Goal: Task Accomplishment & Management: Manage account settings

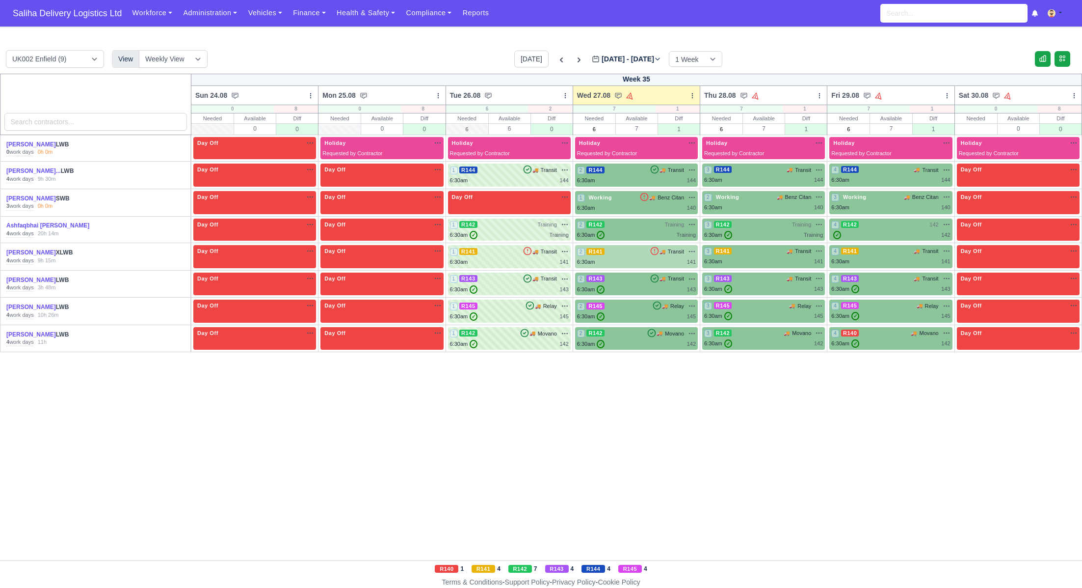
click at [624, 252] on div "2 R141 🚚 Transit" at bounding box center [636, 251] width 119 height 9
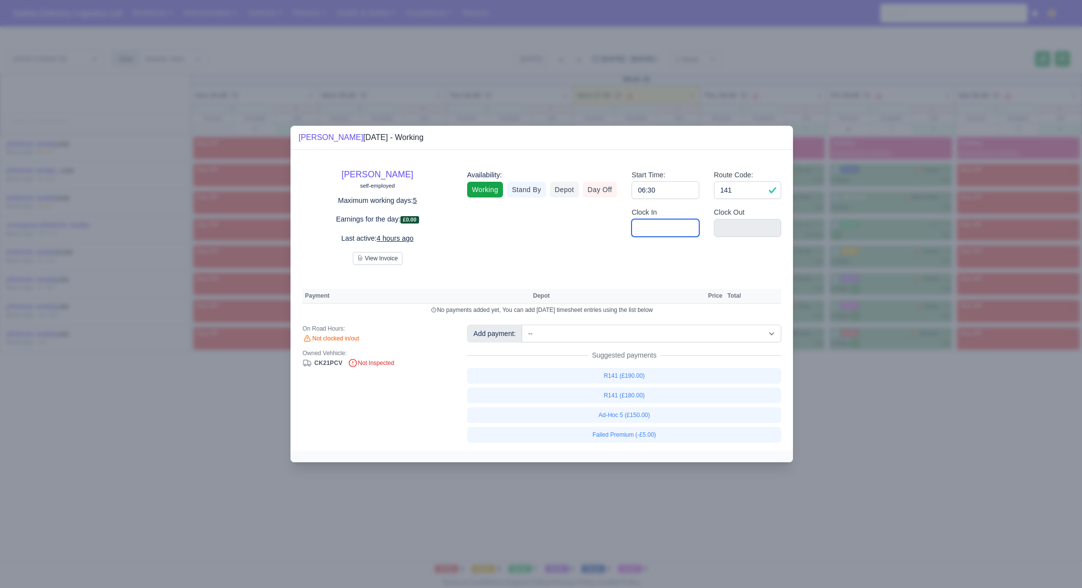
click at [682, 229] on input "Clock In" at bounding box center [666, 228] width 68 height 18
type input "06:30"
click at [735, 226] on input "Clock Out" at bounding box center [748, 228] width 68 height 18
type input "15:50"
click at [744, 193] on input "141" at bounding box center [748, 190] width 68 height 18
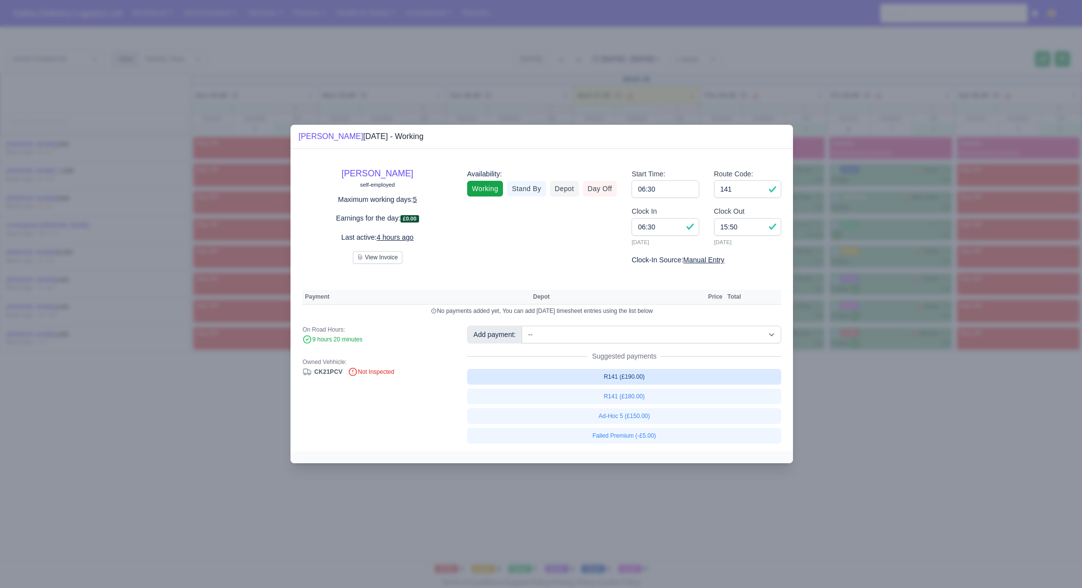
click at [630, 380] on link "R141 (£190.00)" at bounding box center [624, 377] width 315 height 16
select select "1"
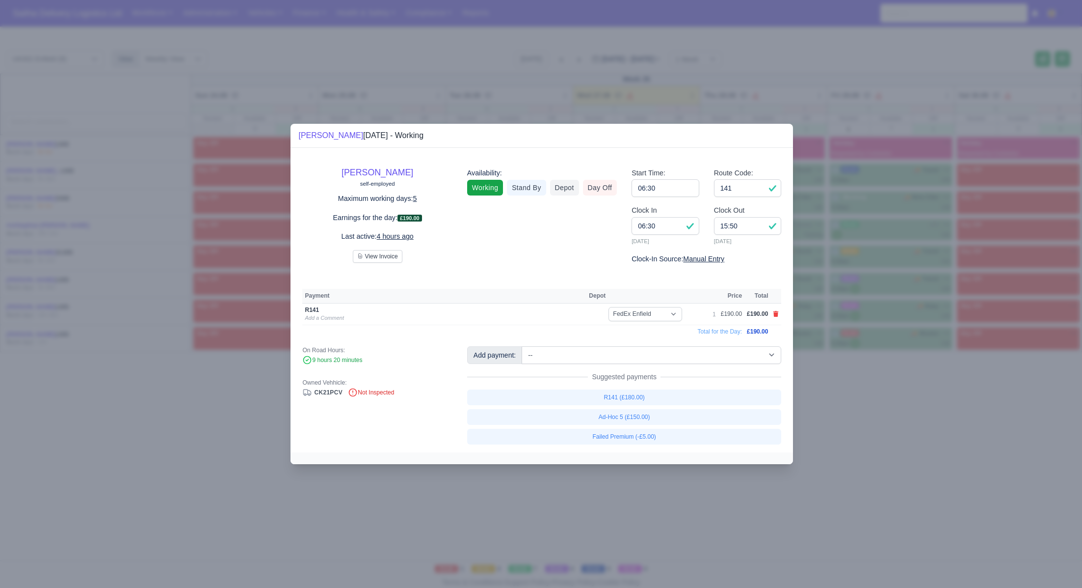
drag, startPoint x: 885, startPoint y: 430, endPoint x: 715, endPoint y: 321, distance: 202.3
click at [883, 429] on div at bounding box center [541, 294] width 1082 height 588
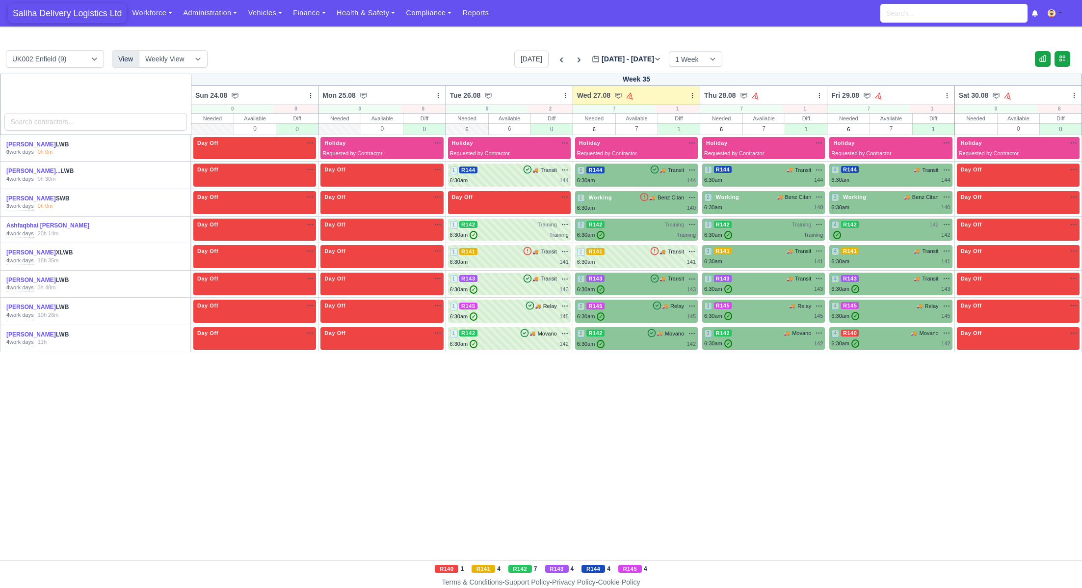
click at [44, 15] on span "Saliha Delivery Logistics Ltd" at bounding box center [67, 13] width 119 height 20
click at [98, 12] on span "Saliha Delivery Logistics Ltd" at bounding box center [67, 13] width 119 height 20
click at [634, 180] on div "6:30am 144" at bounding box center [636, 180] width 119 height 8
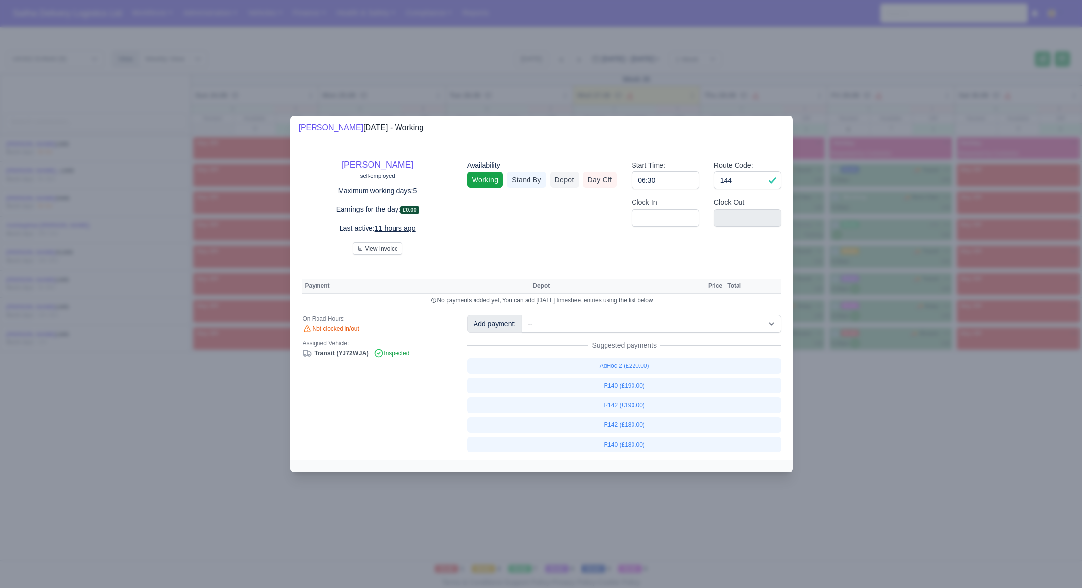
drag, startPoint x: 923, startPoint y: 388, endPoint x: 846, endPoint y: 348, distance: 86.7
click at [921, 387] on div at bounding box center [541, 294] width 1082 height 588
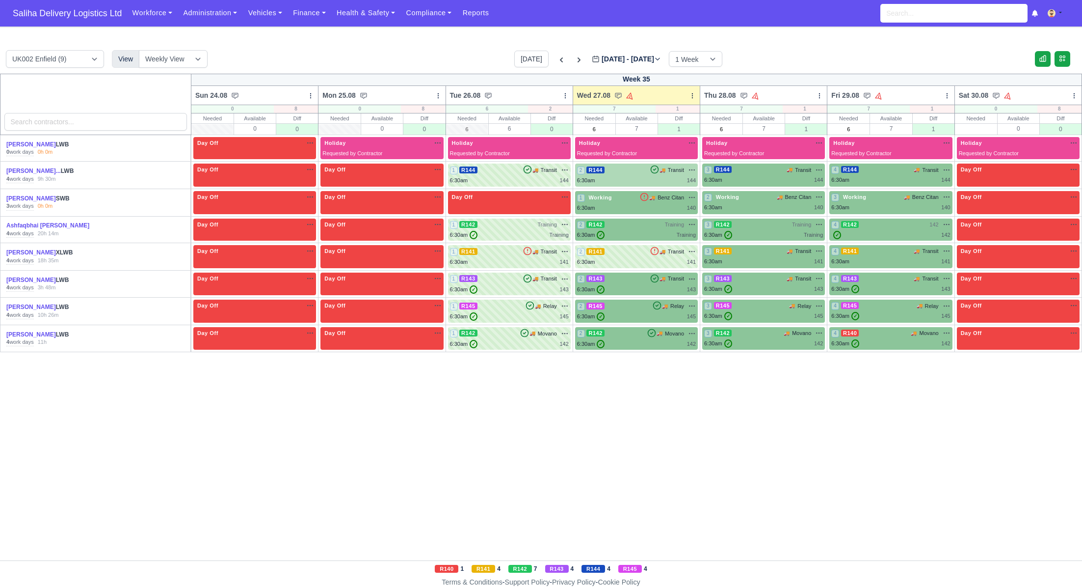
click at [620, 169] on div "2 R144 🚚 Transit" at bounding box center [636, 169] width 119 height 9
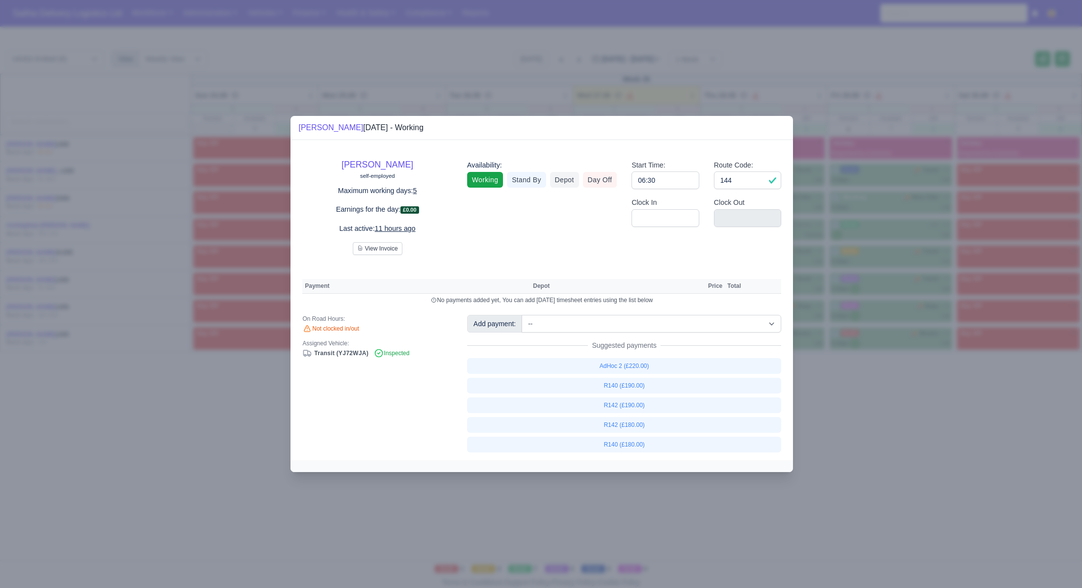
drag, startPoint x: 848, startPoint y: 428, endPoint x: 776, endPoint y: 346, distance: 109.6
click at [848, 428] on div at bounding box center [541, 294] width 1082 height 588
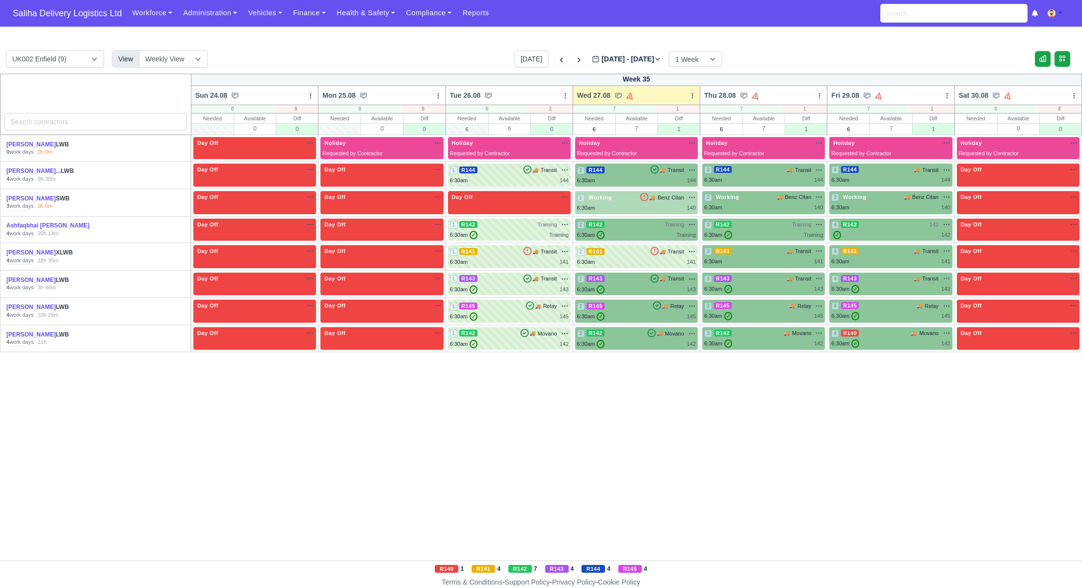
click at [609, 195] on span "Working" at bounding box center [600, 197] width 27 height 7
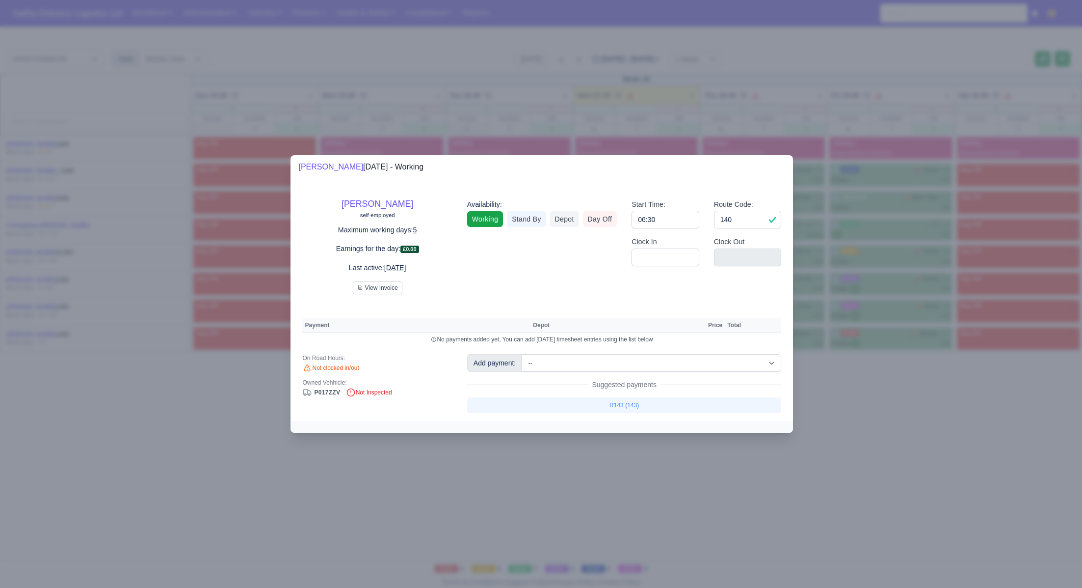
click at [929, 404] on div at bounding box center [541, 294] width 1082 height 588
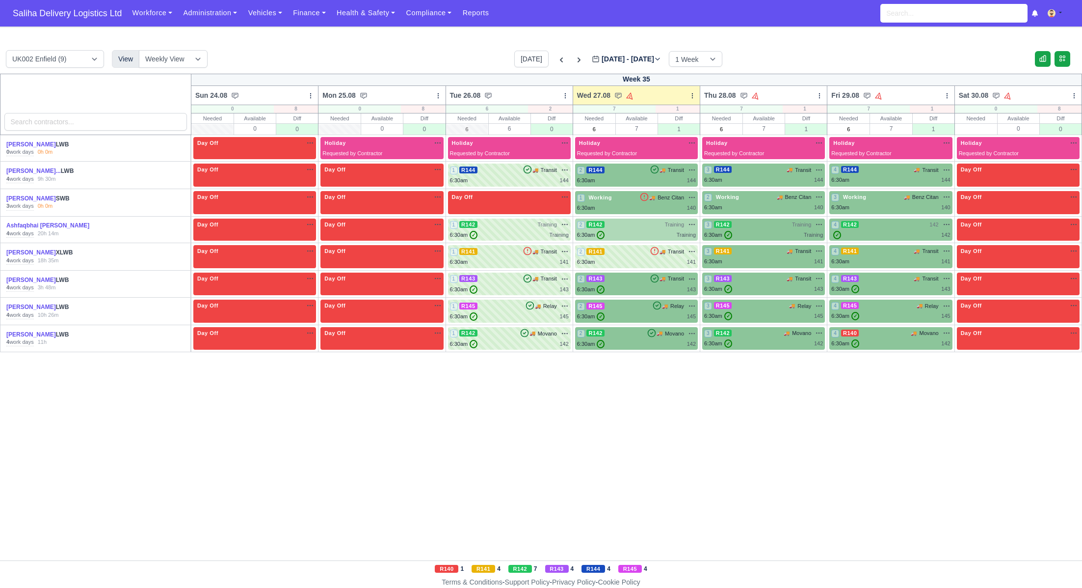
click at [625, 231] on div "6:30am ✓ Training" at bounding box center [636, 235] width 119 height 8
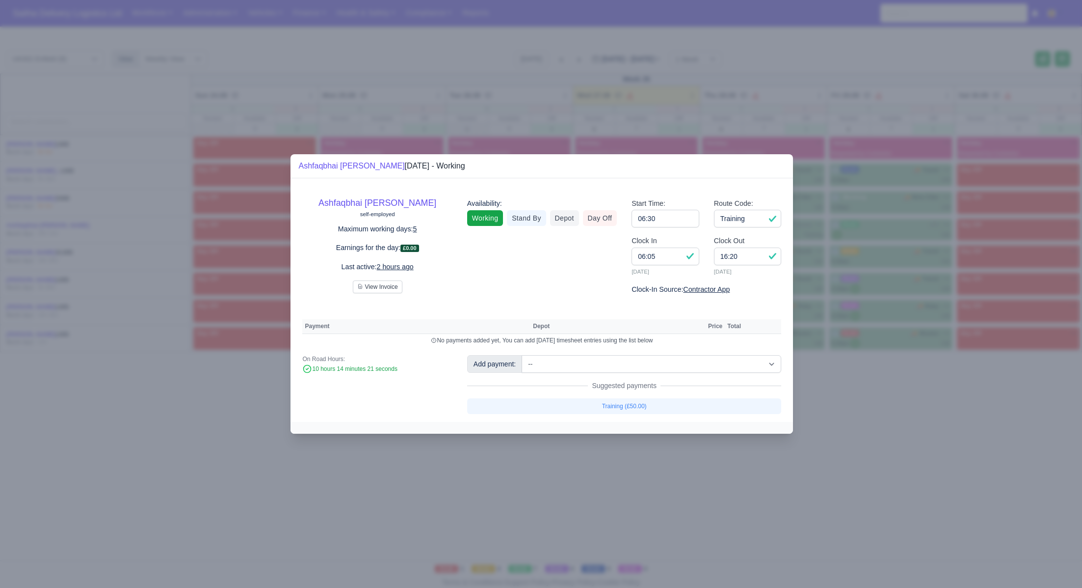
drag, startPoint x: 938, startPoint y: 397, endPoint x: 907, endPoint y: 364, distance: 45.5
click at [937, 397] on div at bounding box center [541, 294] width 1082 height 588
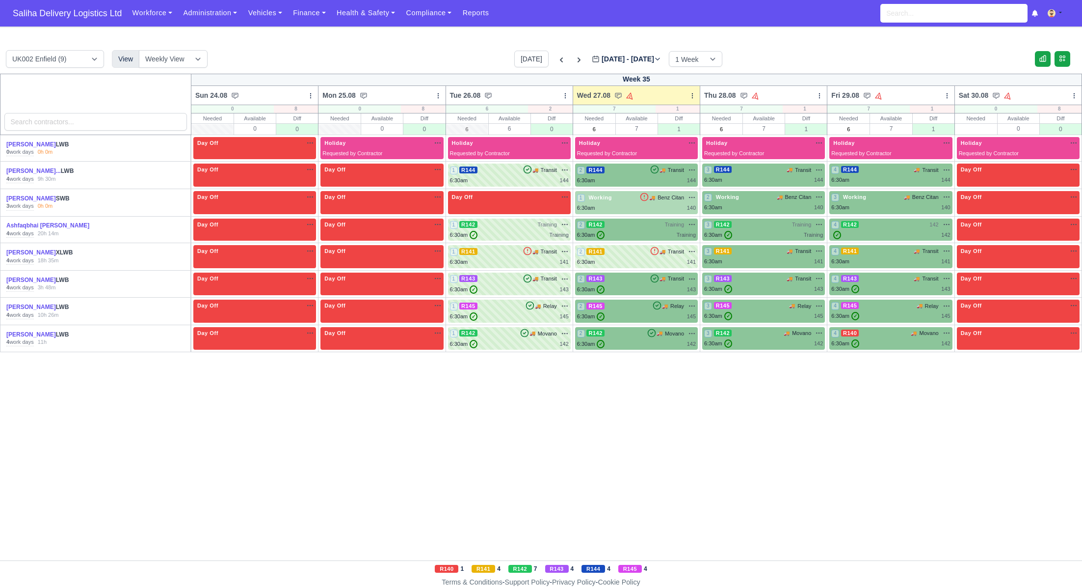
click at [621, 197] on div "1 Working 🚚 Benz Citan" at bounding box center [636, 197] width 119 height 9
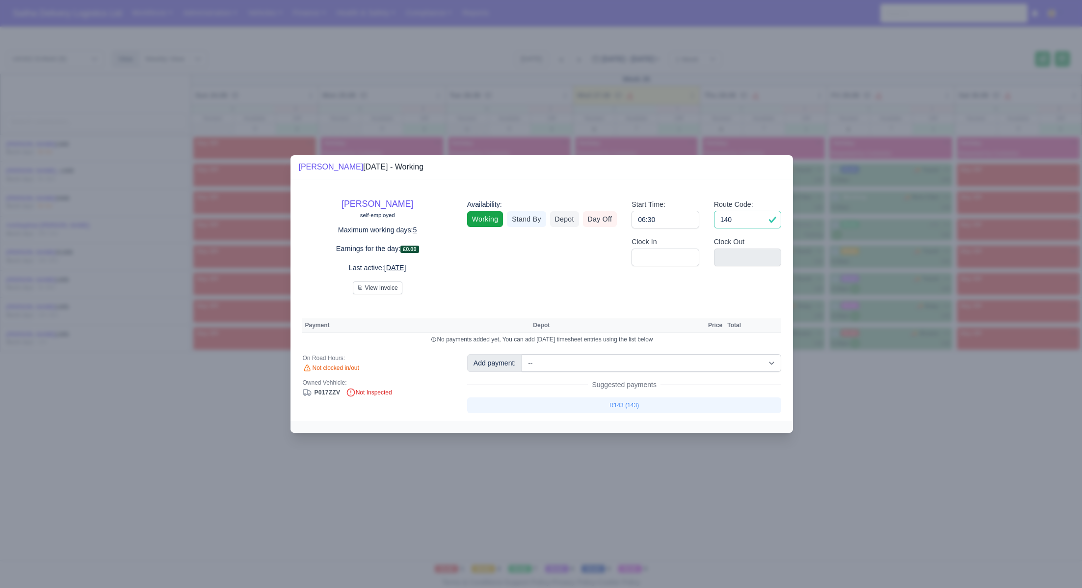
click at [750, 221] on input "140" at bounding box center [748, 220] width 68 height 18
type input "1"
click at [684, 222] on input "06:30" at bounding box center [666, 220] width 68 height 18
type input "06:3"
type input "0"
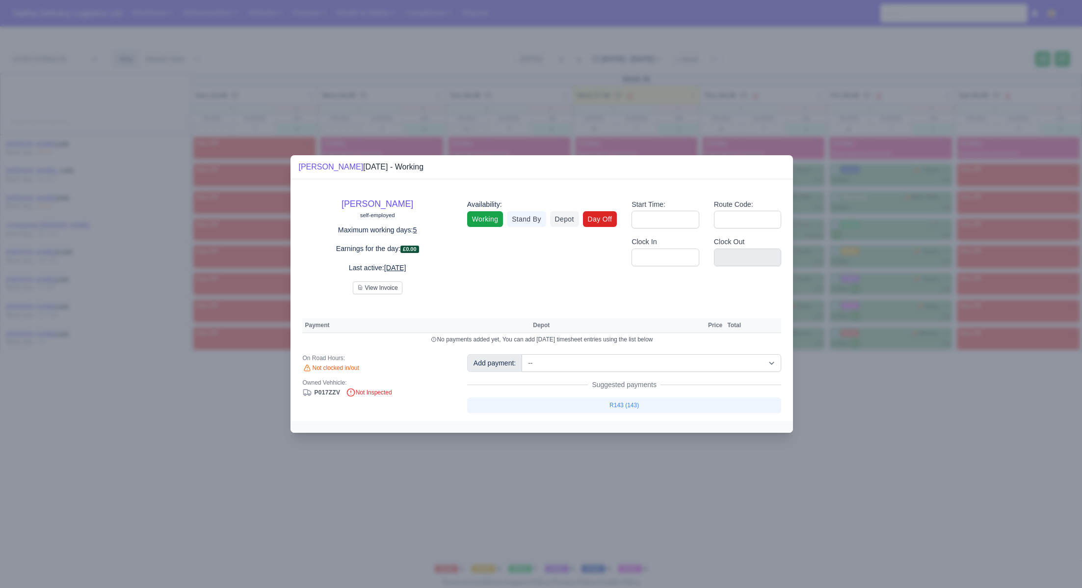
click at [601, 218] on link "Day Off" at bounding box center [600, 219] width 34 height 16
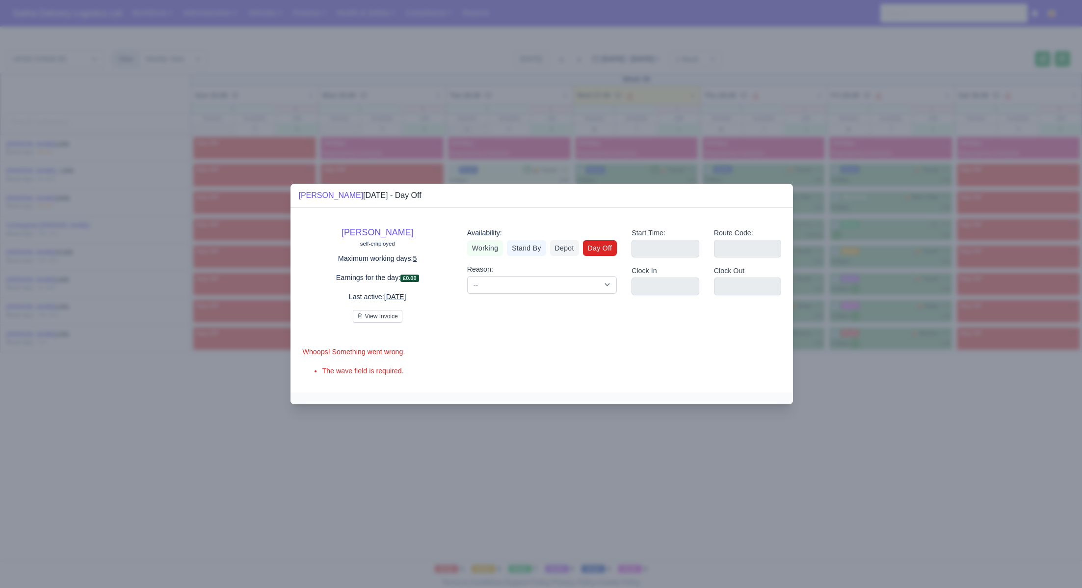
click at [876, 438] on div at bounding box center [541, 294] width 1082 height 588
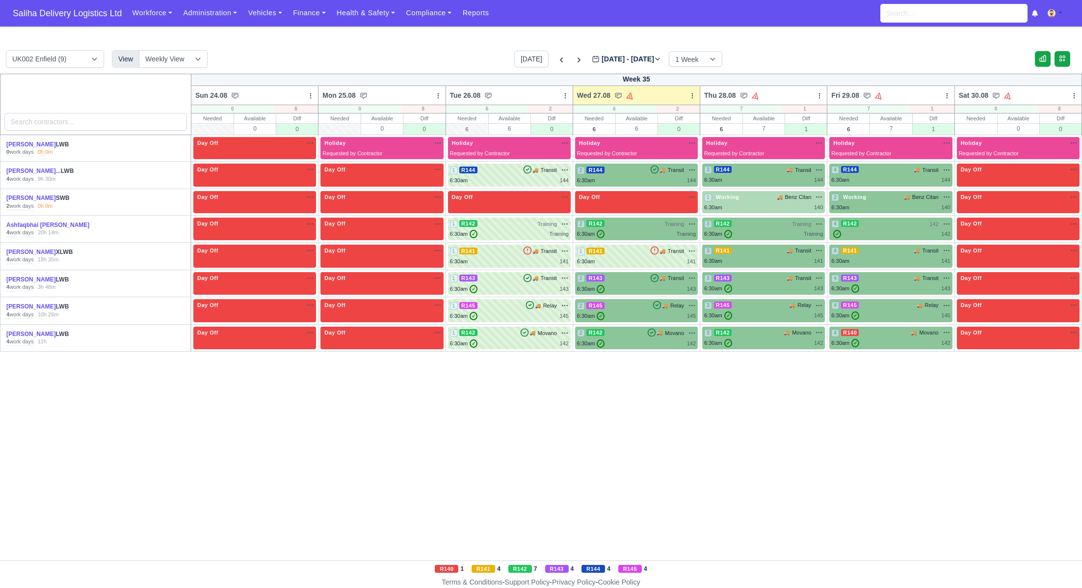
click at [752, 204] on div "6:30am 140" at bounding box center [763, 207] width 119 height 8
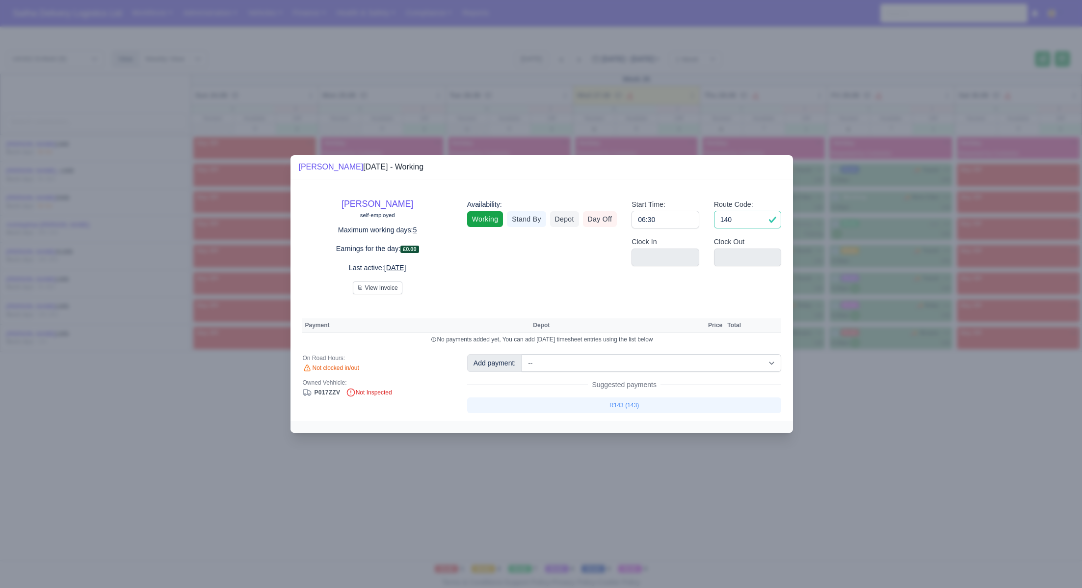
click at [763, 222] on input "140" at bounding box center [748, 220] width 68 height 18
type input "1"
click at [707, 221] on div "Route Code:" at bounding box center [748, 218] width 82 height 38
click at [696, 221] on input "06:30" at bounding box center [666, 220] width 68 height 18
type input "06:"
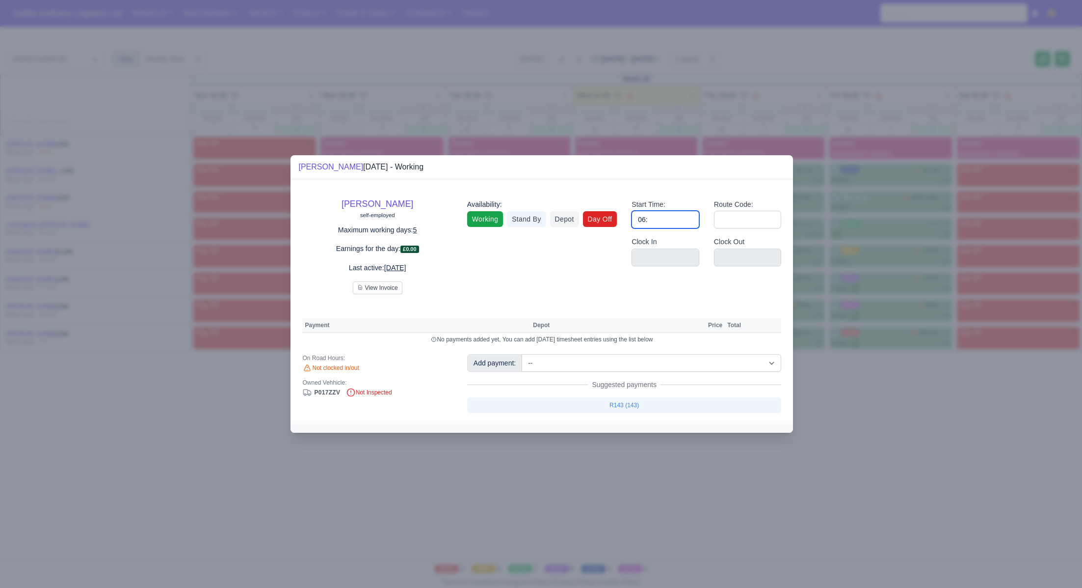
type input "0"
click at [600, 223] on link "Day Off" at bounding box center [600, 219] width 34 height 16
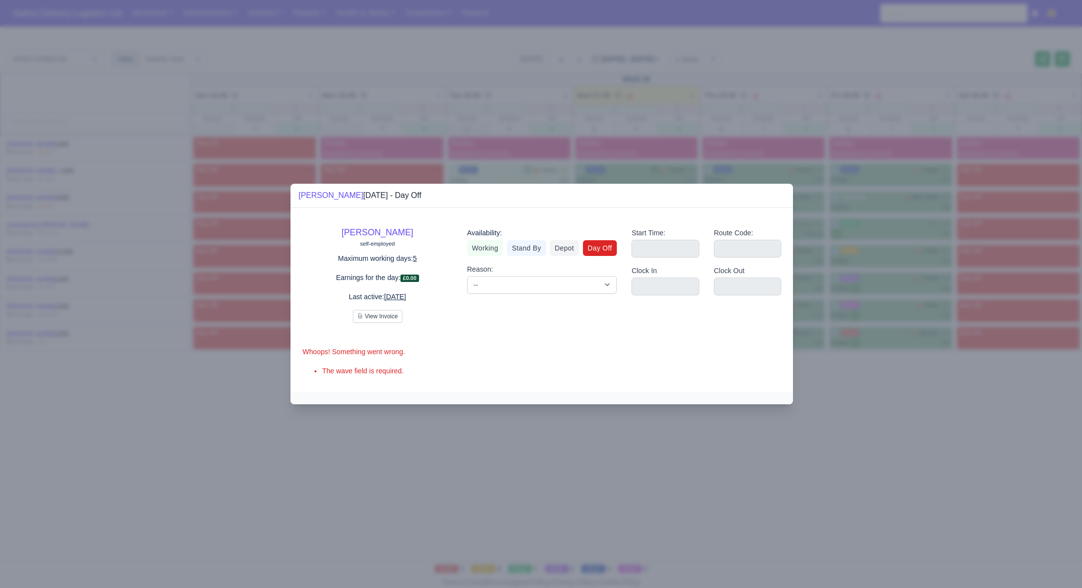
drag, startPoint x: 921, startPoint y: 392, endPoint x: 916, endPoint y: 380, distance: 13.2
click at [921, 392] on div at bounding box center [541, 294] width 1082 height 588
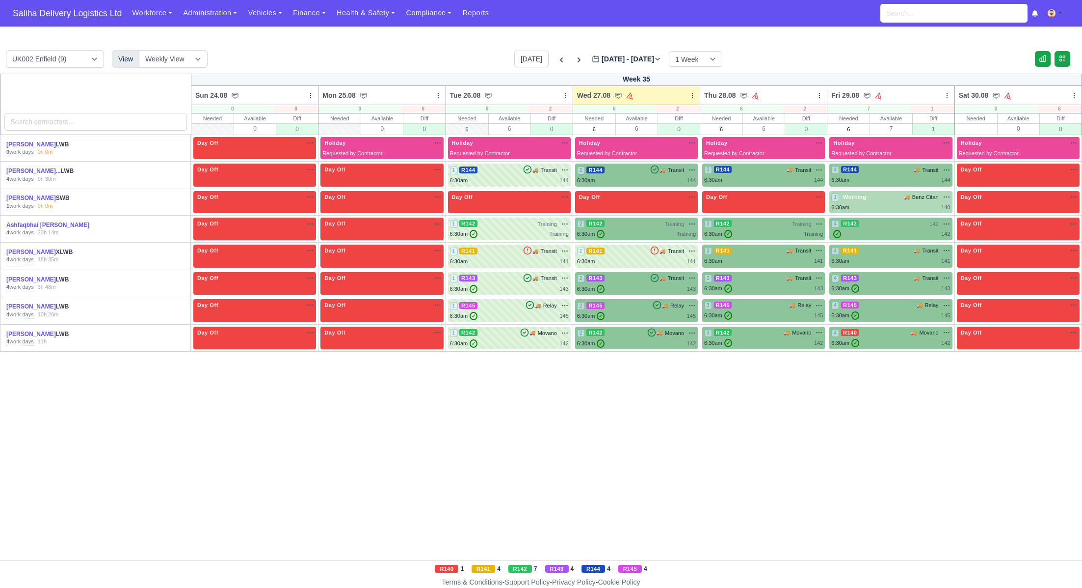
click at [861, 203] on div "6:30am 140" at bounding box center [890, 207] width 119 height 8
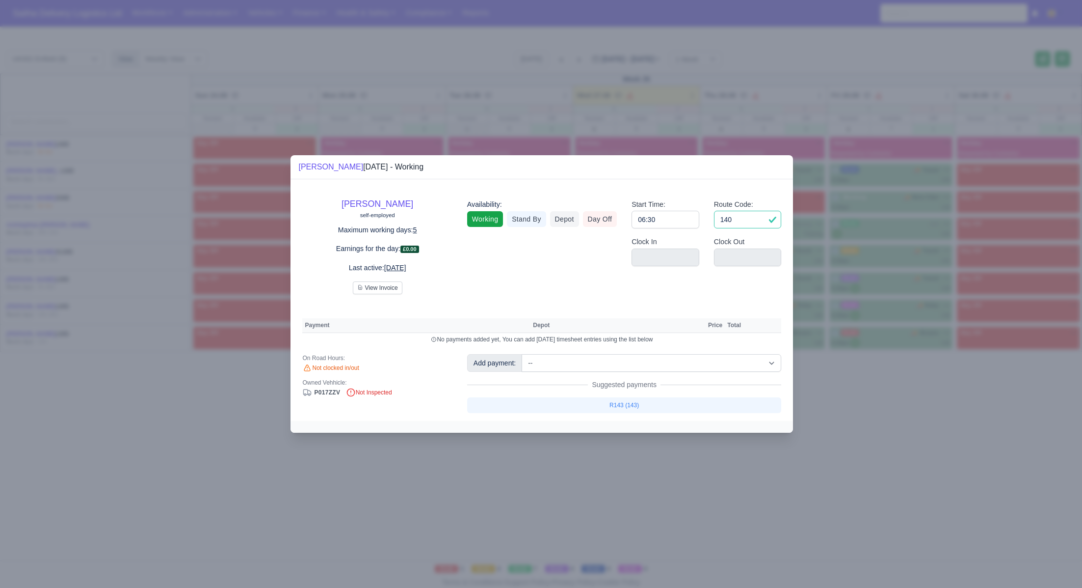
click at [757, 222] on input "140" at bounding box center [748, 220] width 68 height 18
type input "1"
click at [685, 219] on input "06:30" at bounding box center [666, 220] width 68 height 18
type input "06:3"
type input "0"
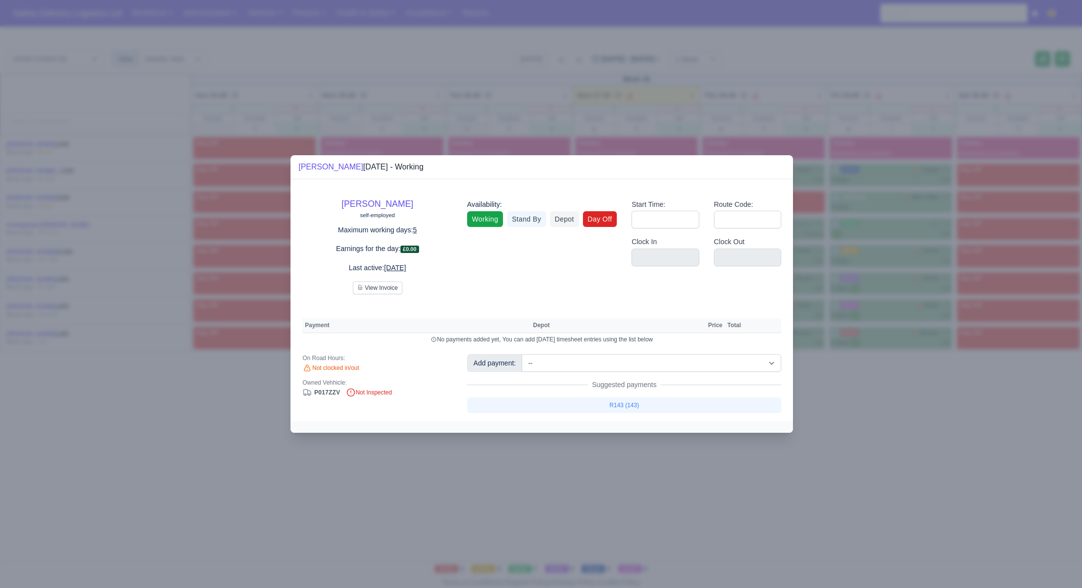
click at [611, 221] on link "Day Off" at bounding box center [600, 219] width 34 height 16
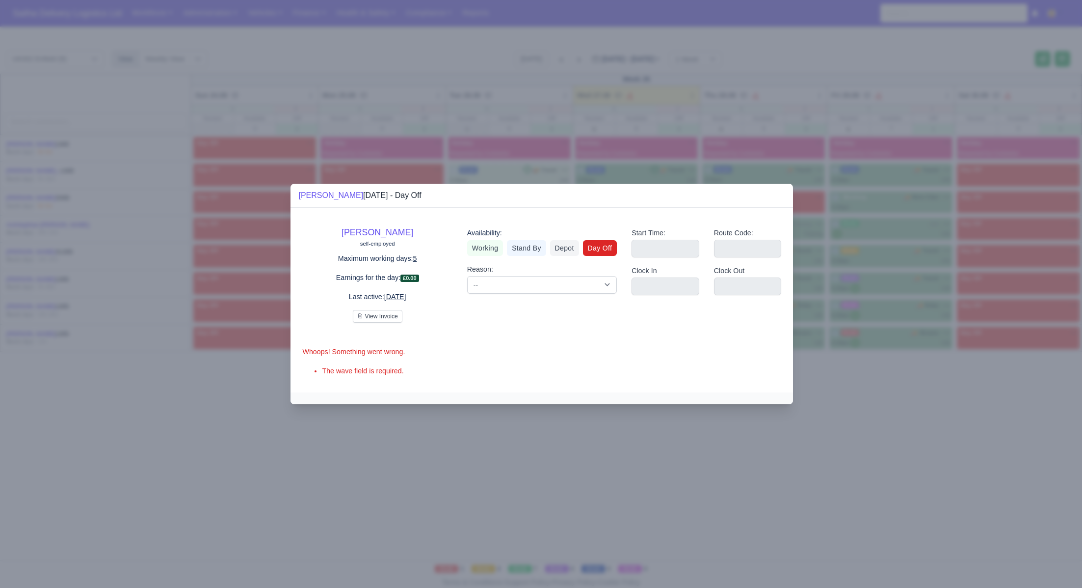
drag, startPoint x: 900, startPoint y: 406, endPoint x: 768, endPoint y: 332, distance: 151.0
click at [899, 405] on div at bounding box center [541, 294] width 1082 height 588
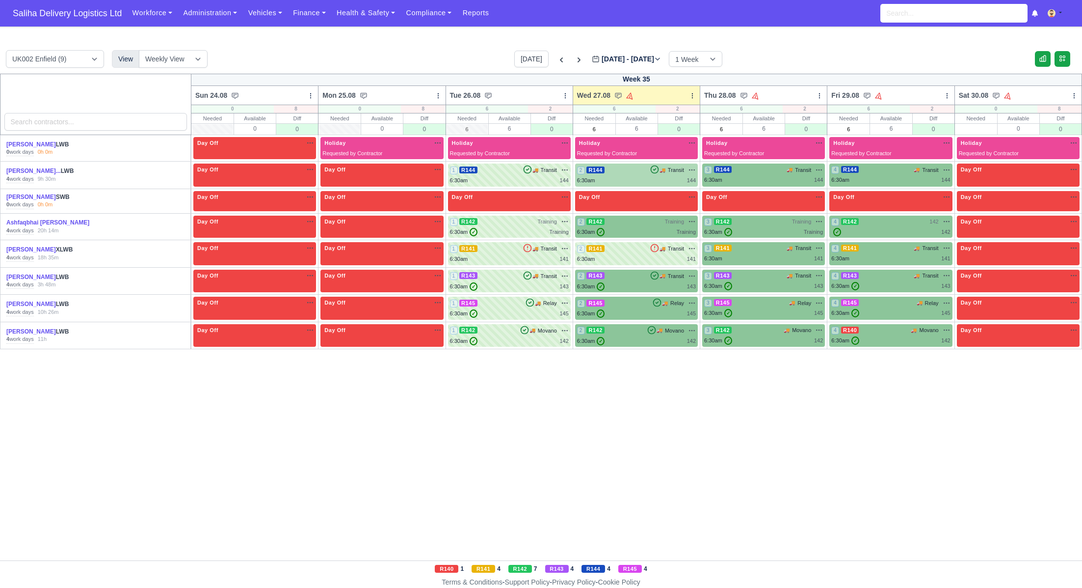
click at [608, 169] on div "2 R144 🚚 Transit" at bounding box center [636, 169] width 119 height 9
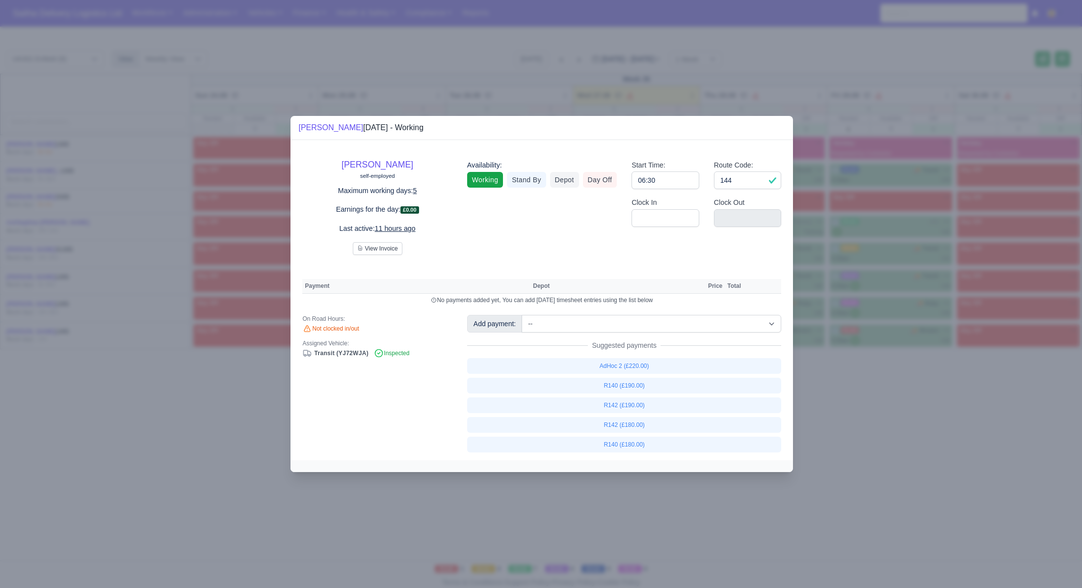
click at [885, 402] on div at bounding box center [541, 294] width 1082 height 588
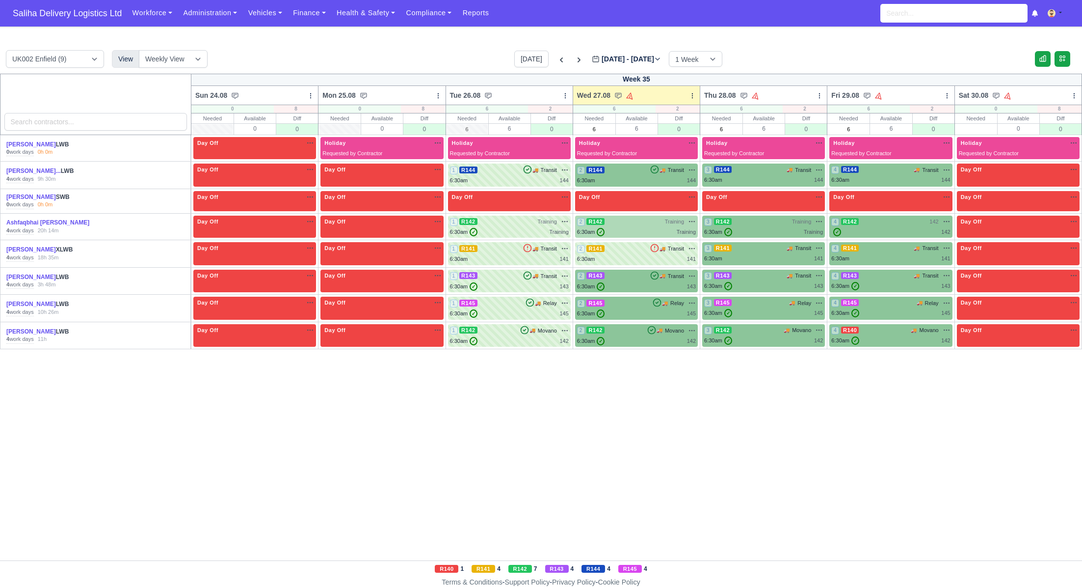
click at [641, 226] on div "2 R142 Training na" at bounding box center [636, 226] width 119 height 19
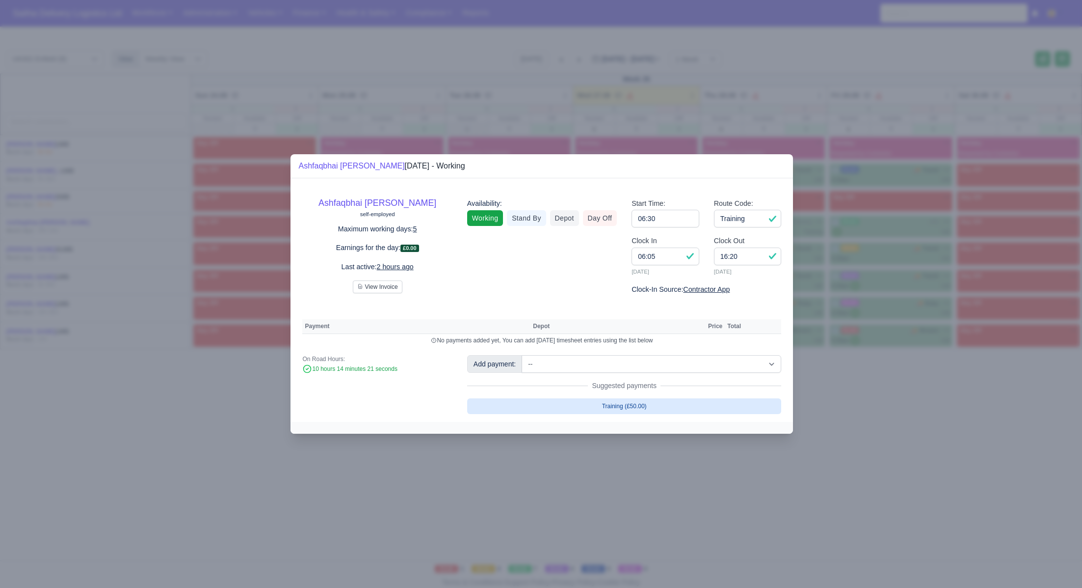
click at [680, 403] on link "Training (£50.00)" at bounding box center [624, 406] width 315 height 16
select select "1"
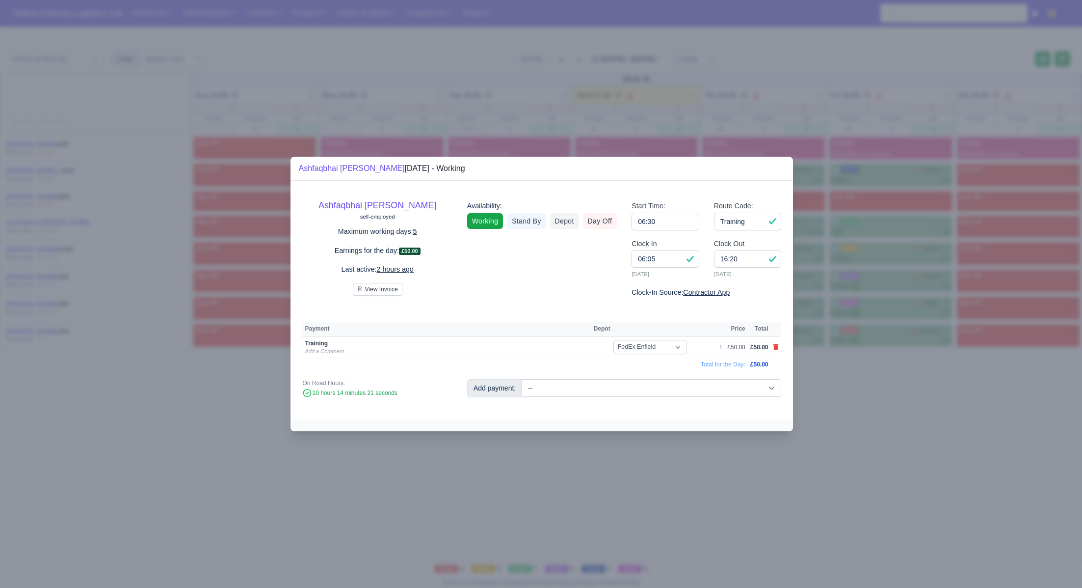
click at [914, 408] on div at bounding box center [541, 294] width 1082 height 588
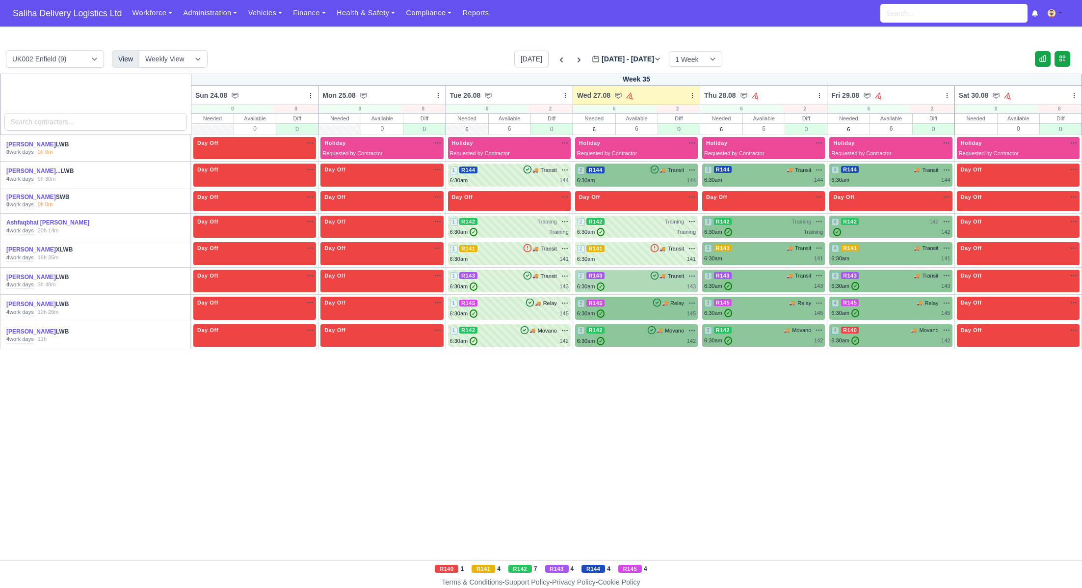
click at [631, 280] on div "2 R143 🚚 Transit" at bounding box center [636, 280] width 119 height 19
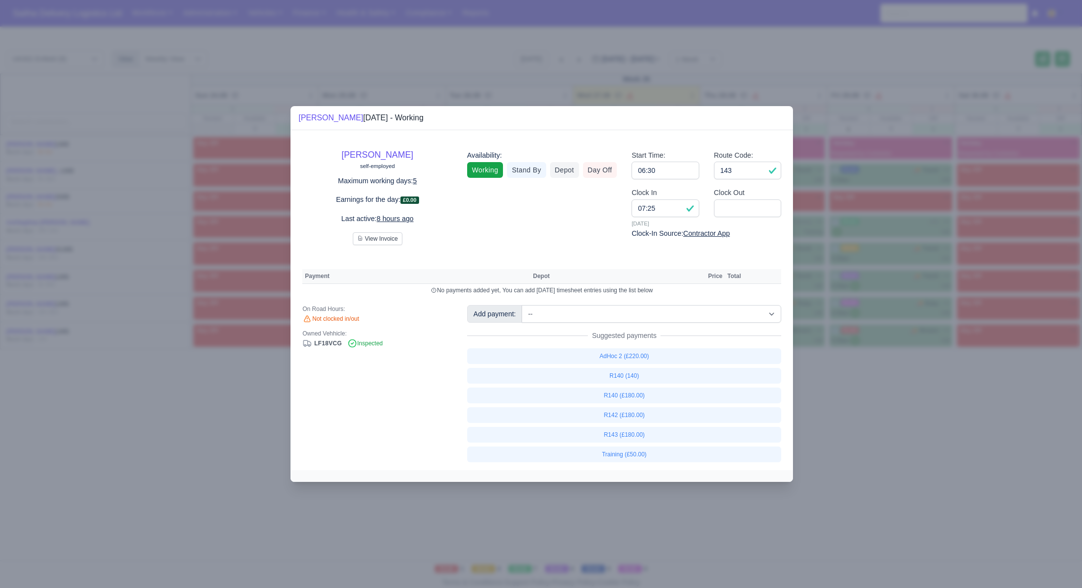
click at [987, 406] on div at bounding box center [541, 294] width 1082 height 588
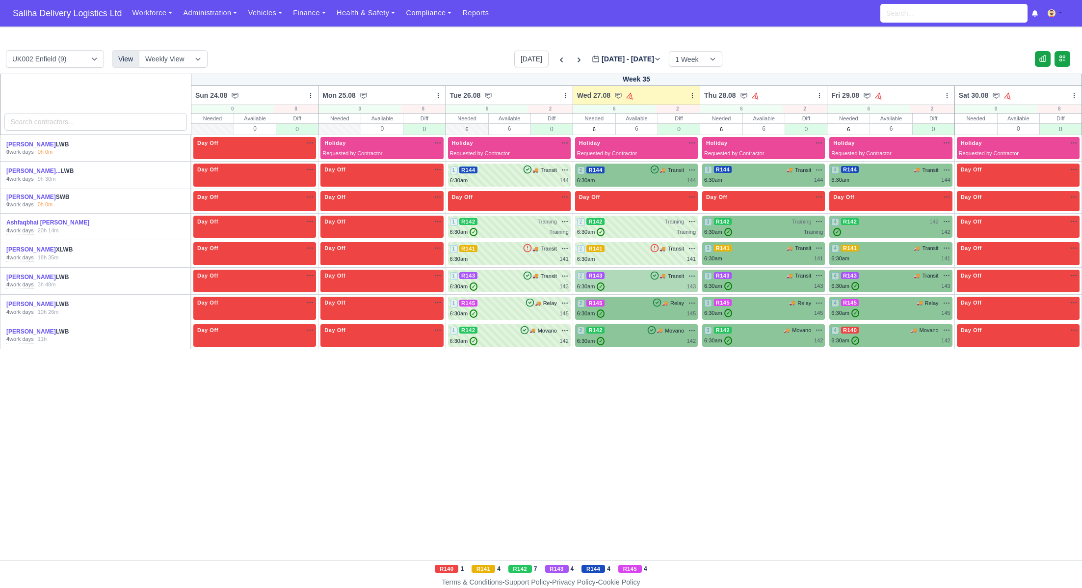
click at [631, 285] on div "6:30am ✓ 143" at bounding box center [636, 286] width 119 height 8
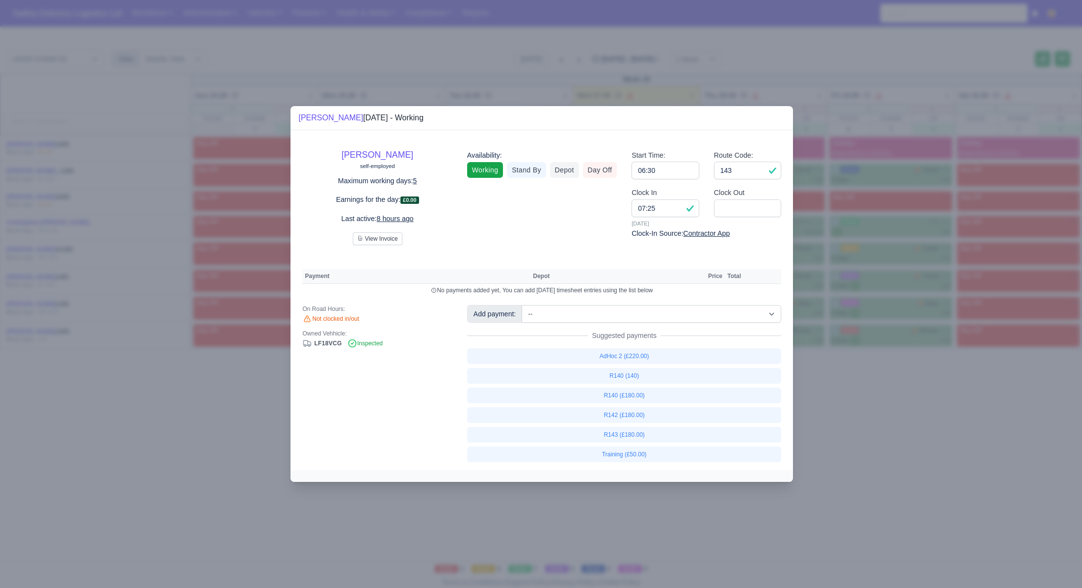
drag, startPoint x: 859, startPoint y: 386, endPoint x: 582, endPoint y: 122, distance: 383.6
click at [856, 378] on div at bounding box center [541, 294] width 1082 height 588
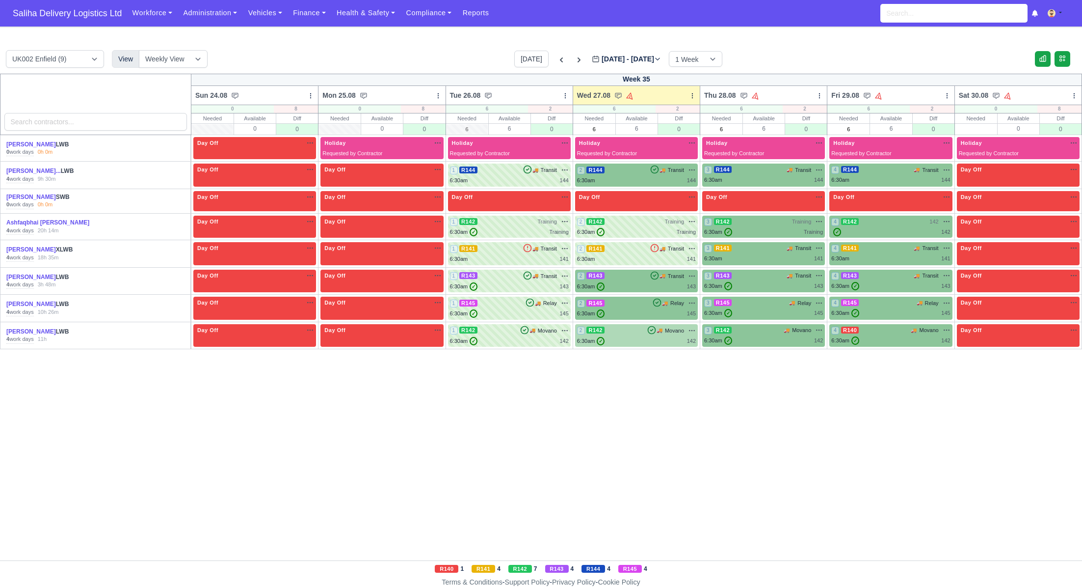
click at [629, 340] on div "6:30am ✓ 142" at bounding box center [636, 341] width 119 height 8
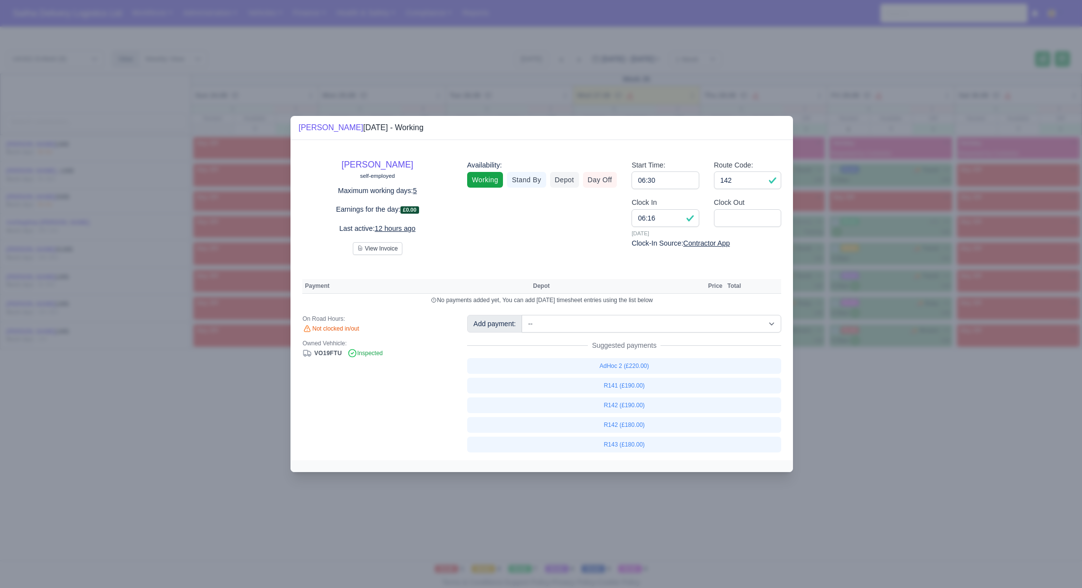
click at [871, 390] on div at bounding box center [541, 294] width 1082 height 588
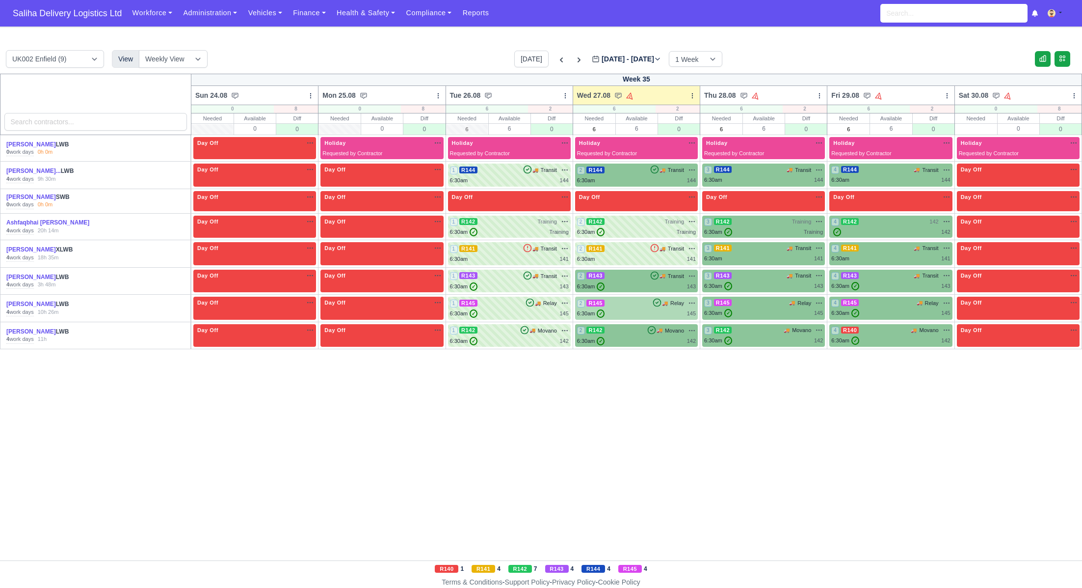
click at [628, 304] on div "2 R145 🚚 Relay" at bounding box center [636, 302] width 119 height 9
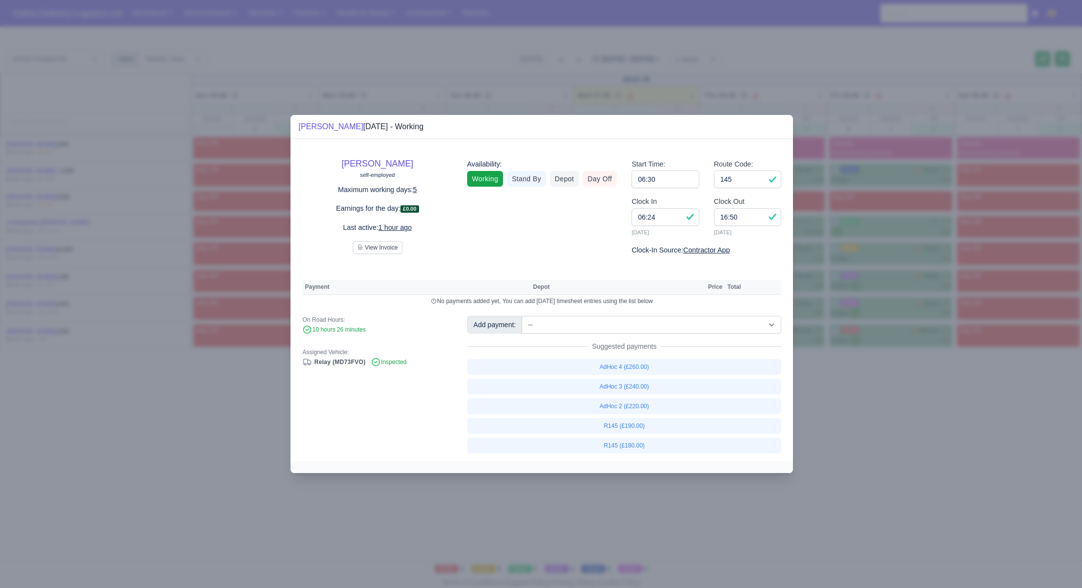
drag, startPoint x: 818, startPoint y: 428, endPoint x: 474, endPoint y: 190, distance: 418.1
click at [818, 427] on div at bounding box center [541, 294] width 1082 height 588
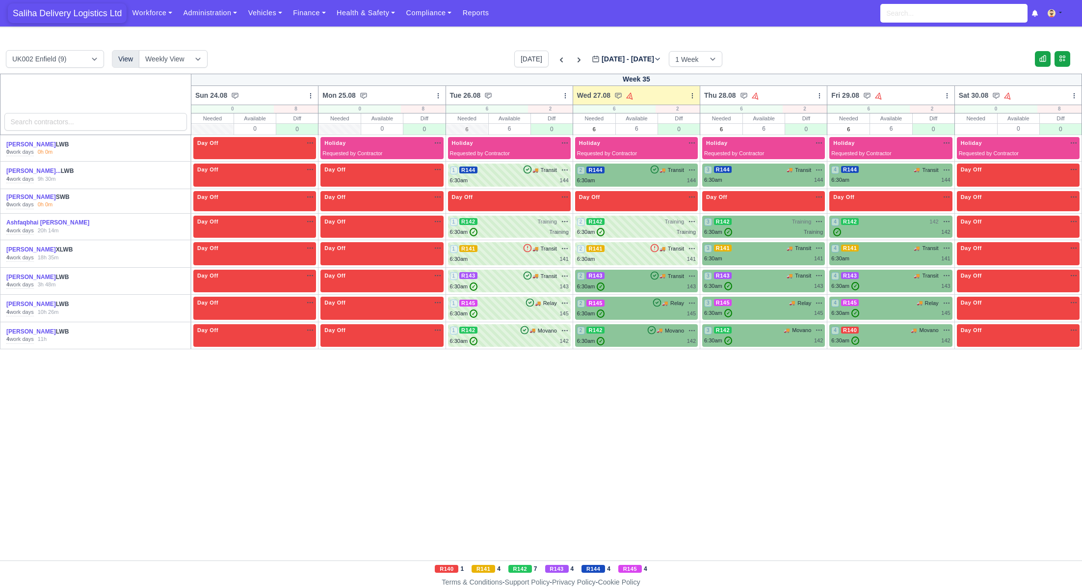
click at [71, 14] on span "Saliha Delivery Logistics Ltd" at bounding box center [67, 13] width 119 height 20
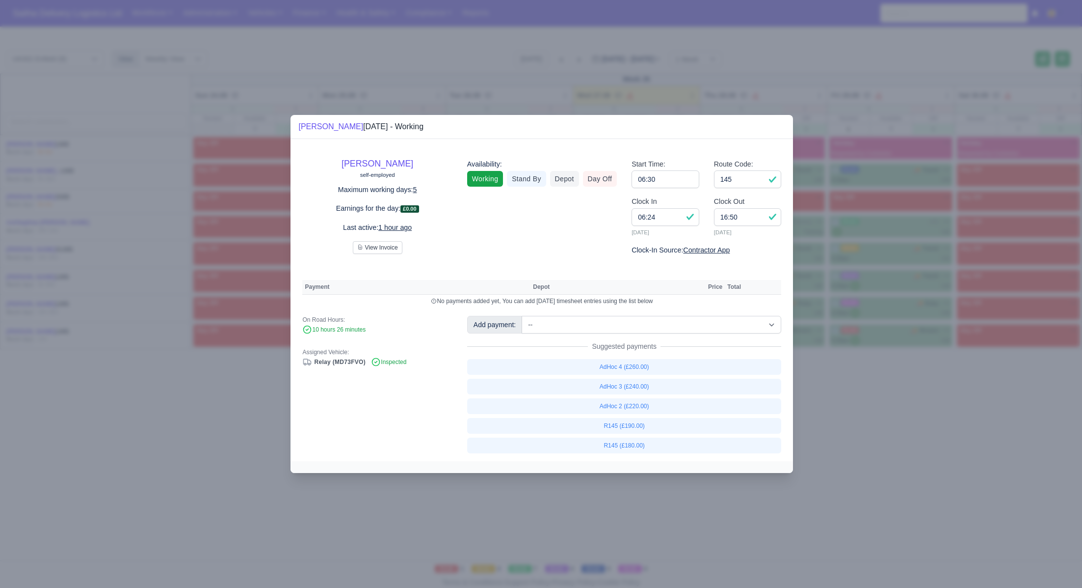
click at [912, 410] on div at bounding box center [541, 294] width 1082 height 588
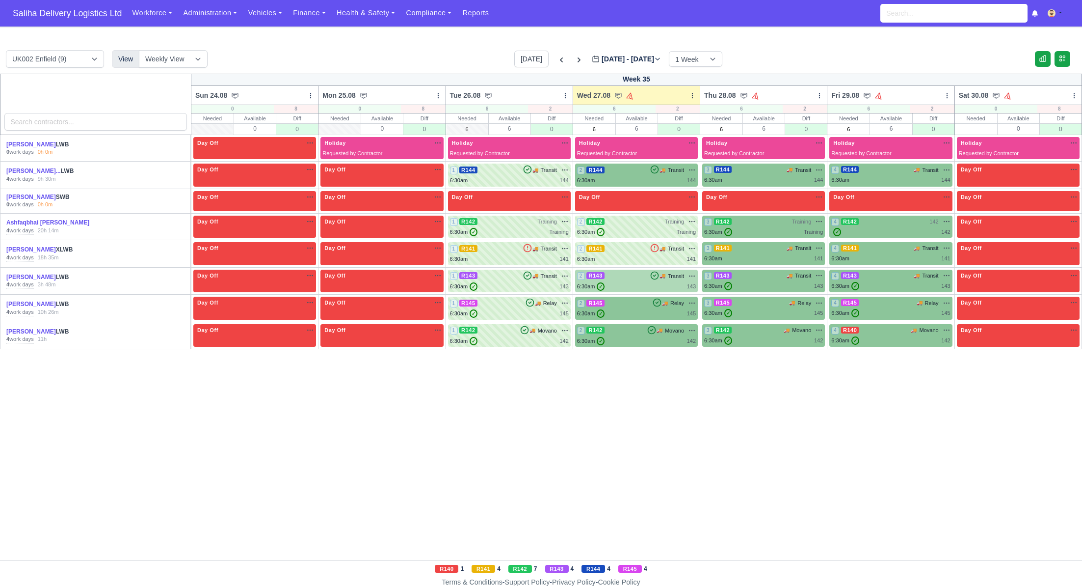
click at [625, 282] on div "6:30am ✓ 143" at bounding box center [636, 286] width 119 height 8
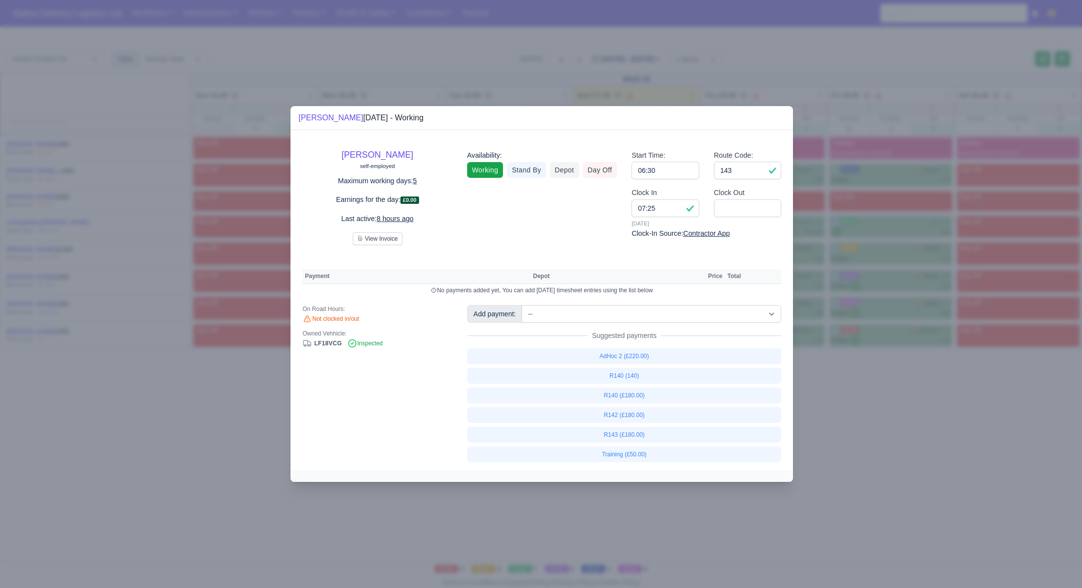
click at [972, 424] on div at bounding box center [541, 294] width 1082 height 588
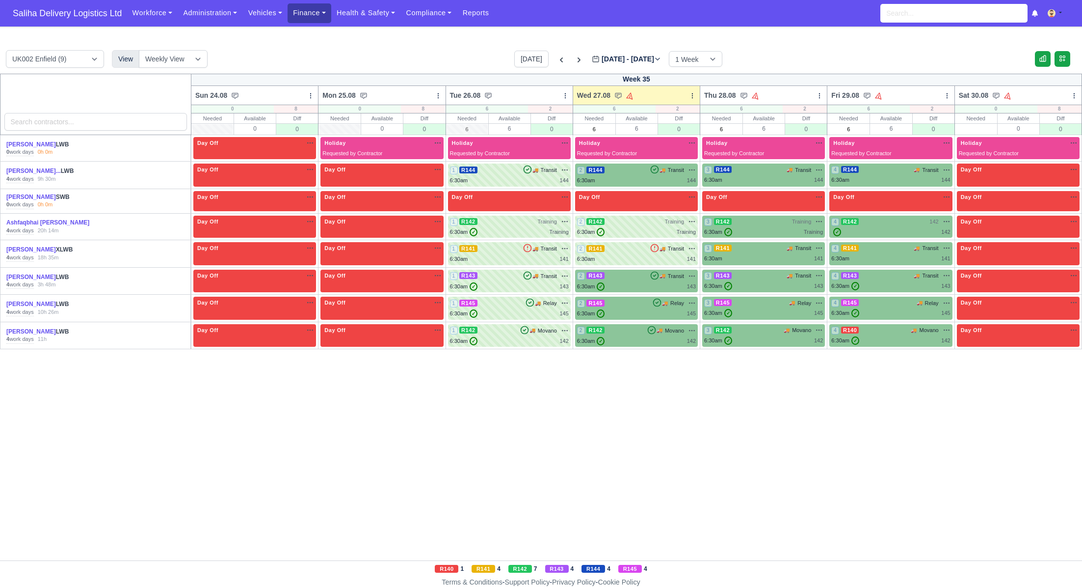
click at [317, 9] on link "Finance" at bounding box center [310, 12] width 44 height 19
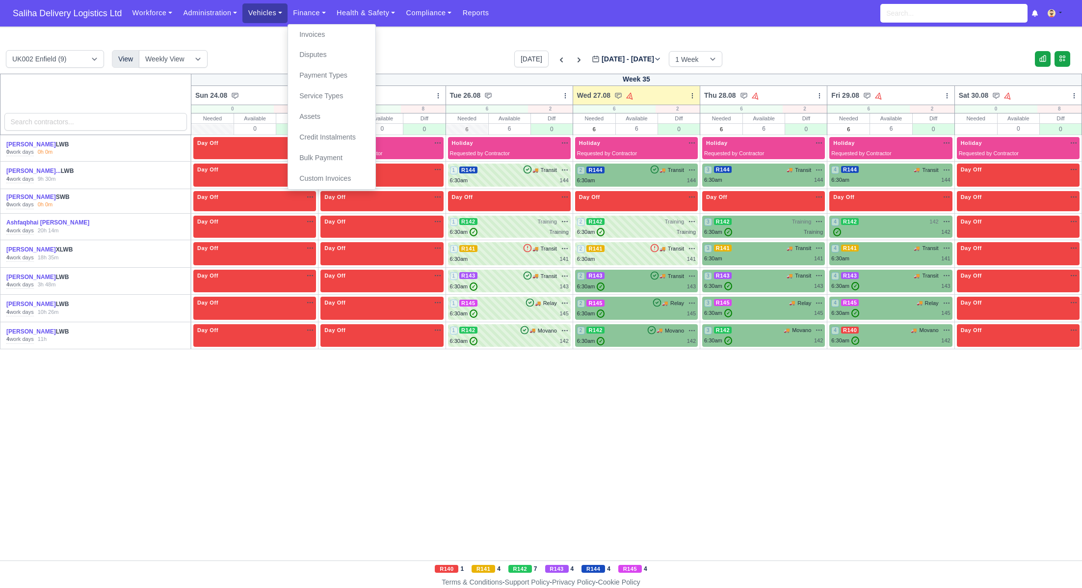
click at [276, 12] on link "Vehicles" at bounding box center [264, 12] width 45 height 19
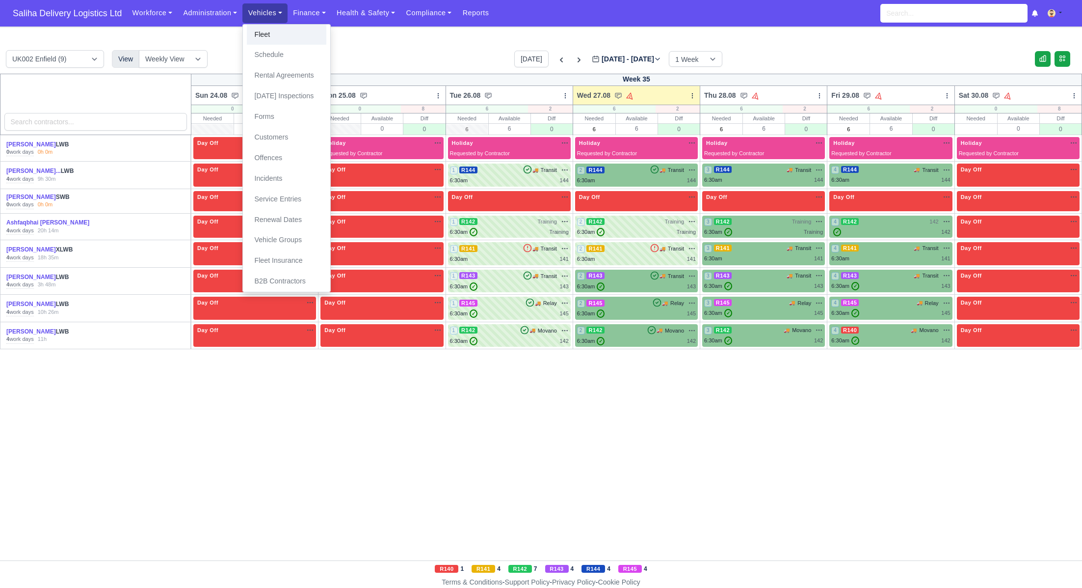
click at [283, 32] on link "Fleet" at bounding box center [287, 35] width 80 height 21
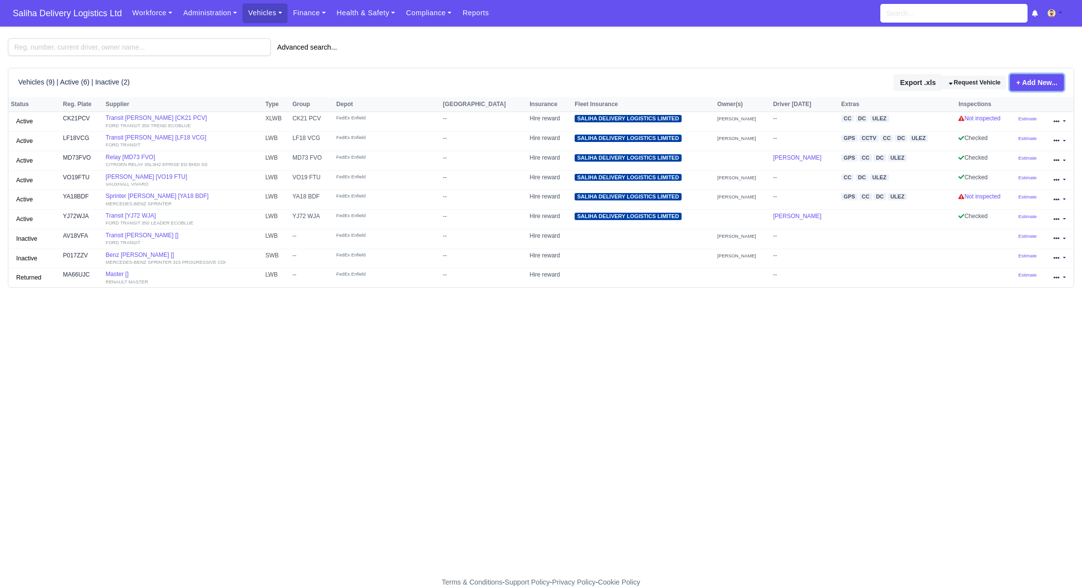
click at [1039, 86] on link "+ Add New..." at bounding box center [1037, 82] width 54 height 17
click at [999, 111] on link "Single Vehicle" at bounding box center [1020, 114] width 87 height 15
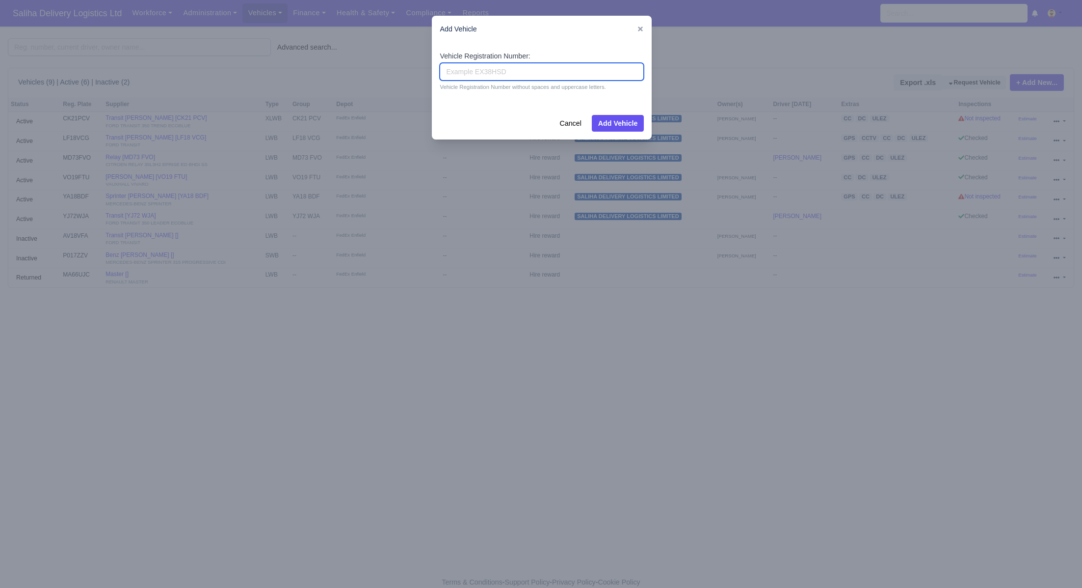
click at [483, 72] on input "Vehicle Registration Number:" at bounding box center [542, 72] width 204 height 18
paste input "ST67 HWY"
click at [467, 68] on input "ST67 HWY" at bounding box center [542, 72] width 204 height 18
type input "ST67HWY"
click at [641, 127] on button "Add Vehicle" at bounding box center [618, 123] width 53 height 17
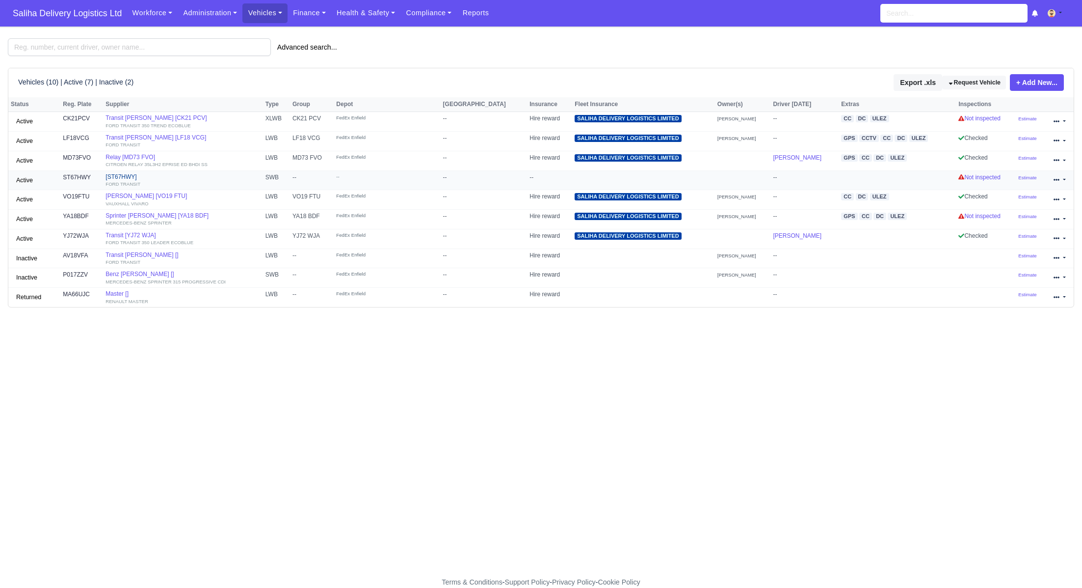
click at [112, 177] on link "[ST67HWY] FORD TRANSIT" at bounding box center [183, 180] width 155 height 14
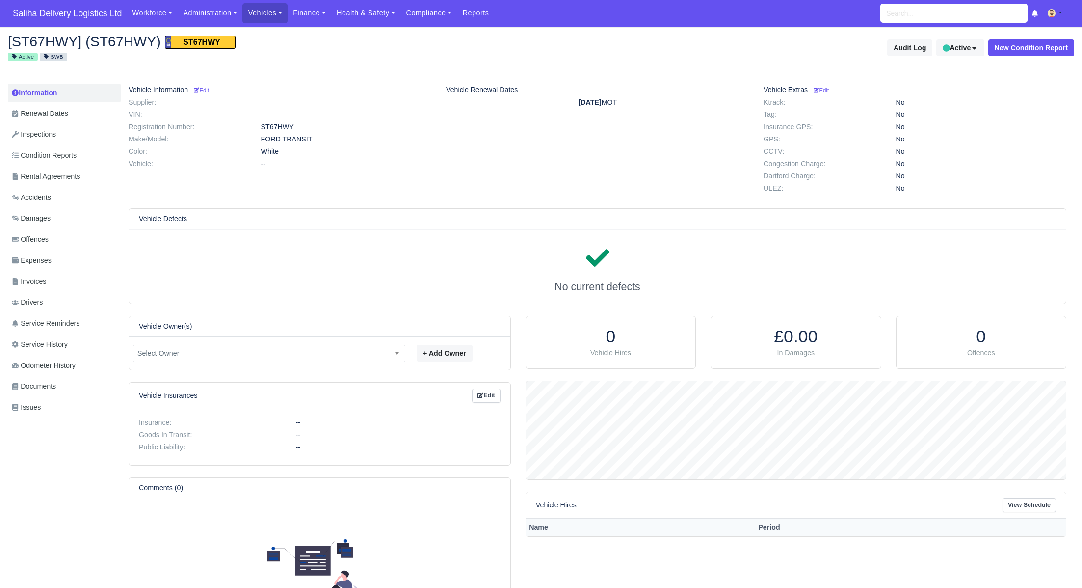
scroll to position [98, 540]
click at [208, 90] on small "Edit" at bounding box center [201, 90] width 15 height 6
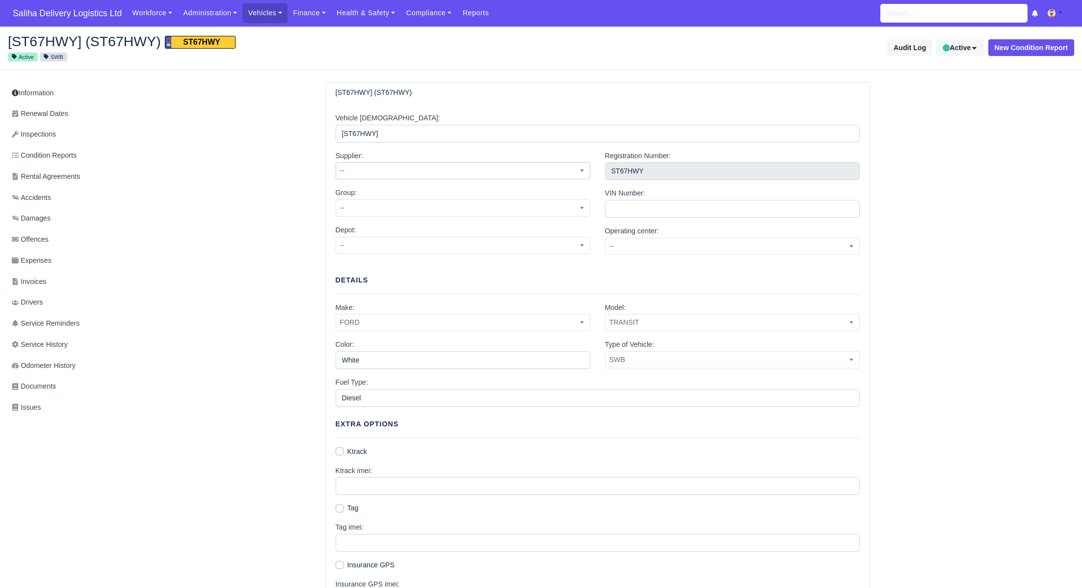
click at [367, 173] on span "--" at bounding box center [463, 170] width 254 height 12
click at [368, 173] on span "--" at bounding box center [463, 170] width 254 height 12
click at [368, 206] on span "--" at bounding box center [463, 208] width 254 height 12
click at [656, 201] on input "VIN Number:" at bounding box center [732, 209] width 255 height 18
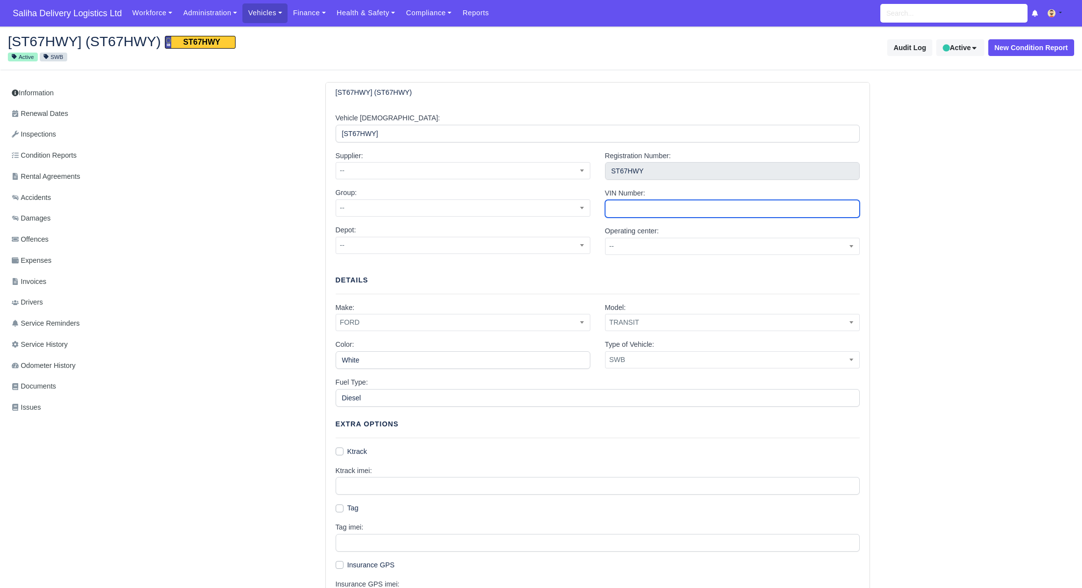
paste input "[VEHICLE_IDENTIFICATION_NUMBER]"
type input "[VEHICLE_IDENTIFICATION_NUMBER]"
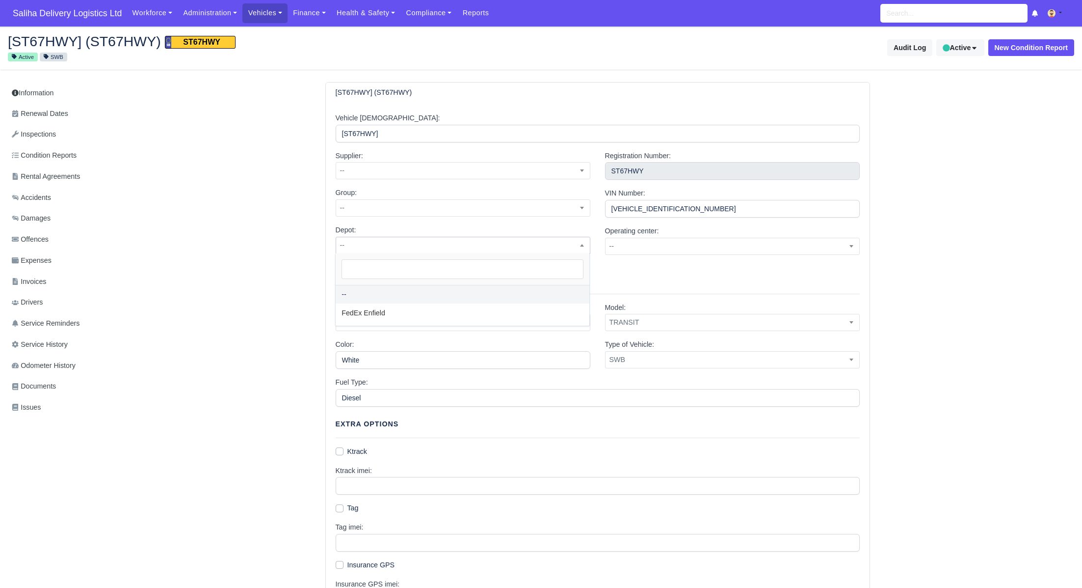
click at [393, 245] on span "--" at bounding box center [463, 245] width 254 height 12
select select "1"
click at [636, 364] on span "SWB" at bounding box center [733, 359] width 254 height 12
select select "large-van"
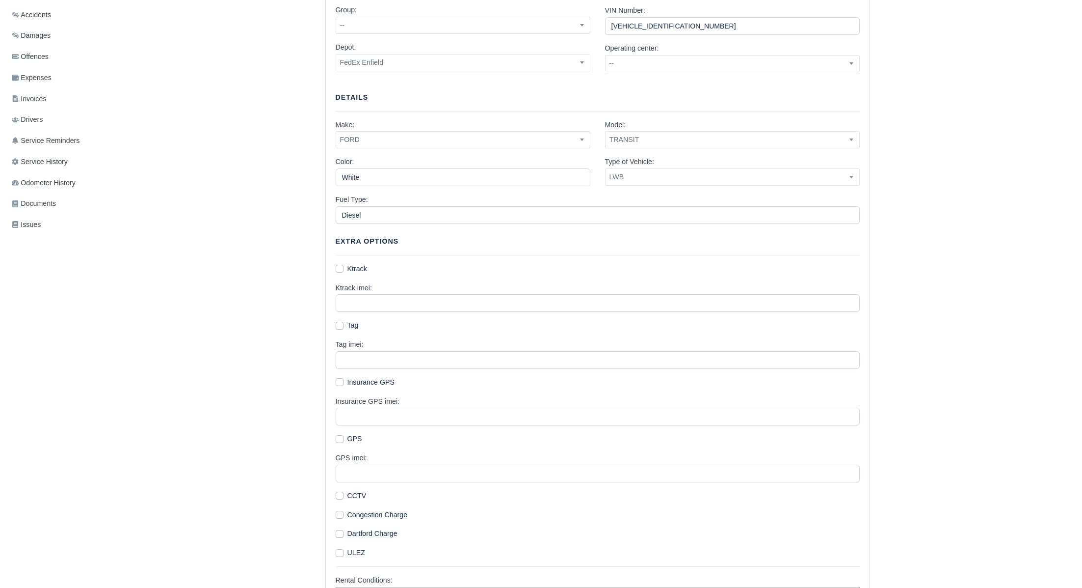
scroll to position [287, 0]
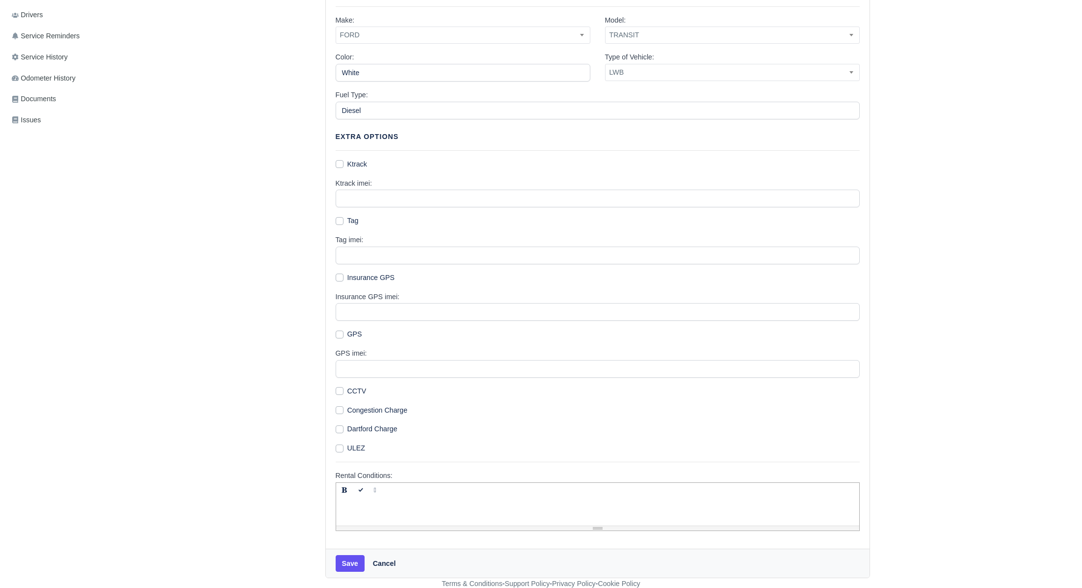
drag, startPoint x: 339, startPoint y: 392, endPoint x: 340, endPoint y: 405, distance: 13.3
click at [348, 392] on label "CCTV" at bounding box center [357, 390] width 19 height 11
click at [339, 392] on input "CCTV" at bounding box center [340, 389] width 8 height 8
checkbox input "true"
drag, startPoint x: 339, startPoint y: 409, endPoint x: 340, endPoint y: 415, distance: 5.5
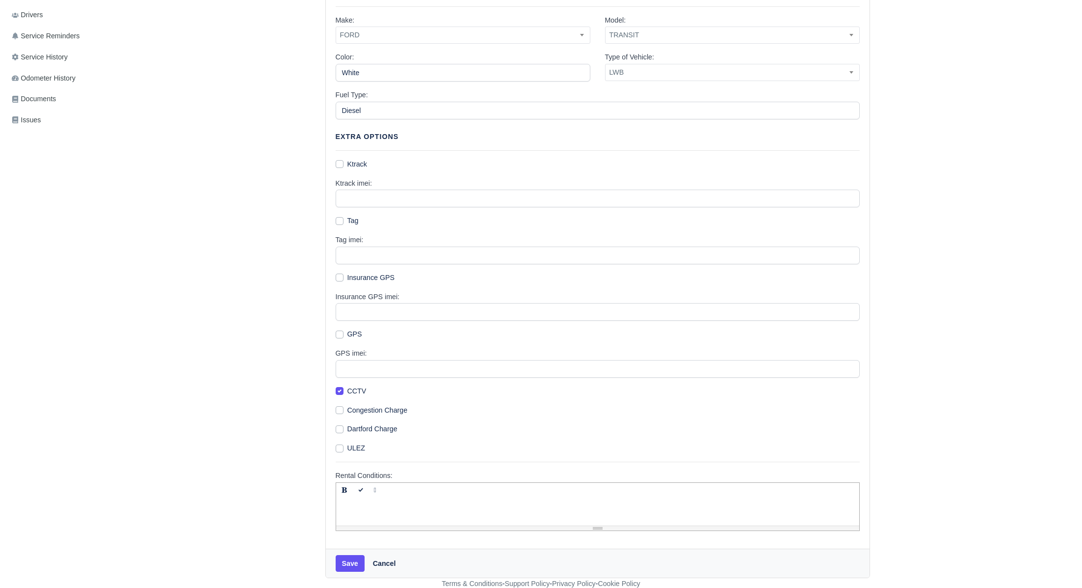
click at [348, 412] on label "Congestion Charge" at bounding box center [378, 409] width 60 height 11
click at [340, 412] on input "Congestion Charge" at bounding box center [340, 408] width 8 height 8
checkbox input "true"
drag, startPoint x: 339, startPoint y: 425, endPoint x: 341, endPoint y: 436, distance: 11.5
click at [348, 425] on label "Dartford Charge" at bounding box center [373, 428] width 50 height 11
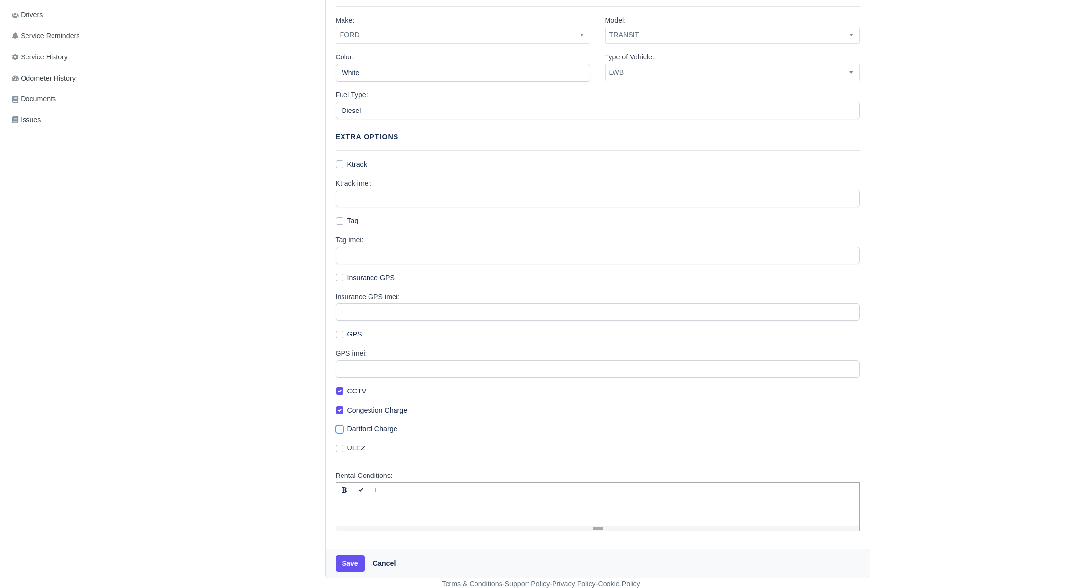
click at [339, 425] on input "Dartford Charge" at bounding box center [340, 427] width 8 height 8
checkbox input "true"
drag, startPoint x: 340, startPoint y: 444, endPoint x: 343, endPoint y: 466, distance: 22.4
click at [348, 444] on label "ULEZ" at bounding box center [357, 447] width 18 height 11
click at [340, 444] on input "ULEZ" at bounding box center [340, 446] width 8 height 8
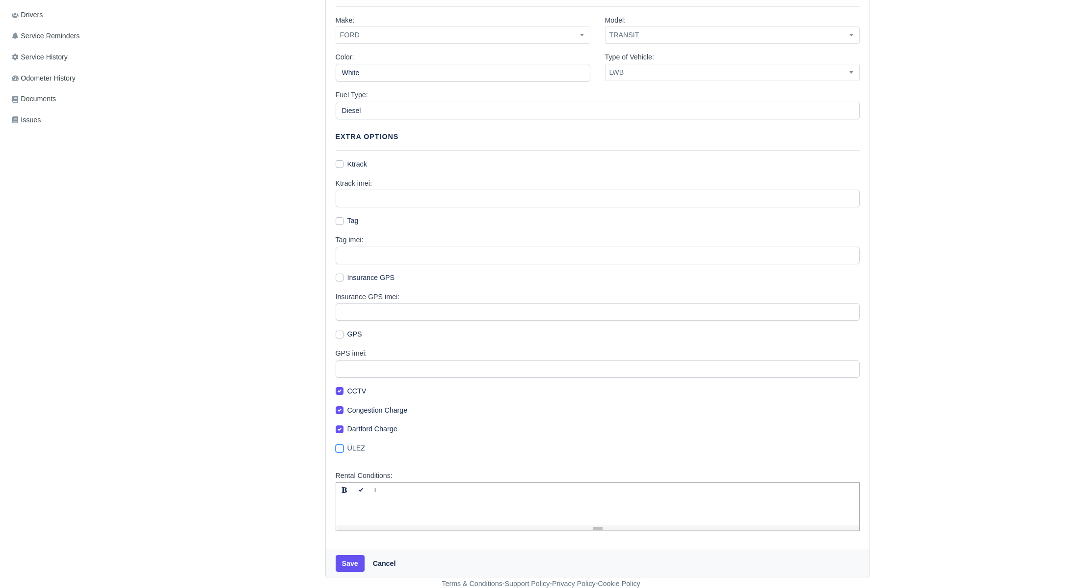
checkbox input "true"
click at [354, 566] on button "Save" at bounding box center [350, 563] width 29 height 17
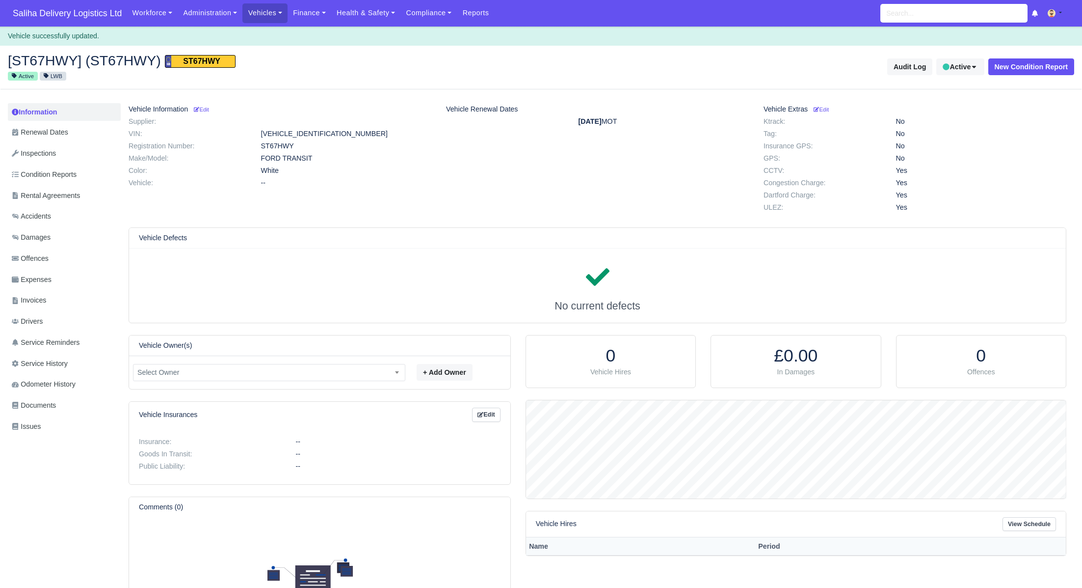
scroll to position [98, 540]
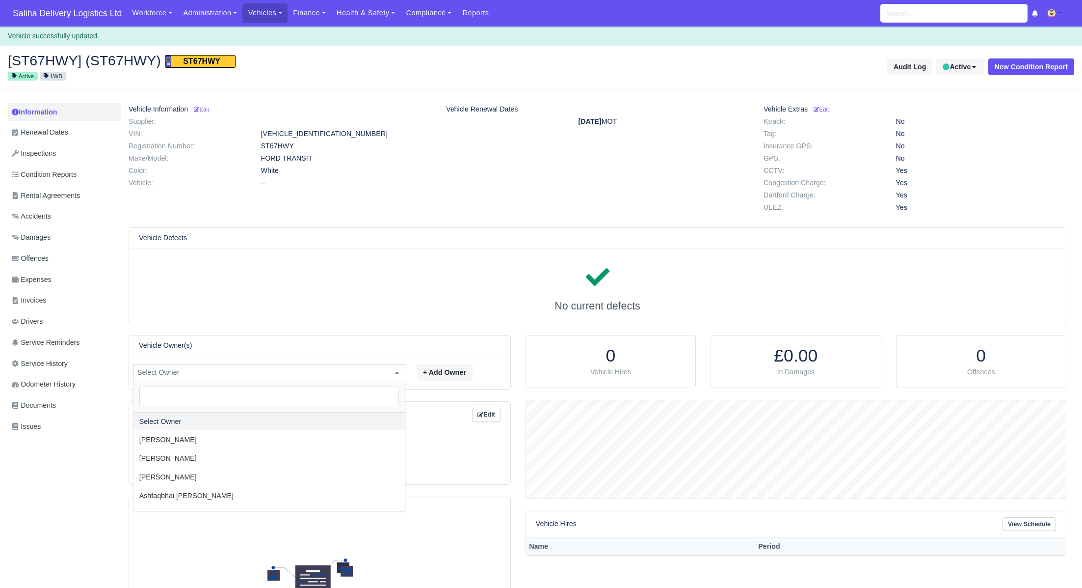
click at [397, 371] on b at bounding box center [397, 372] width 4 height 2
select select "259"
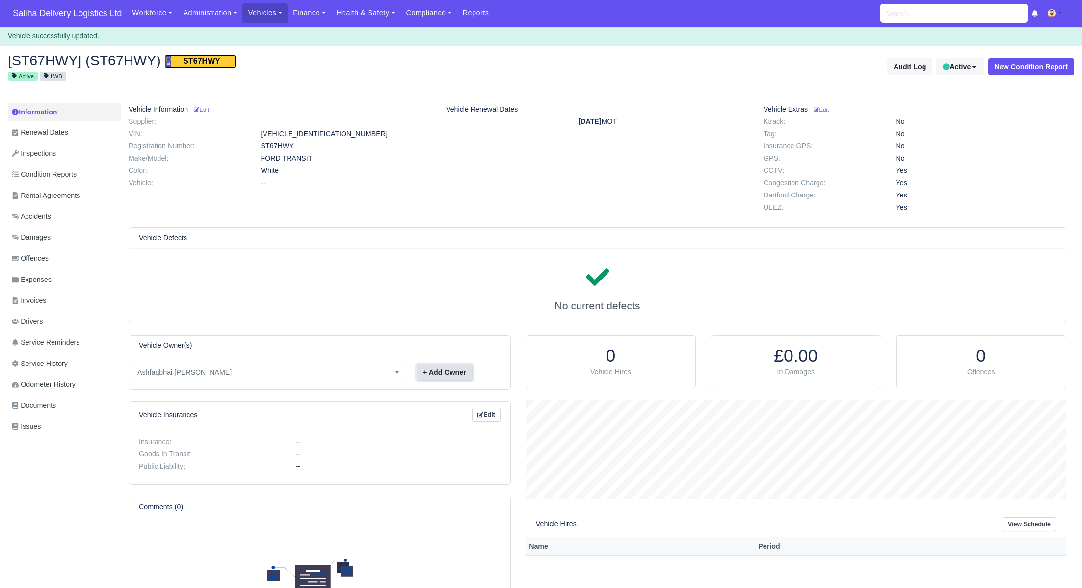
click at [433, 370] on button "+ Add Owner" at bounding box center [445, 372] width 56 height 17
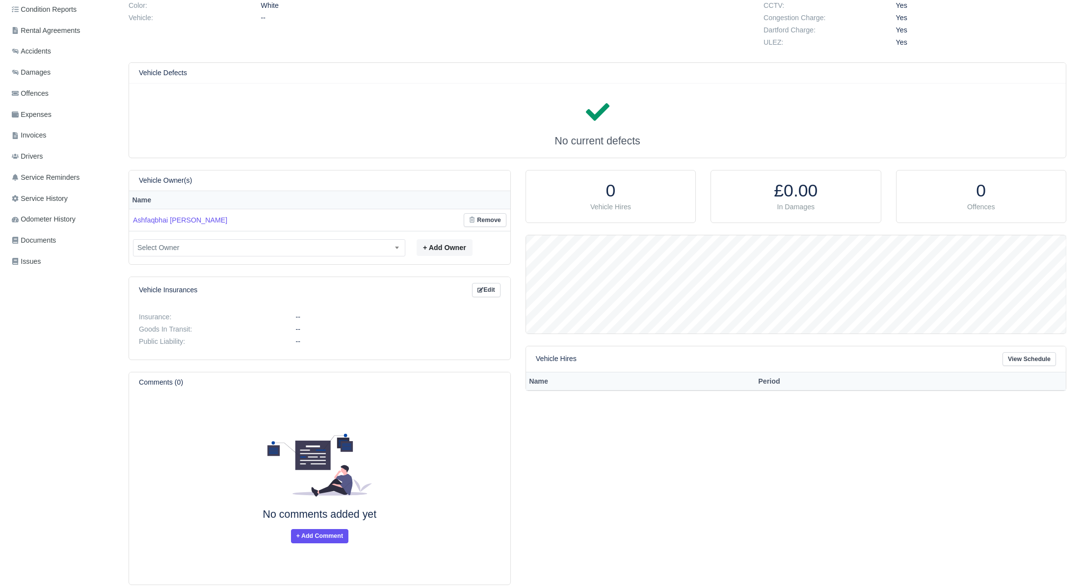
scroll to position [203, 0]
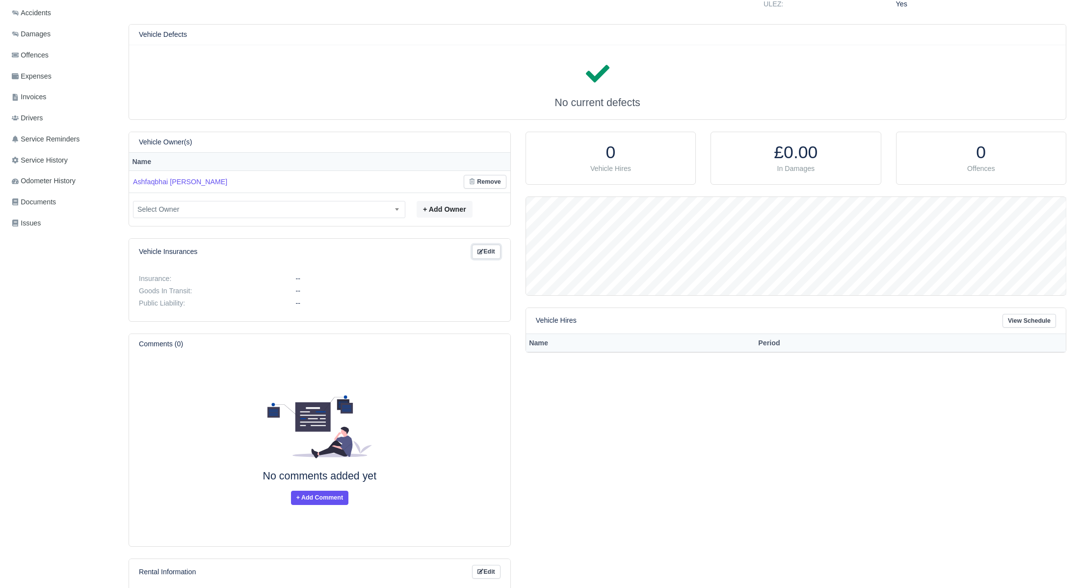
click at [486, 251] on link "Edit" at bounding box center [486, 251] width 28 height 14
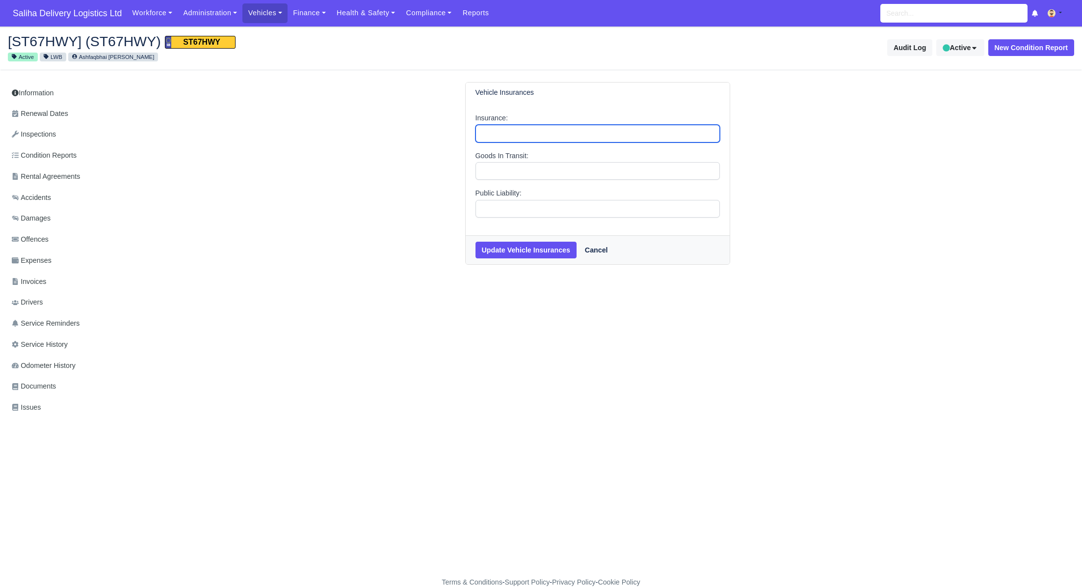
click at [558, 132] on input "Insurance:" at bounding box center [598, 134] width 244 height 18
type input "0.00"
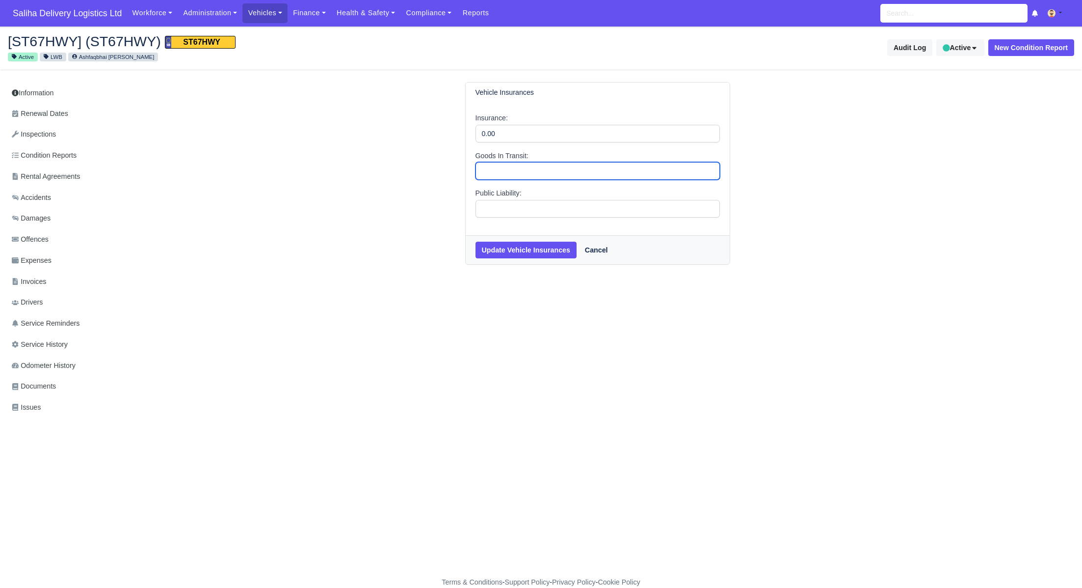
click at [539, 168] on input "Goods In Transit:" at bounding box center [598, 171] width 244 height 18
type input "50,000"
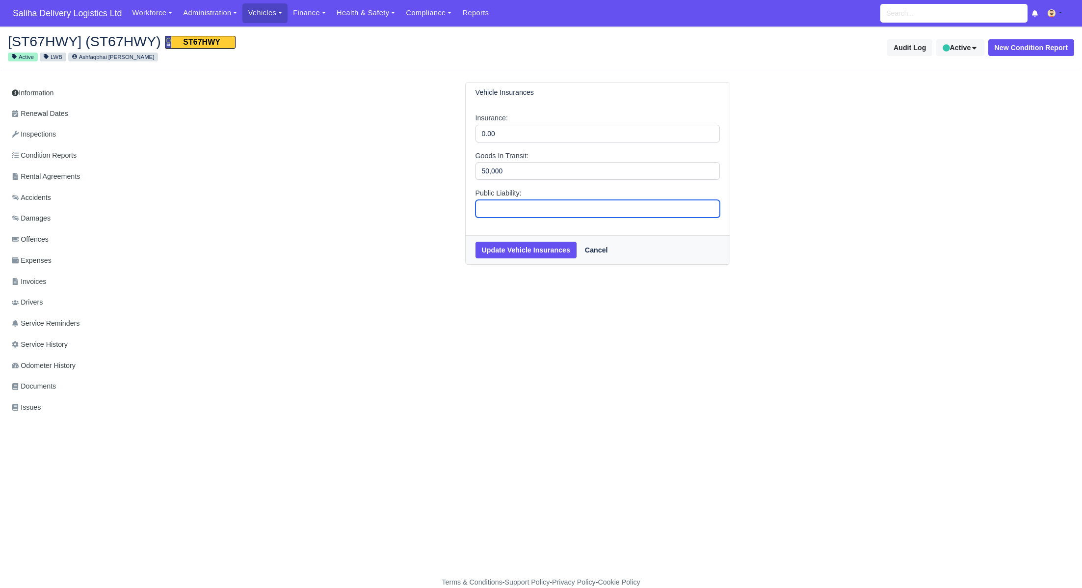
click at [498, 213] on input "Public Liability:" at bounding box center [598, 209] width 244 height 18
type input "2,0000"
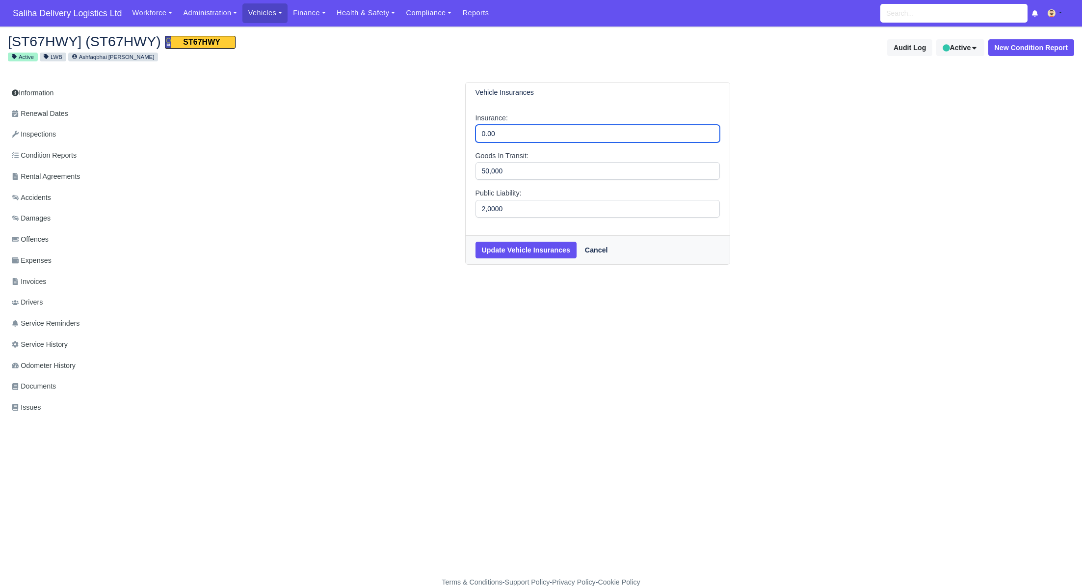
click at [496, 127] on input "0.00" at bounding box center [598, 134] width 244 height 18
click at [517, 135] on input "0.00" at bounding box center [598, 134] width 244 height 18
drag, startPoint x: 513, startPoint y: 132, endPoint x: 439, endPoint y: 136, distance: 74.2
click at [439, 136] on div "Vehicle Insurances Insurance: 0.00 Goods In Transit: 50,000 Public Liability: 2…" at bounding box center [598, 173] width 560 height 183
click at [483, 133] on input "Insurance:" at bounding box center [598, 134] width 244 height 18
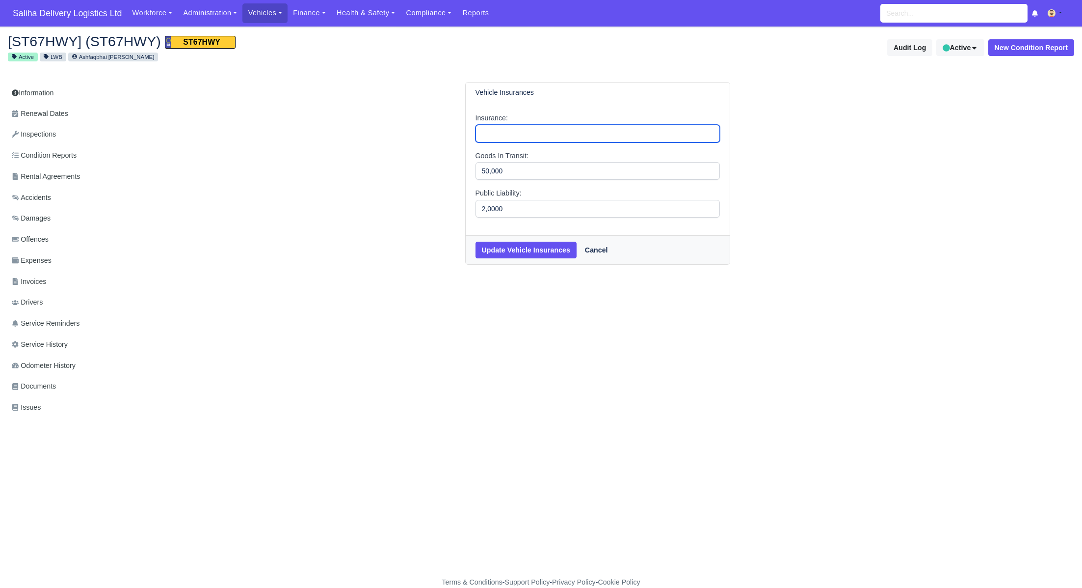
type input "Hire reward"
click at [522, 242] on button "Update Vehicle Insurances" at bounding box center [526, 249] width 101 height 17
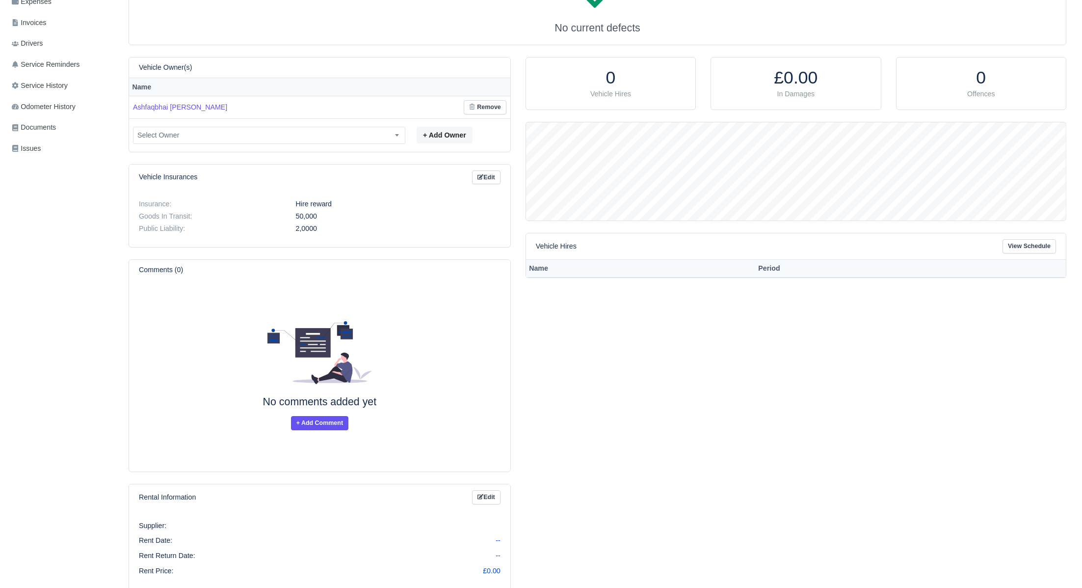
scroll to position [423, 0]
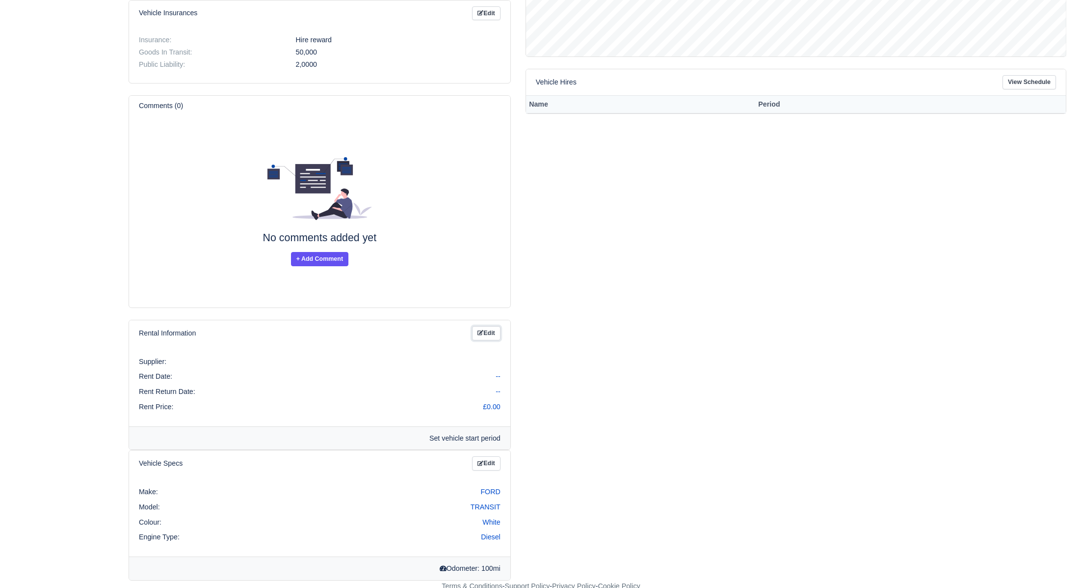
click at [489, 332] on link "Edit" at bounding box center [486, 333] width 28 height 14
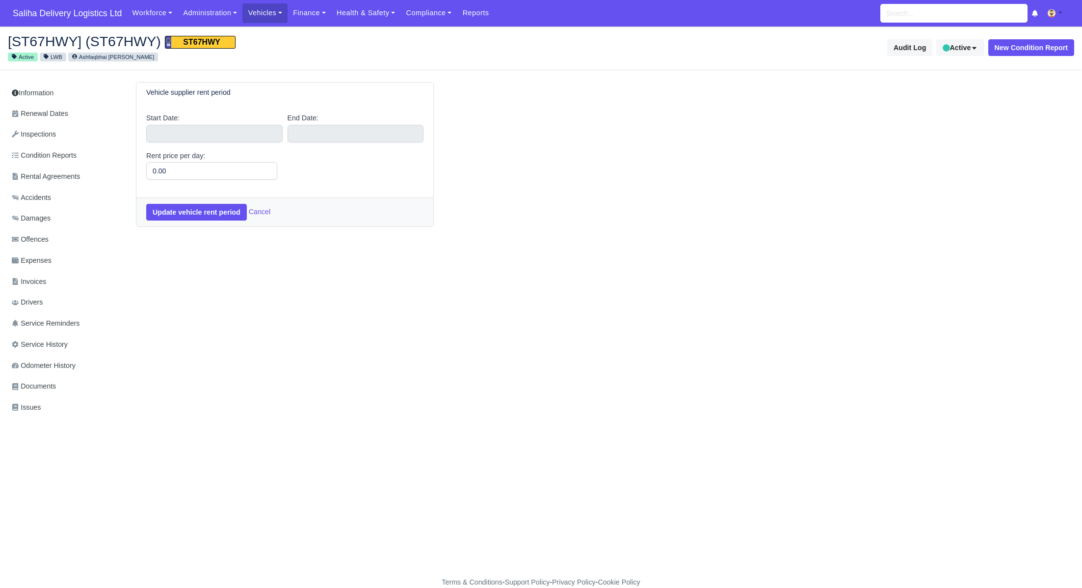
select select "7"
click at [210, 135] on input "text" at bounding box center [214, 134] width 136 height 18
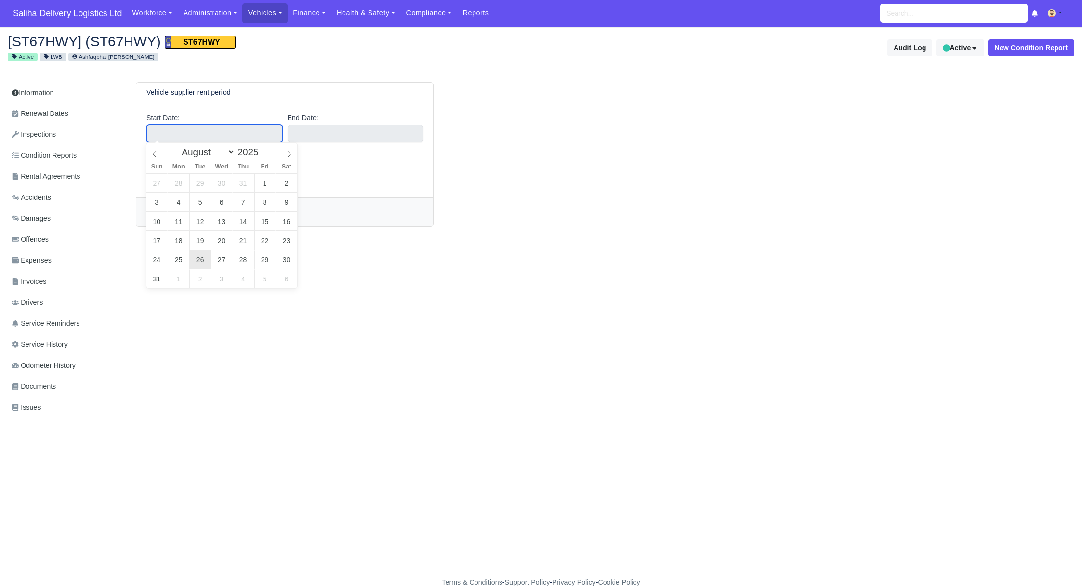
type input "[DATE]"
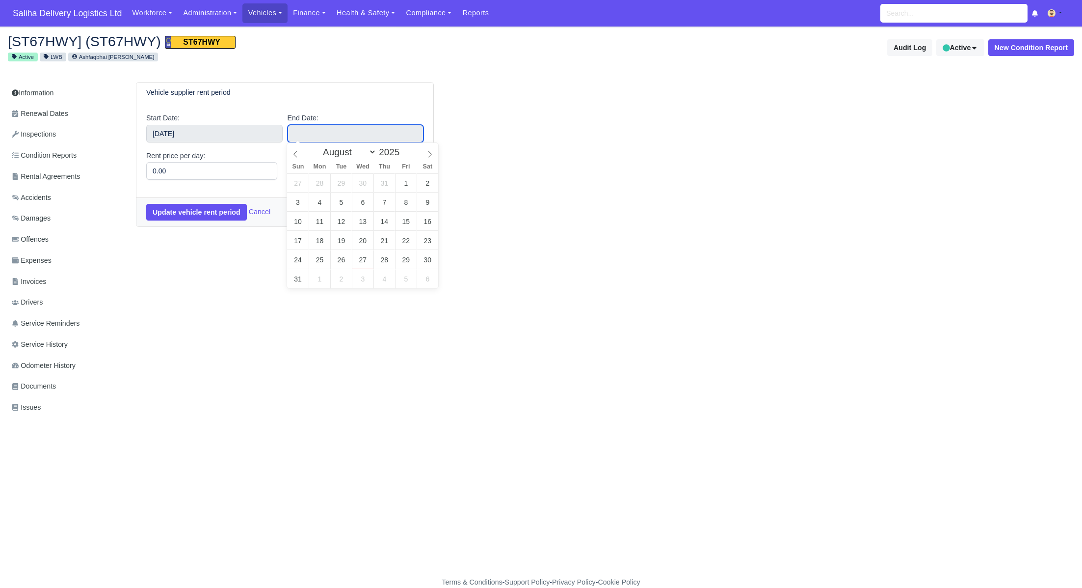
click at [347, 129] on input "text" at bounding box center [356, 134] width 136 height 18
type input "2026"
click at [407, 148] on span at bounding box center [404, 149] width 7 height 5
type input "[DATE]"
click at [186, 213] on button "Update vehicle rent period" at bounding box center [196, 212] width 101 height 17
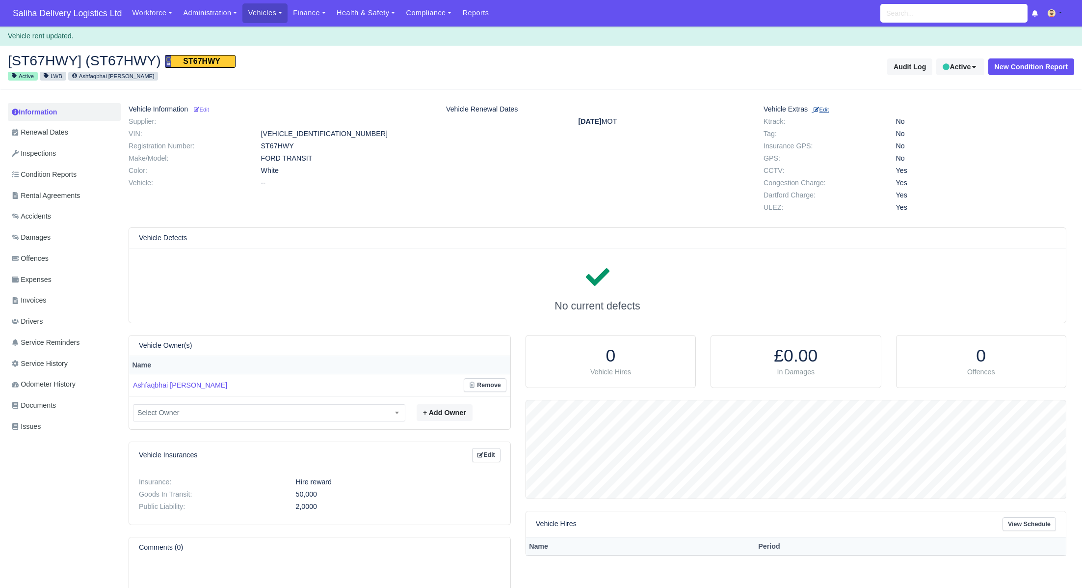
click at [826, 108] on small "Edit" at bounding box center [821, 110] width 15 height 6
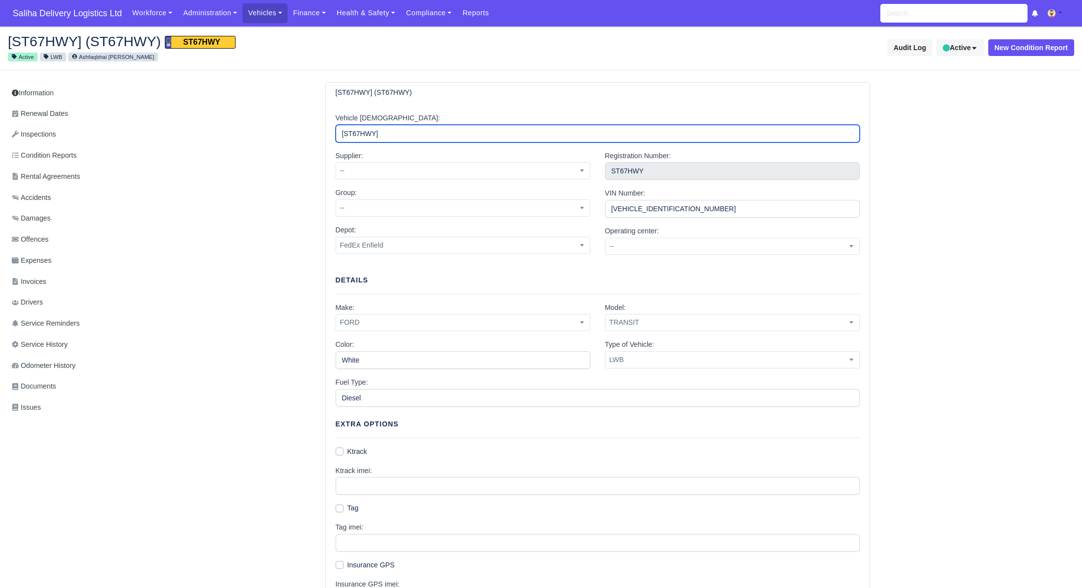
click at [386, 137] on input "[ST67HWY]" at bounding box center [598, 134] width 524 height 18
drag, startPoint x: 389, startPoint y: 135, endPoint x: 301, endPoint y: 130, distance: 88.0
click at [301, 130] on div "[ST67HWY] (ST67HWY) Vehicle Alias: [ST67HWY] Supplier: -- SDL SDL Services -- G…" at bounding box center [598, 473] width 954 height 783
type input "Ford Transit"
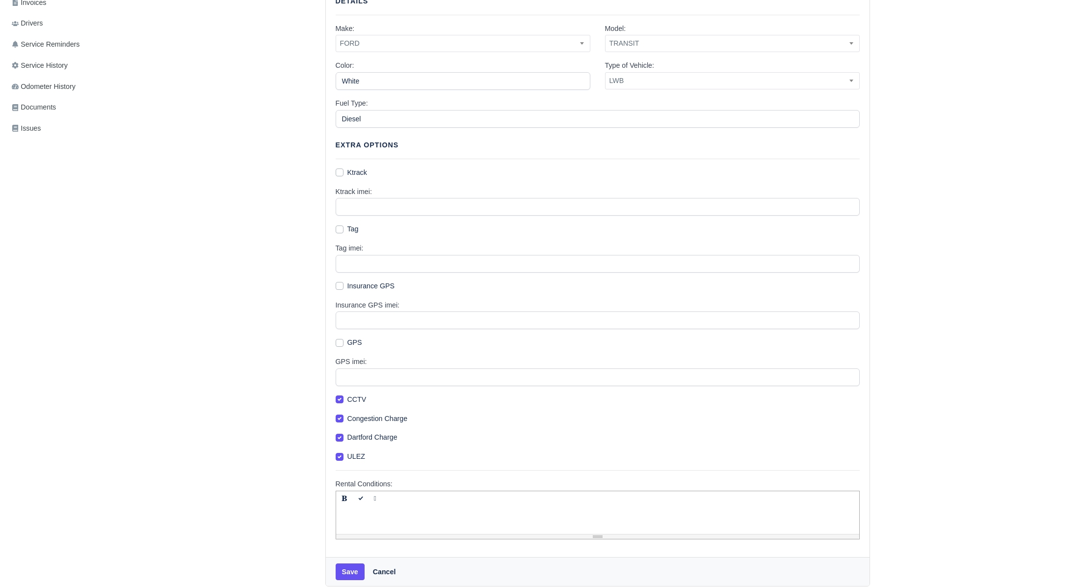
scroll to position [287, 0]
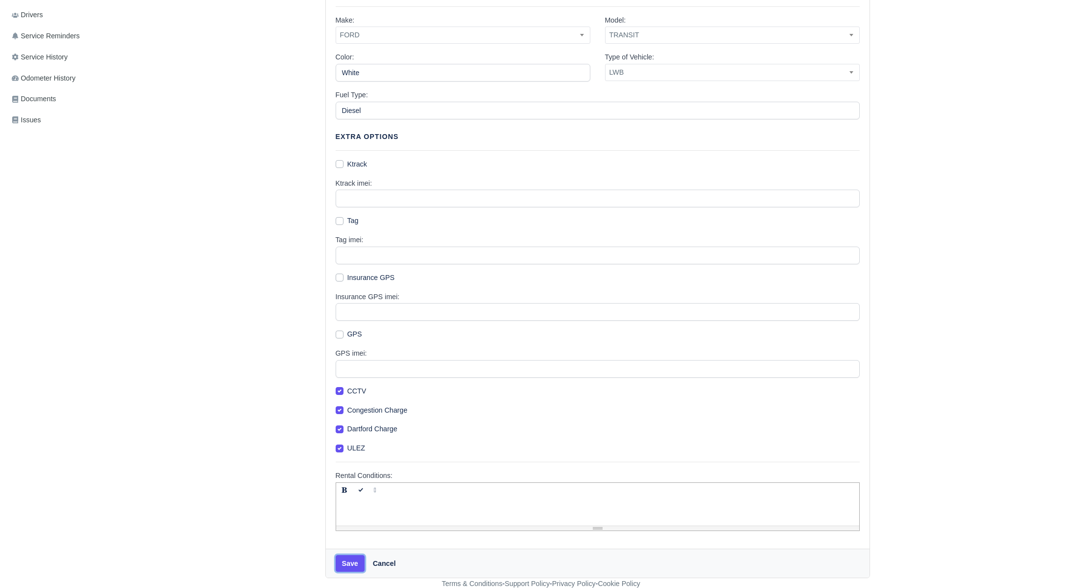
drag, startPoint x: 356, startPoint y: 560, endPoint x: 361, endPoint y: 519, distance: 41.6
click at [356, 560] on button "Save" at bounding box center [350, 563] width 29 height 17
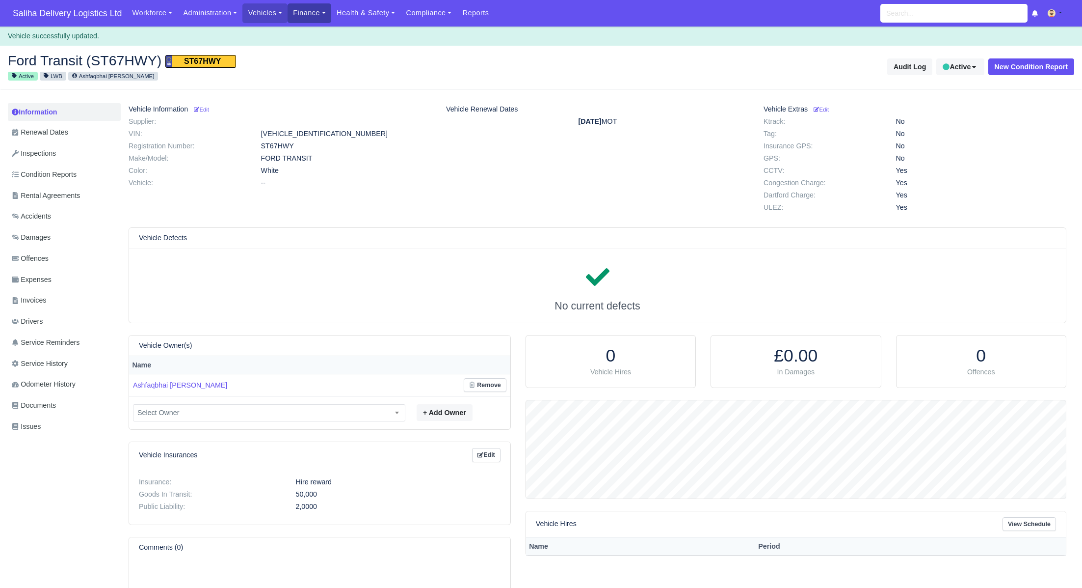
scroll to position [98, 540]
drag, startPoint x: 265, startPoint y: 13, endPoint x: 294, endPoint y: 45, distance: 43.1
click at [265, 13] on link "Vehicles" at bounding box center [264, 12] width 45 height 19
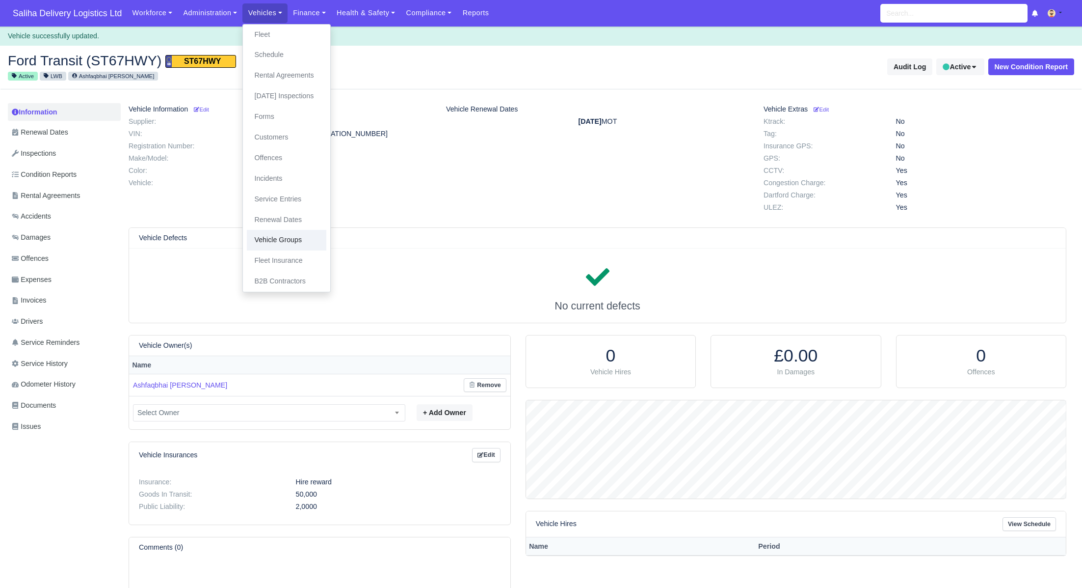
click at [283, 237] on link "Vehicle Groups" at bounding box center [287, 240] width 80 height 21
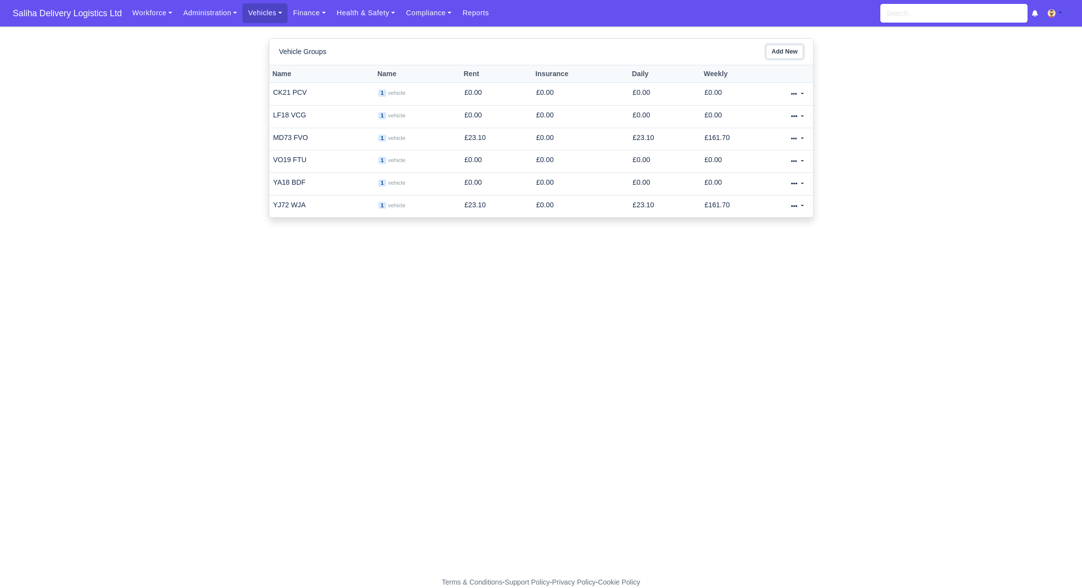
click at [786, 55] on link "Add New" at bounding box center [784, 52] width 37 height 14
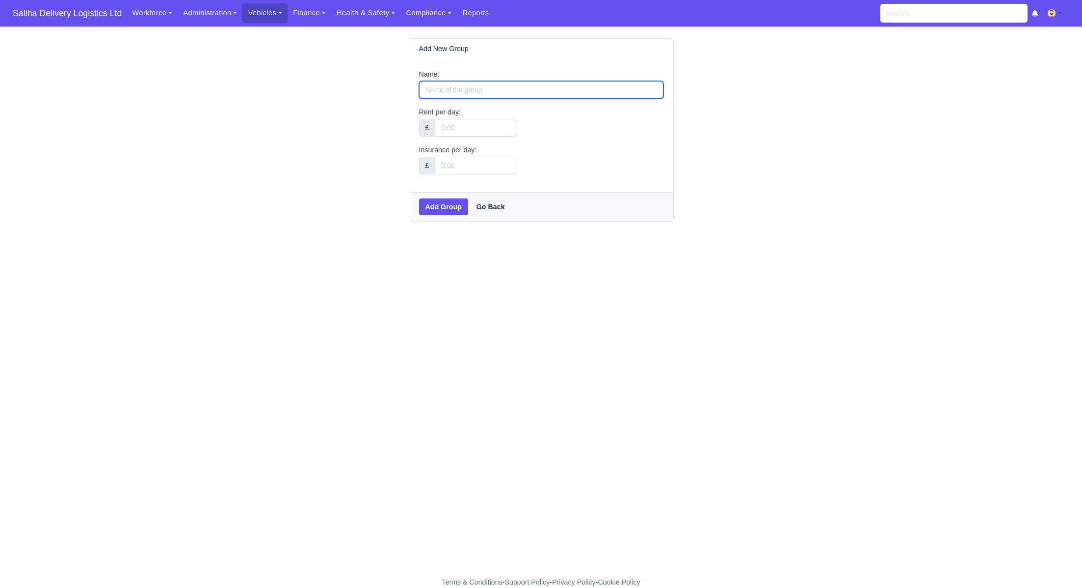
click at [469, 90] on input "Name:" at bounding box center [541, 90] width 244 height 18
paste input "ST67 HWY"
type input "ST67 HWY"
click at [458, 133] on input "Rent per day:" at bounding box center [475, 128] width 81 height 18
type input "0.00"
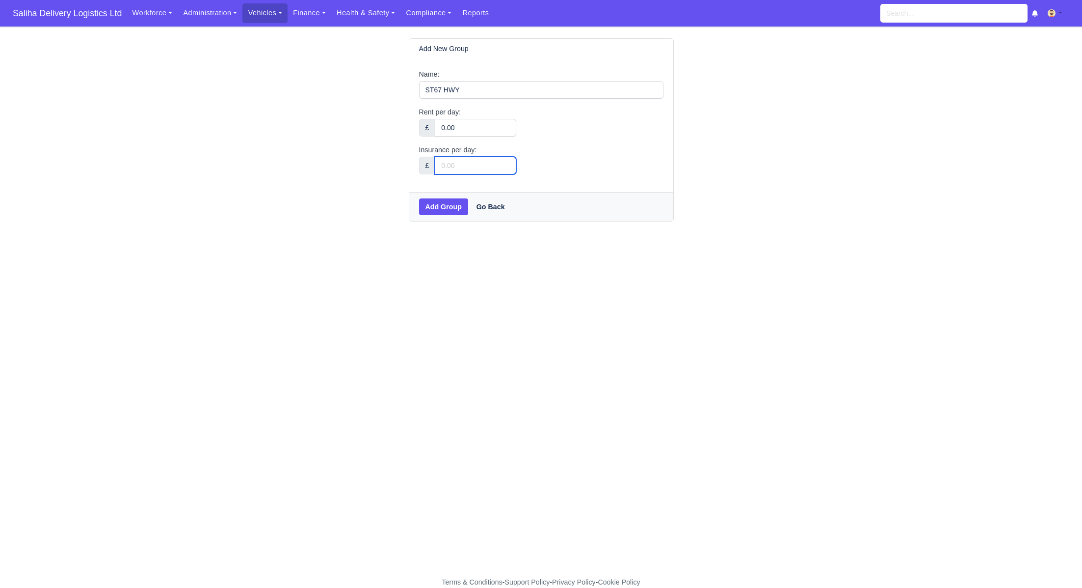
drag, startPoint x: 459, startPoint y: 166, endPoint x: 465, endPoint y: 174, distance: 10.1
click at [460, 167] on input "Insurance per day:" at bounding box center [475, 166] width 81 height 18
type input "0.00"
click at [436, 209] on button "Add Group" at bounding box center [443, 206] width 49 height 17
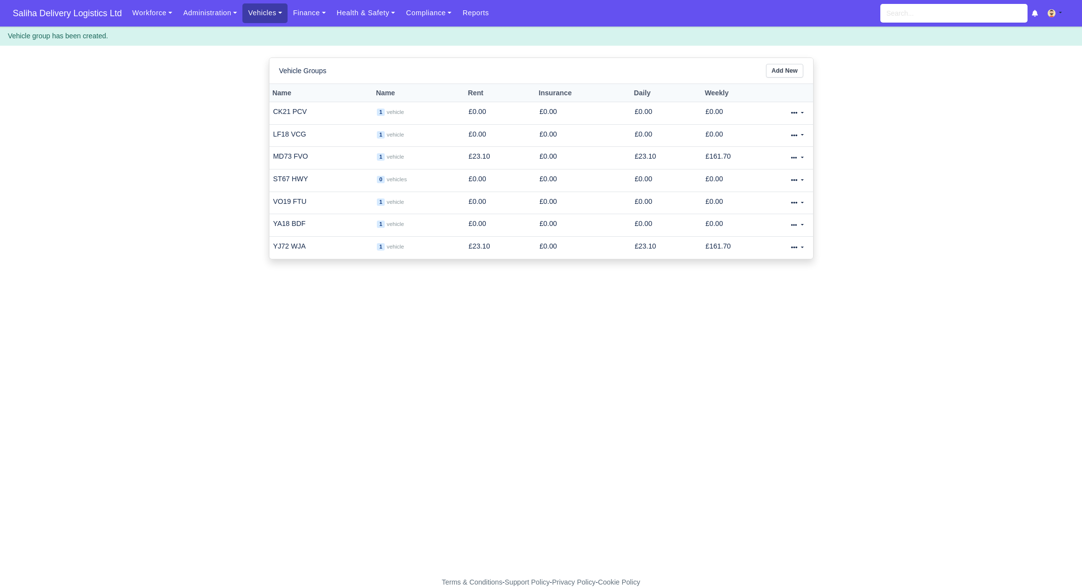
click at [276, 15] on link "Vehicles" at bounding box center [264, 12] width 45 height 19
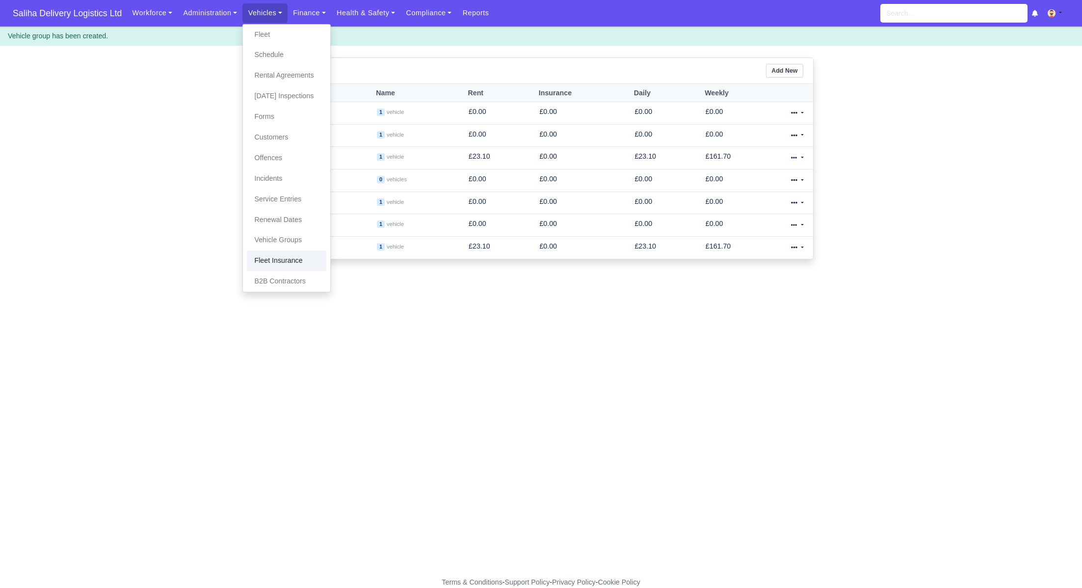
click at [283, 260] on link "Fleet Insurance" at bounding box center [287, 260] width 80 height 21
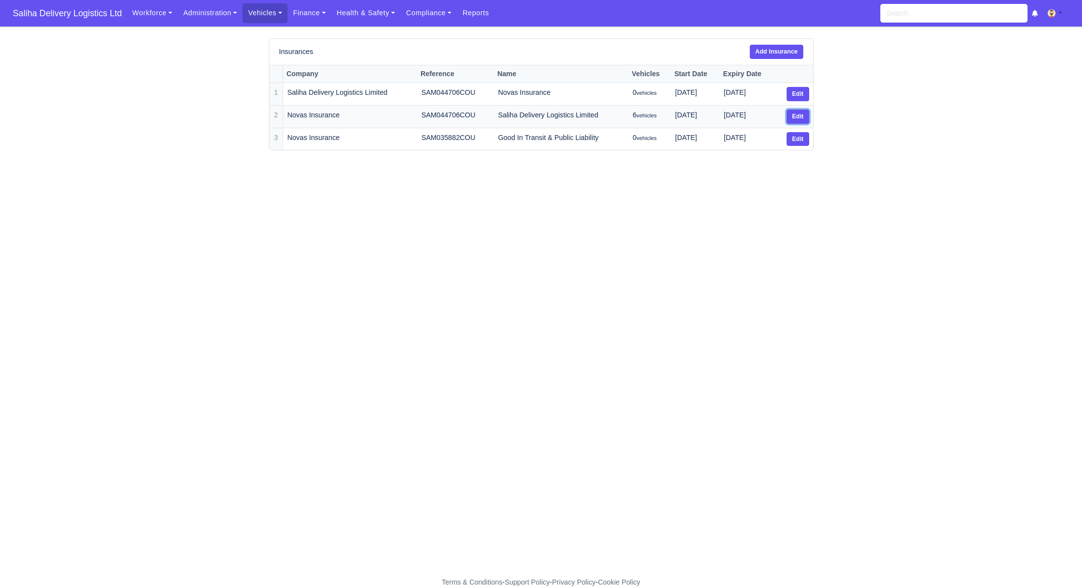
click at [797, 118] on link "Edit" at bounding box center [798, 116] width 23 height 14
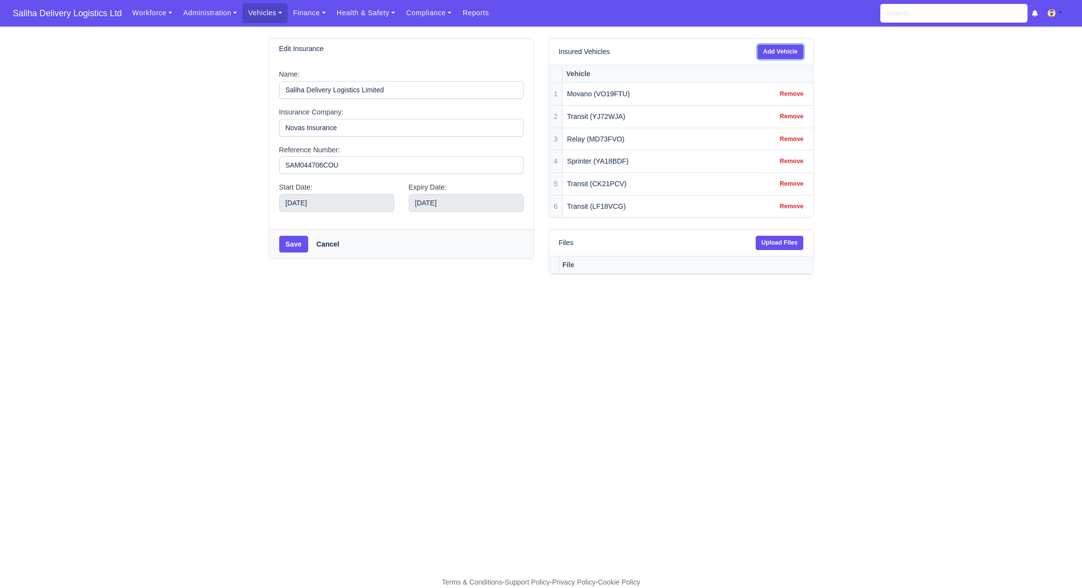
click at [781, 52] on link "Add Vehicle" at bounding box center [781, 52] width 46 height 14
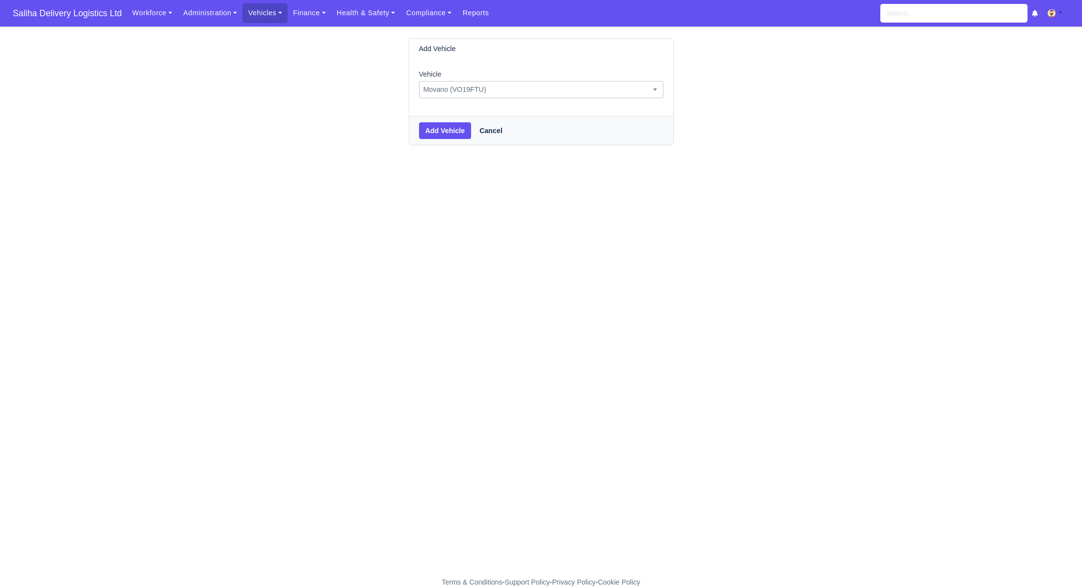
click at [492, 92] on span "Movano (VO19FTU)" at bounding box center [542, 89] width 244 height 12
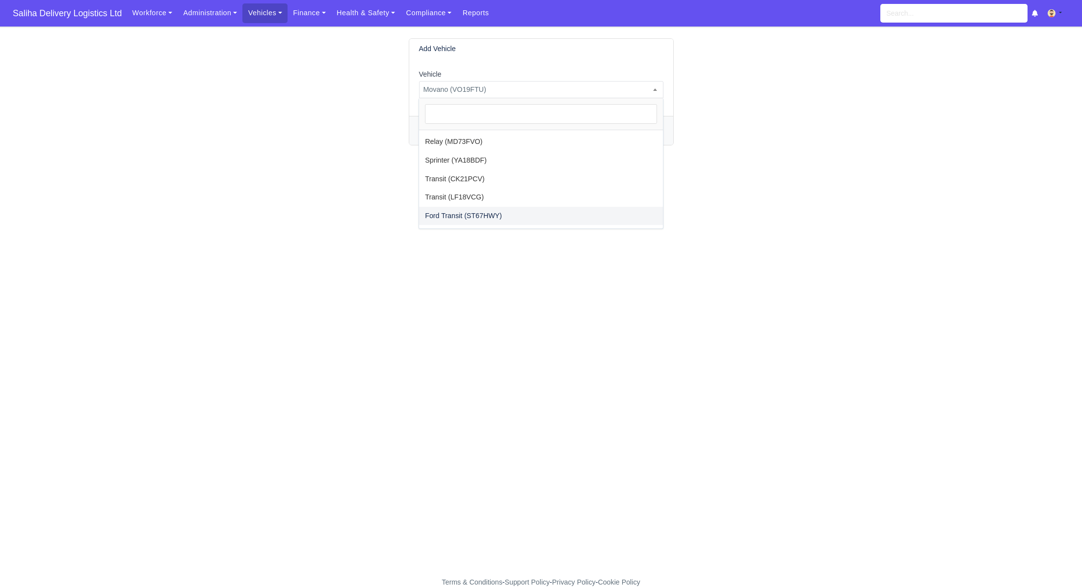
select select "54"
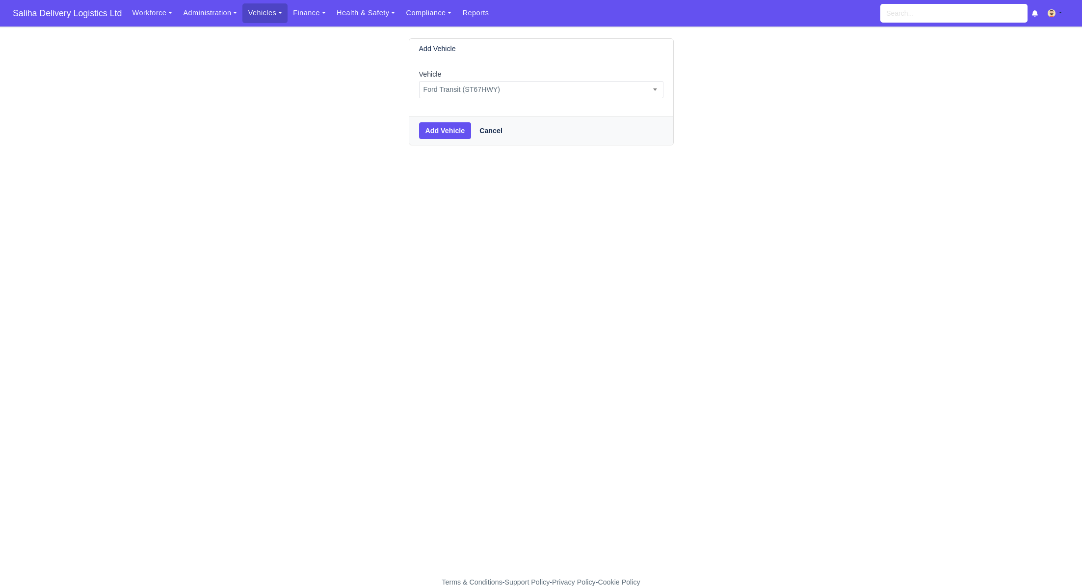
click at [450, 140] on div "Add Vehicle Cancel" at bounding box center [541, 130] width 264 height 29
click at [449, 134] on button "Add Vehicle" at bounding box center [445, 130] width 53 height 17
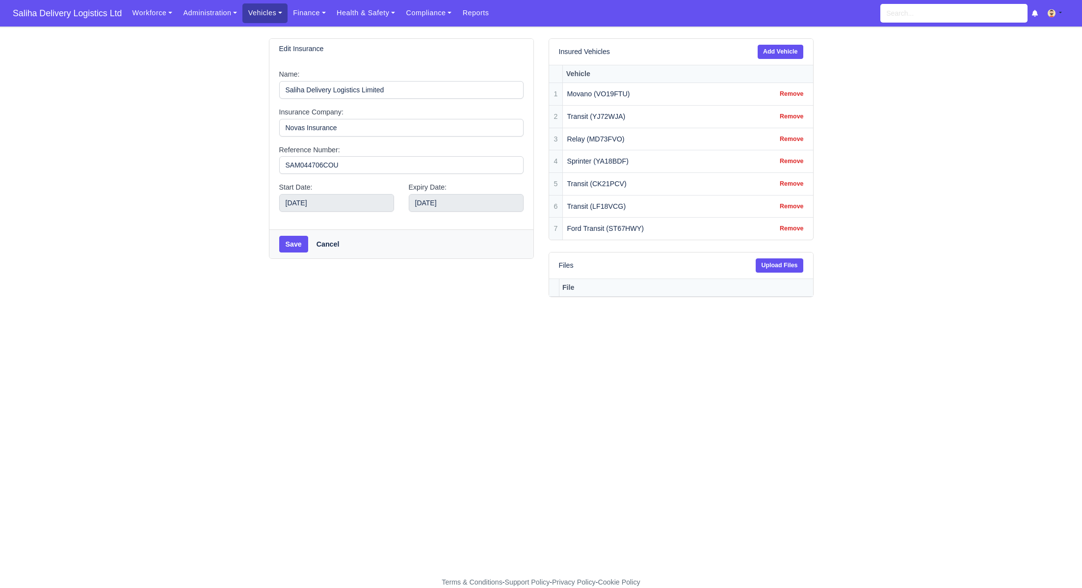
click at [278, 19] on link "Vehicles" at bounding box center [264, 12] width 45 height 19
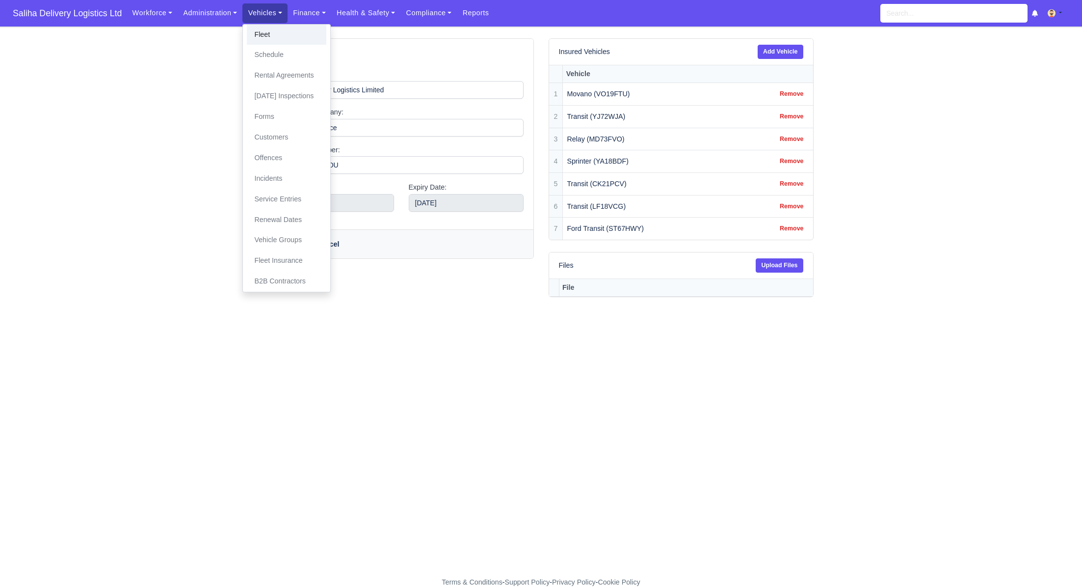
click at [273, 30] on link "Fleet" at bounding box center [287, 35] width 80 height 21
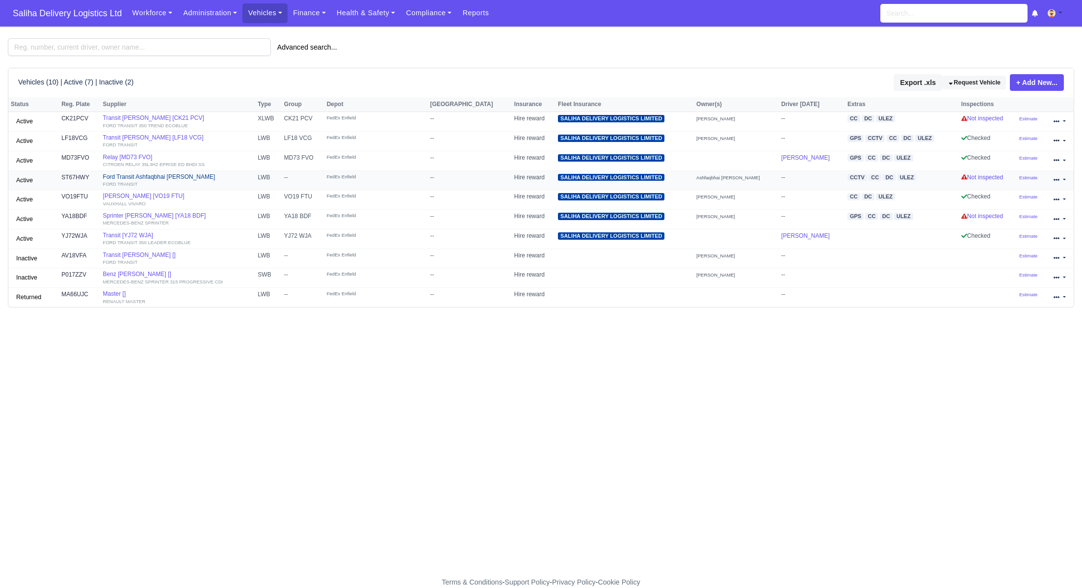
click at [146, 181] on div "FORD TRANSIT" at bounding box center [178, 183] width 150 height 7
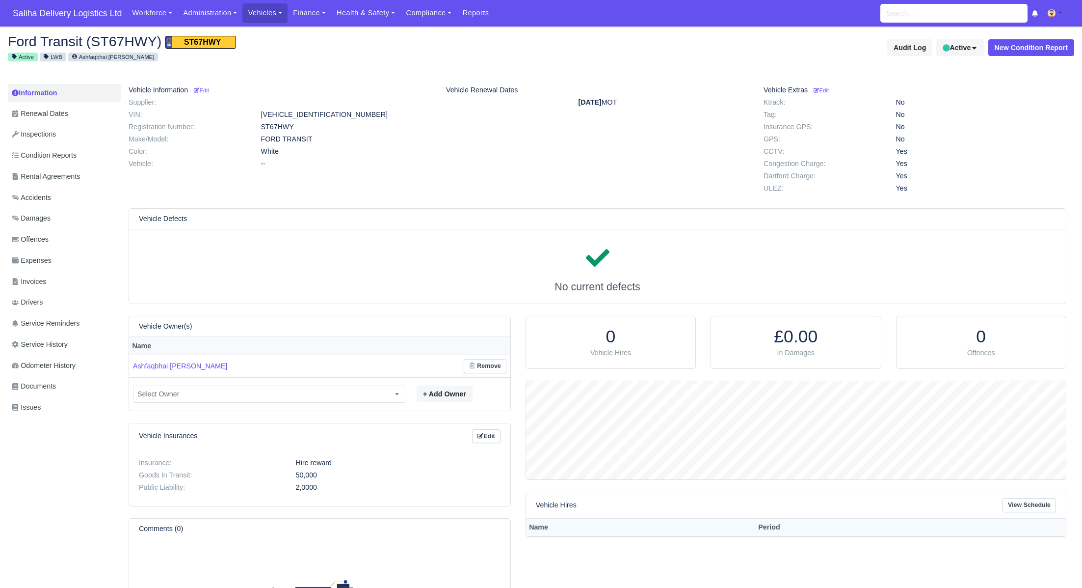
scroll to position [98, 540]
click at [206, 88] on small "Edit" at bounding box center [201, 90] width 15 height 6
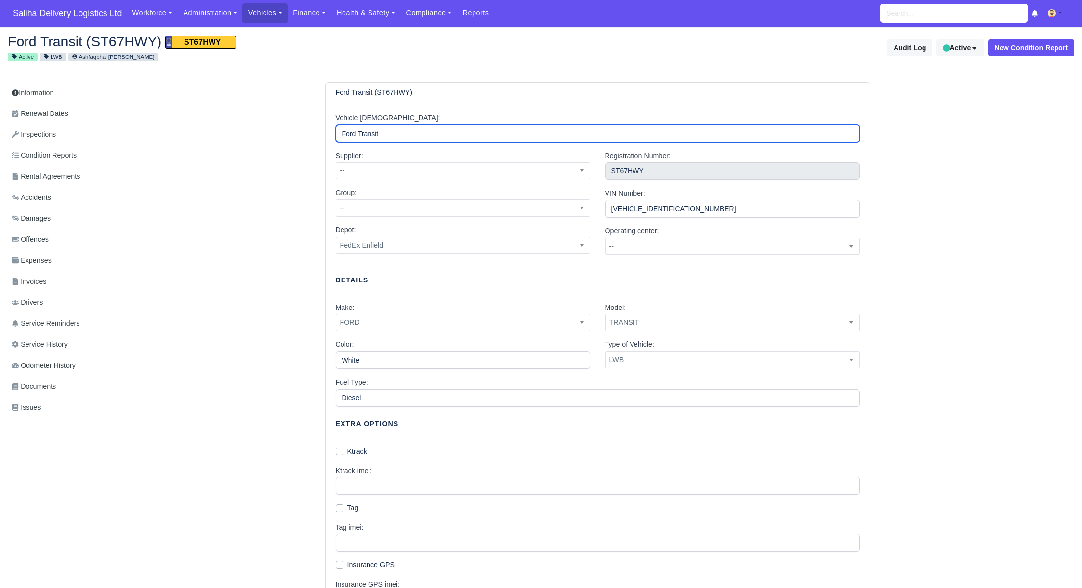
click at [359, 130] on input "Ford Transit" at bounding box center [598, 134] width 524 height 18
type input "Transit"
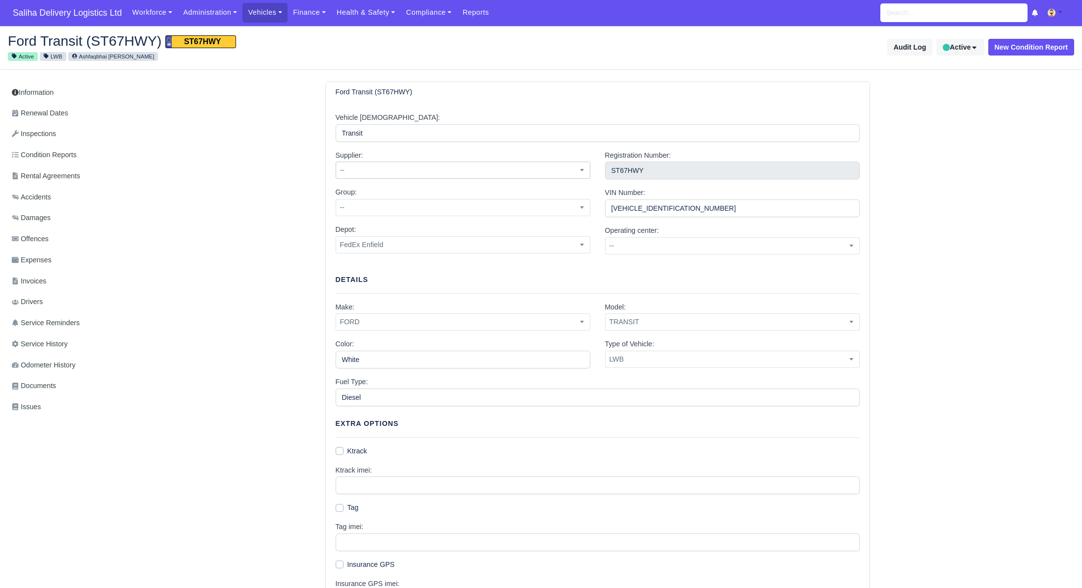
click at [372, 167] on span "--" at bounding box center [463, 170] width 254 height 12
click at [373, 209] on span "--" at bounding box center [463, 207] width 254 height 12
select select "65"
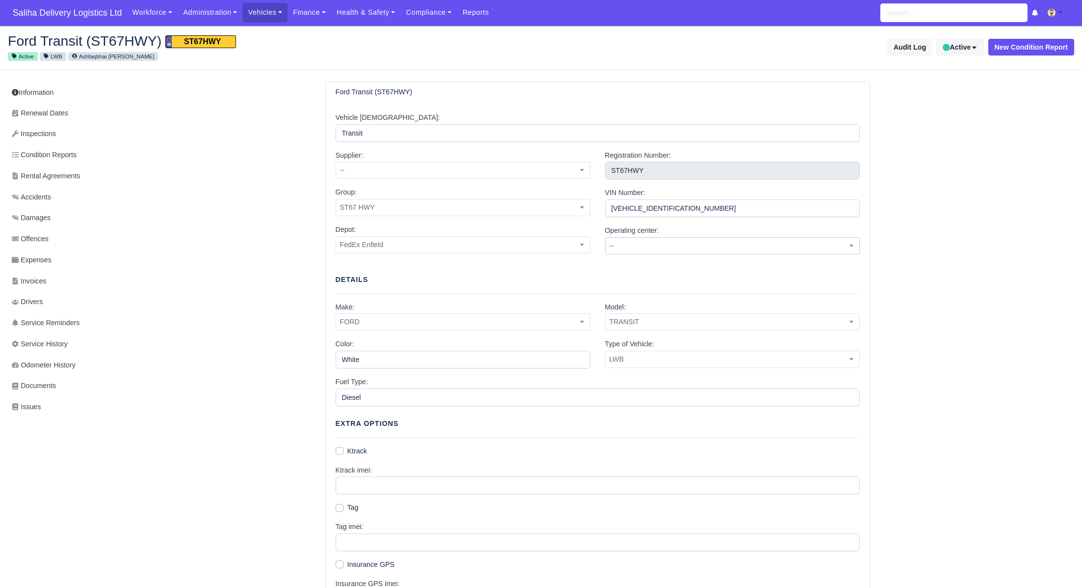
click at [648, 249] on span "--" at bounding box center [733, 246] width 254 height 12
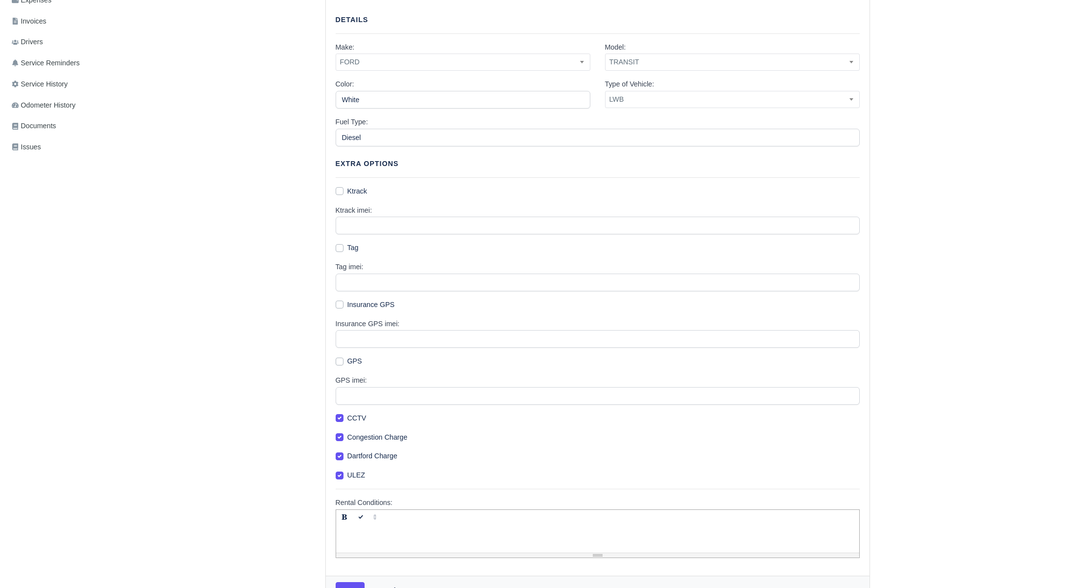
scroll to position [287, 0]
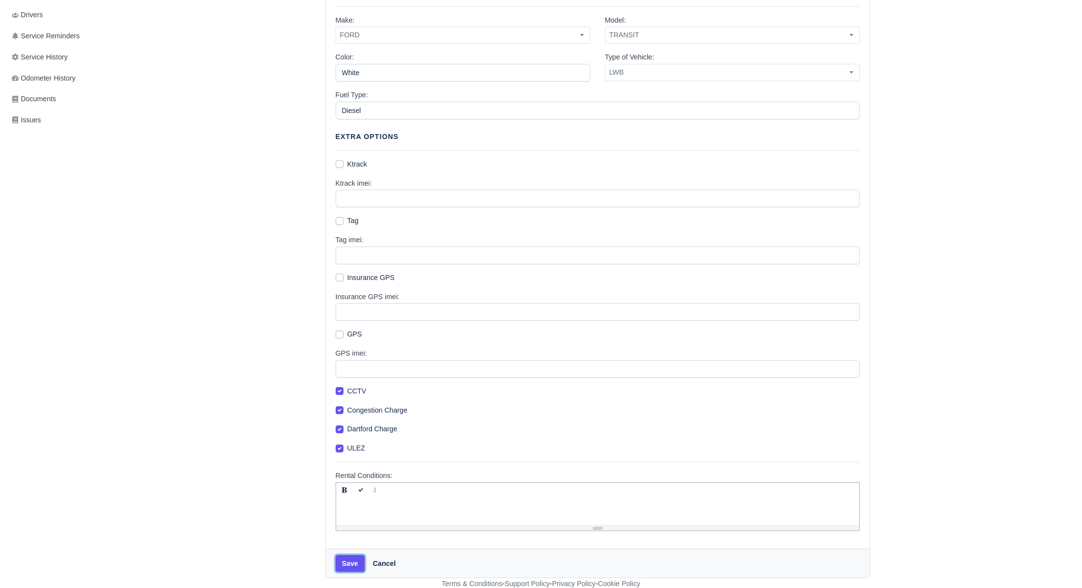
click at [348, 560] on button "Save" at bounding box center [350, 563] width 29 height 17
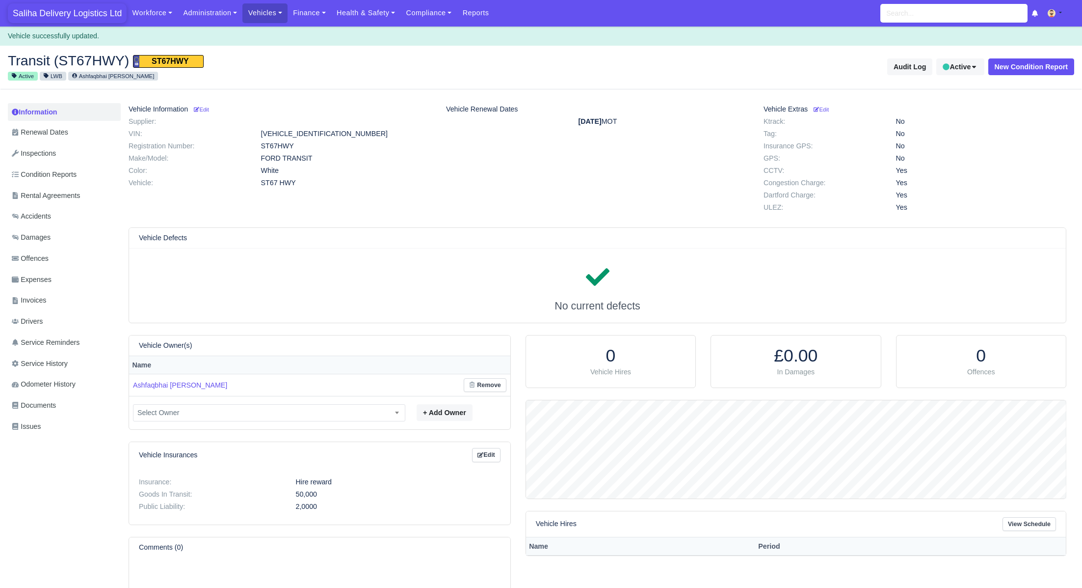
click at [92, 16] on span "Saliha Delivery Logistics Ltd" at bounding box center [67, 13] width 119 height 20
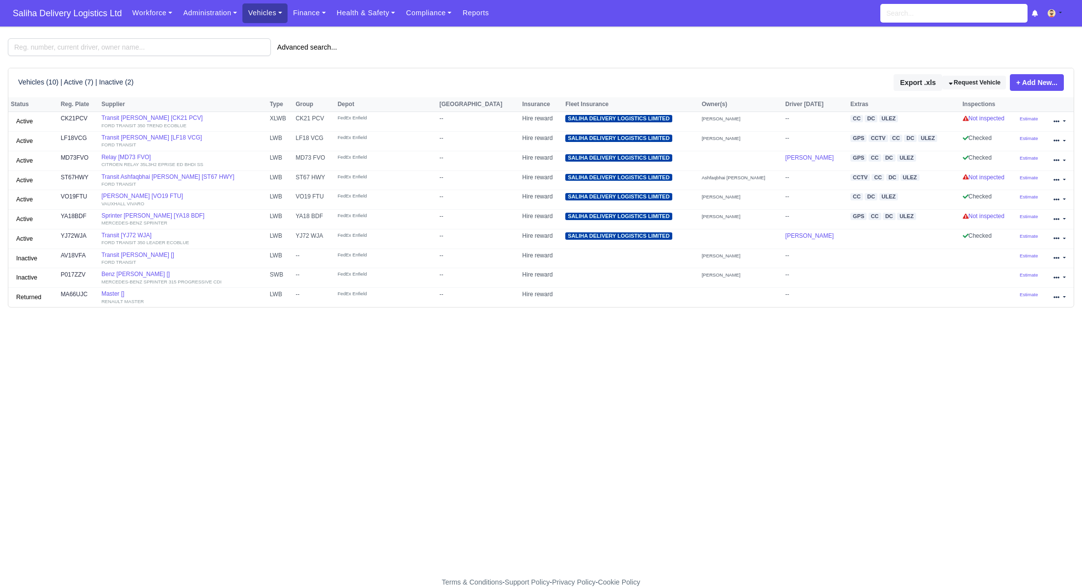
click at [269, 10] on link "Vehicles" at bounding box center [264, 12] width 45 height 19
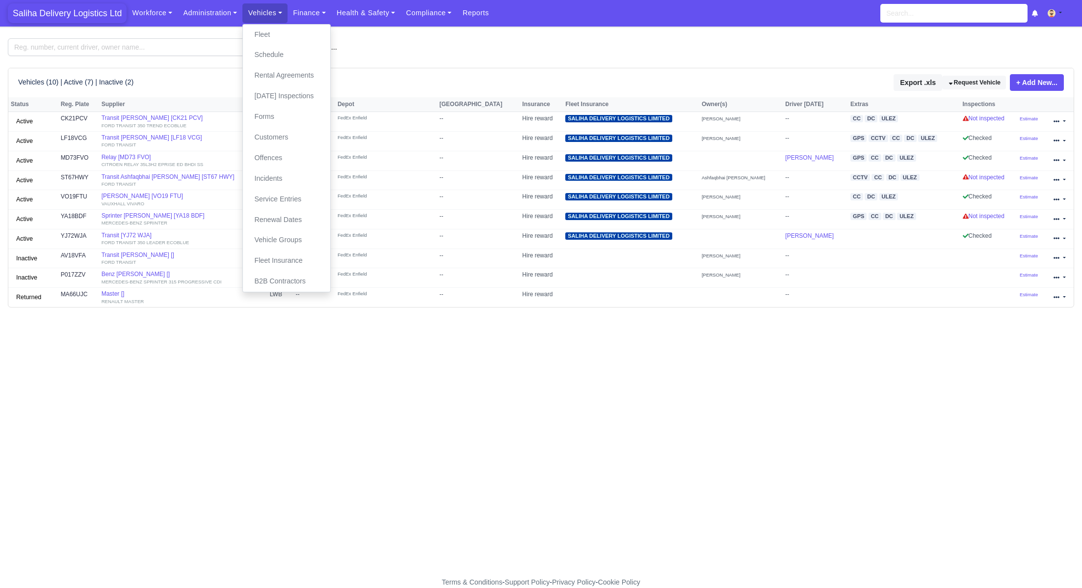
click at [80, 12] on span "Saliha Delivery Logistics Ltd" at bounding box center [67, 13] width 119 height 20
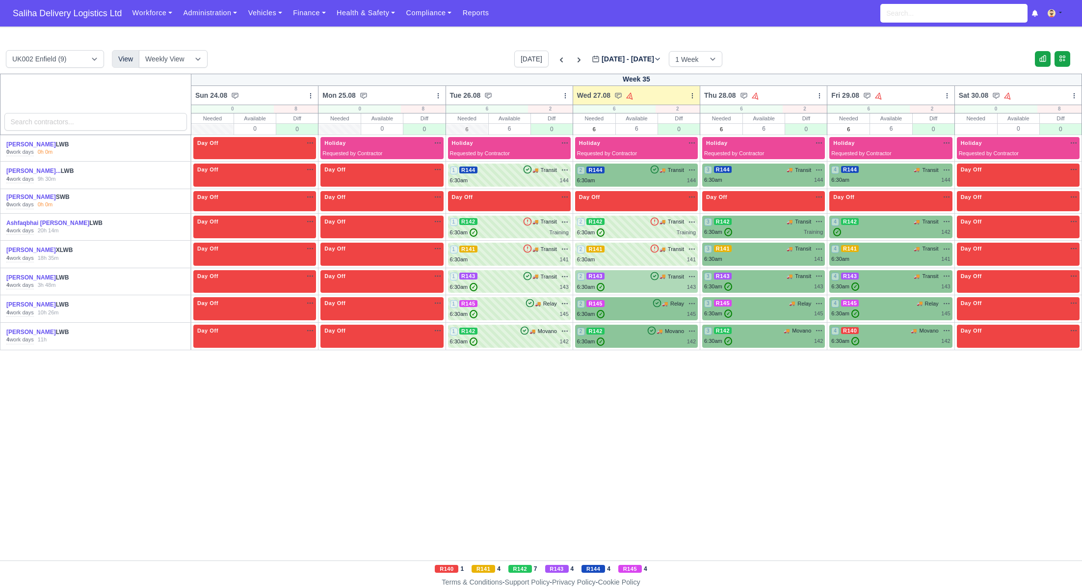
click at [634, 283] on div "6:30am ✓ 143" at bounding box center [636, 287] width 119 height 8
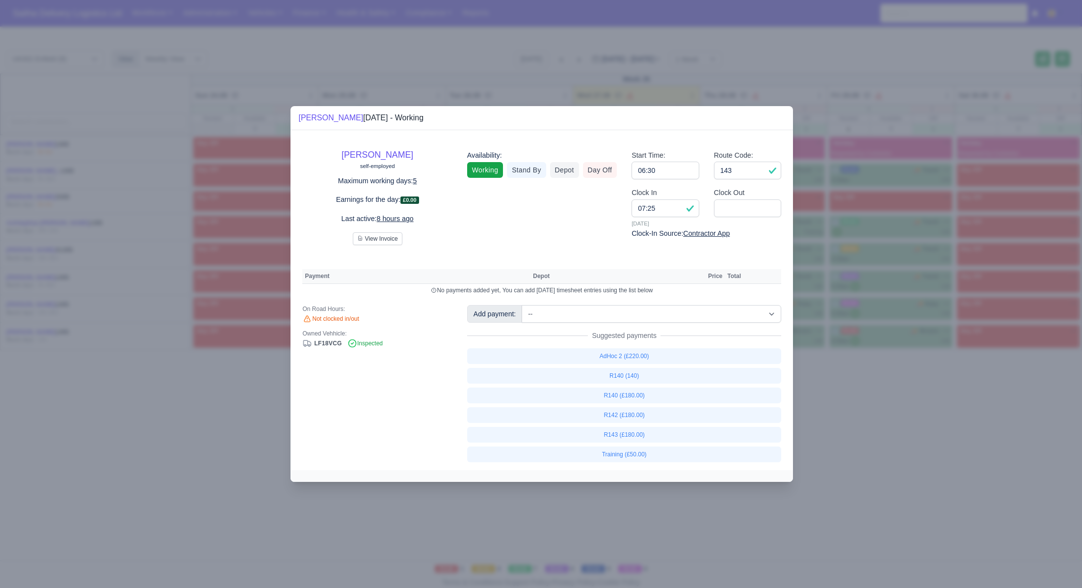
drag, startPoint x: 892, startPoint y: 421, endPoint x: 841, endPoint y: 369, distance: 72.5
click at [889, 419] on div at bounding box center [541, 294] width 1082 height 588
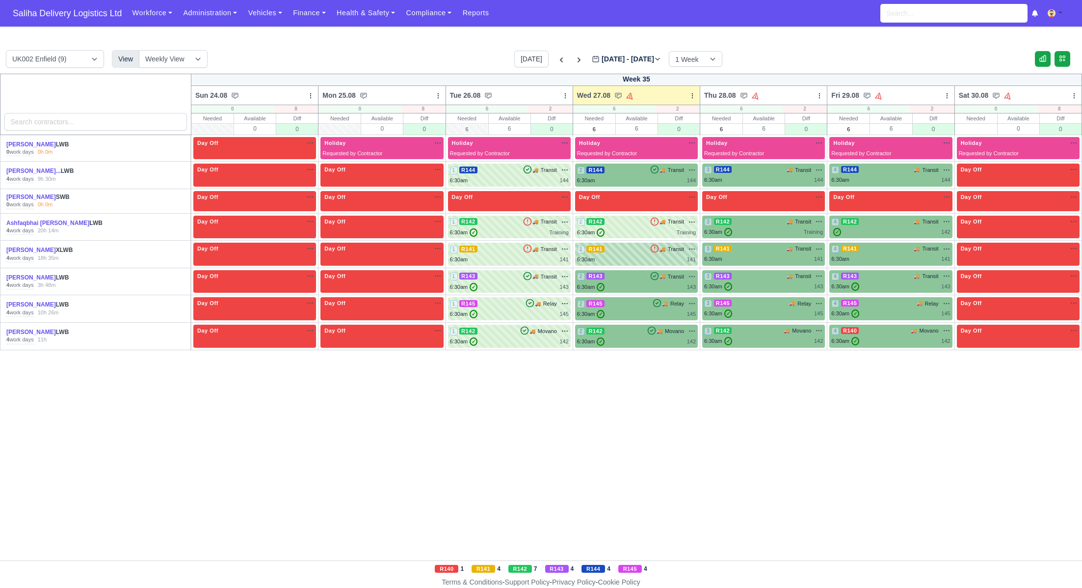
click at [641, 254] on div "2 R141 🚚 Transit" at bounding box center [636, 253] width 119 height 19
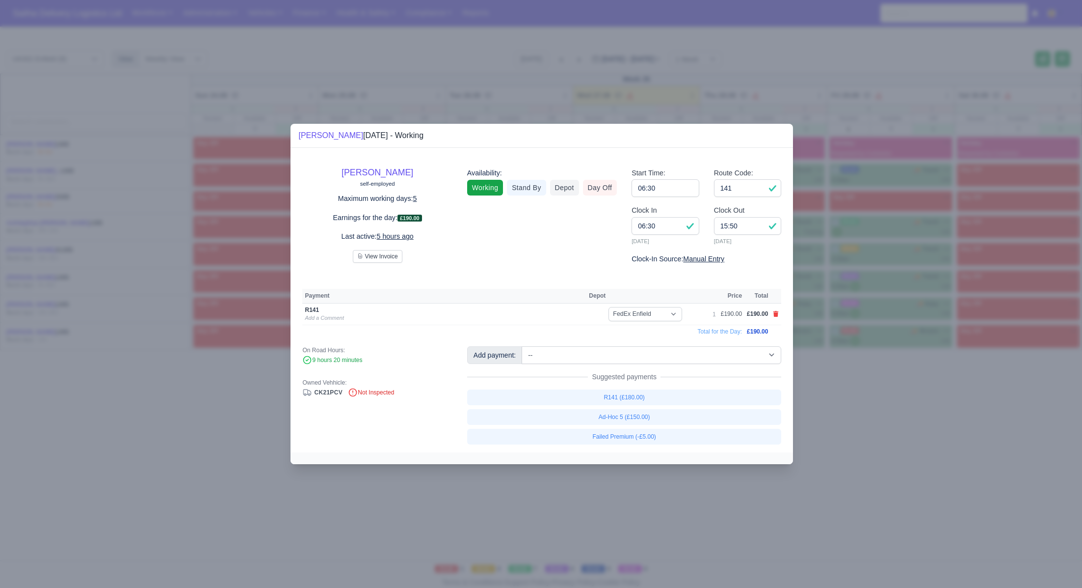
click at [866, 401] on div at bounding box center [541, 294] width 1082 height 588
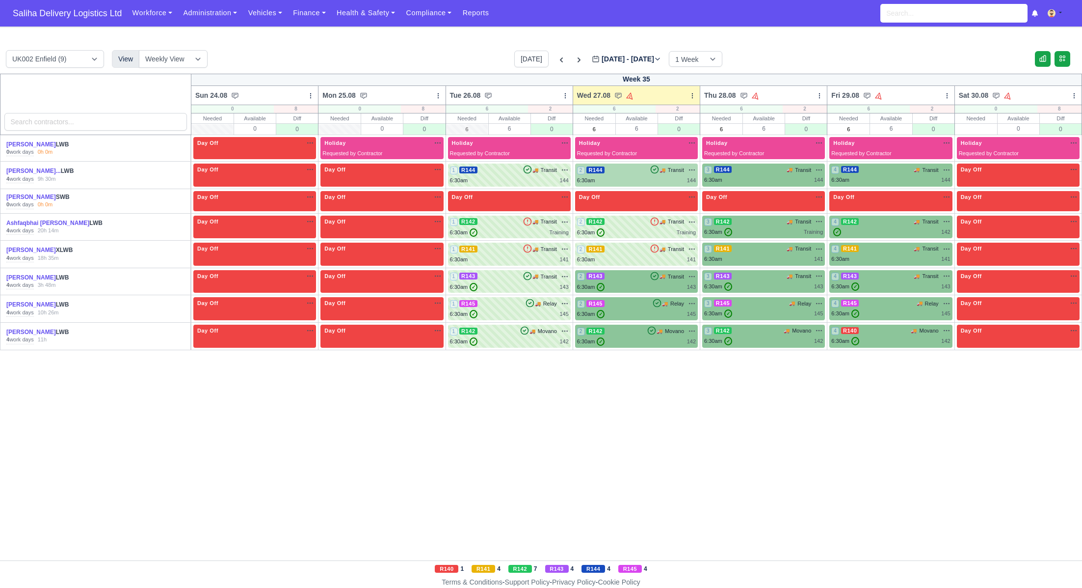
click at [640, 169] on div "2 R144 🚚 Transit" at bounding box center [636, 169] width 119 height 9
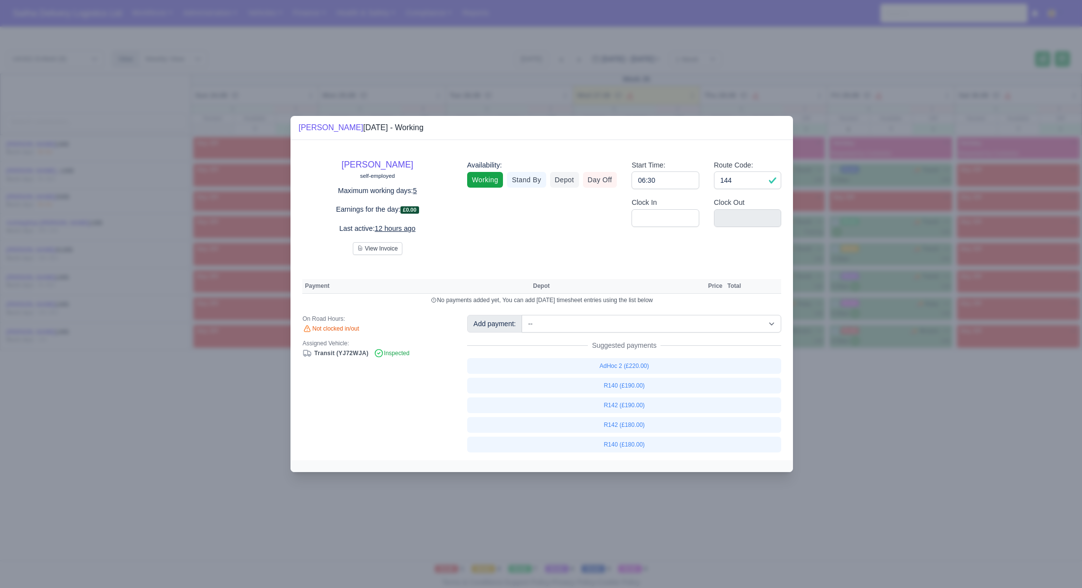
click at [903, 380] on div at bounding box center [541, 294] width 1082 height 588
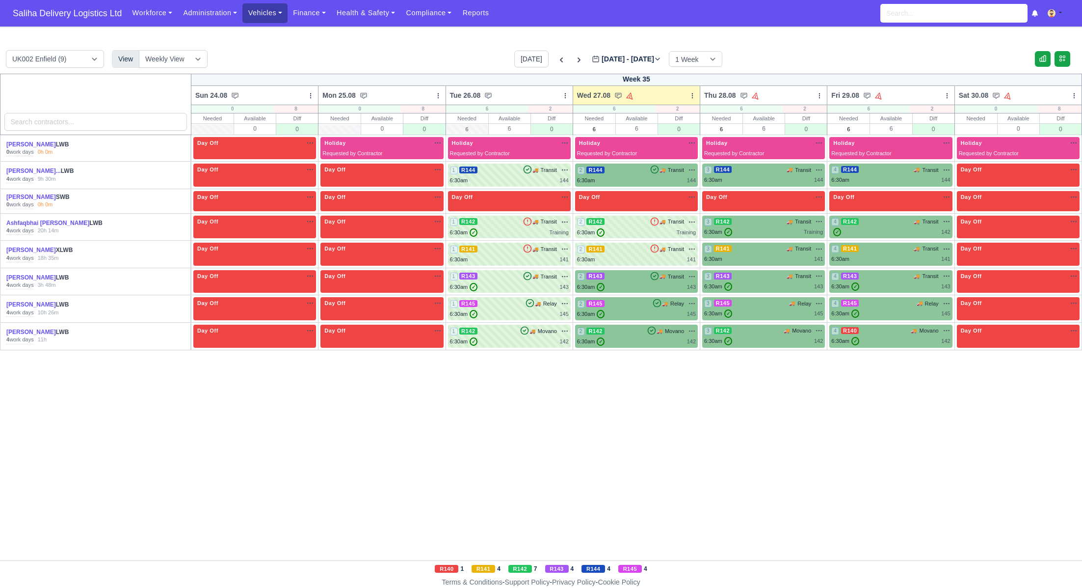
click at [273, 15] on link "Vehicles" at bounding box center [264, 12] width 45 height 19
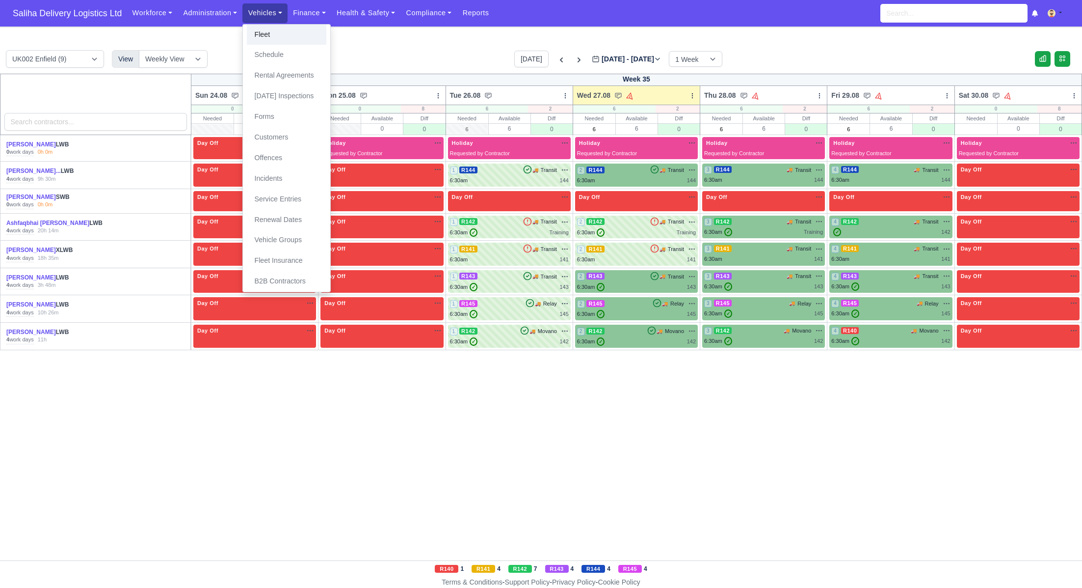
click at [282, 40] on link "Fleet" at bounding box center [287, 35] width 80 height 21
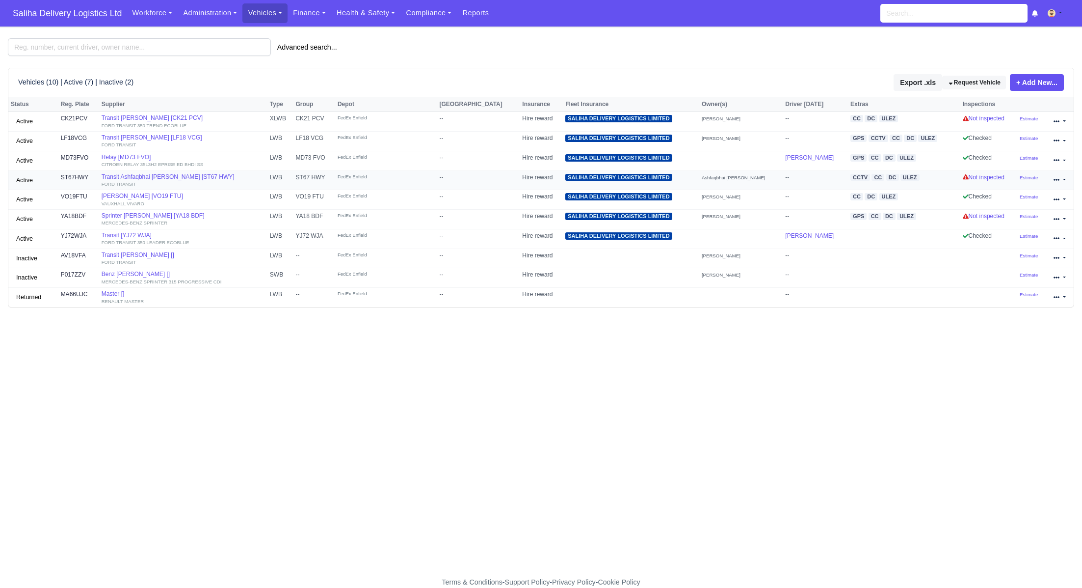
click at [151, 171] on td "Transit Ashfaqbhai [PERSON_NAME] [ST67 HWY] FORD TRANSIT" at bounding box center [183, 180] width 168 height 20
click at [151, 176] on link "Transit Ashfaqbhai [PERSON_NAME] [ST67 HWY] FORD TRANSIT" at bounding box center [183, 180] width 163 height 14
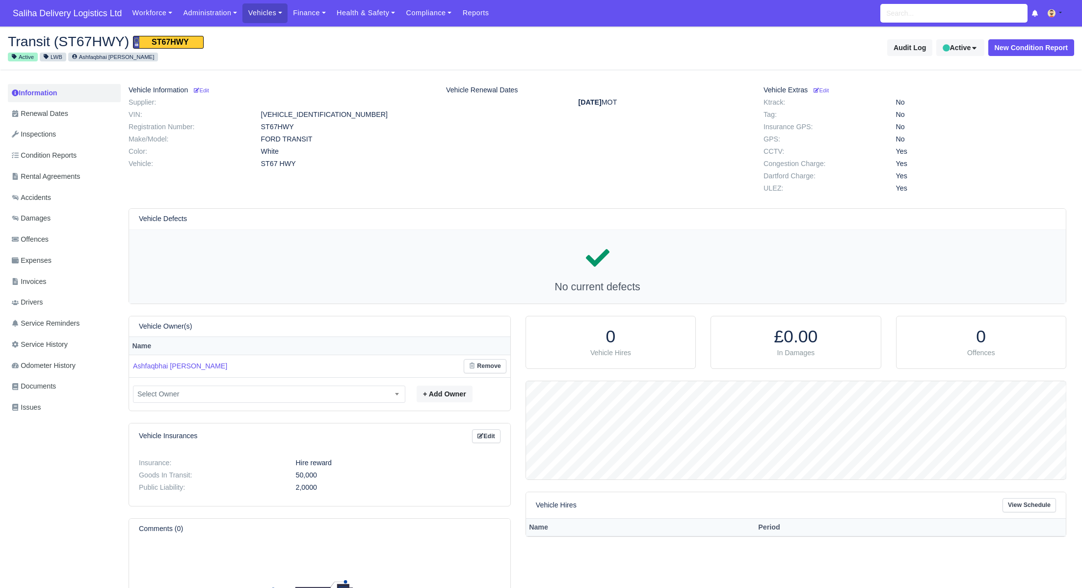
scroll to position [98, 540]
drag, startPoint x: 345, startPoint y: 113, endPoint x: 276, endPoint y: 114, distance: 68.7
click at [259, 114] on dd "WF0XXXTTGXHC67301" at bounding box center [346, 114] width 185 height 8
copy dd "WF0XXXTTGXHC67301"
click at [275, 10] on link "Vehicles" at bounding box center [264, 12] width 45 height 19
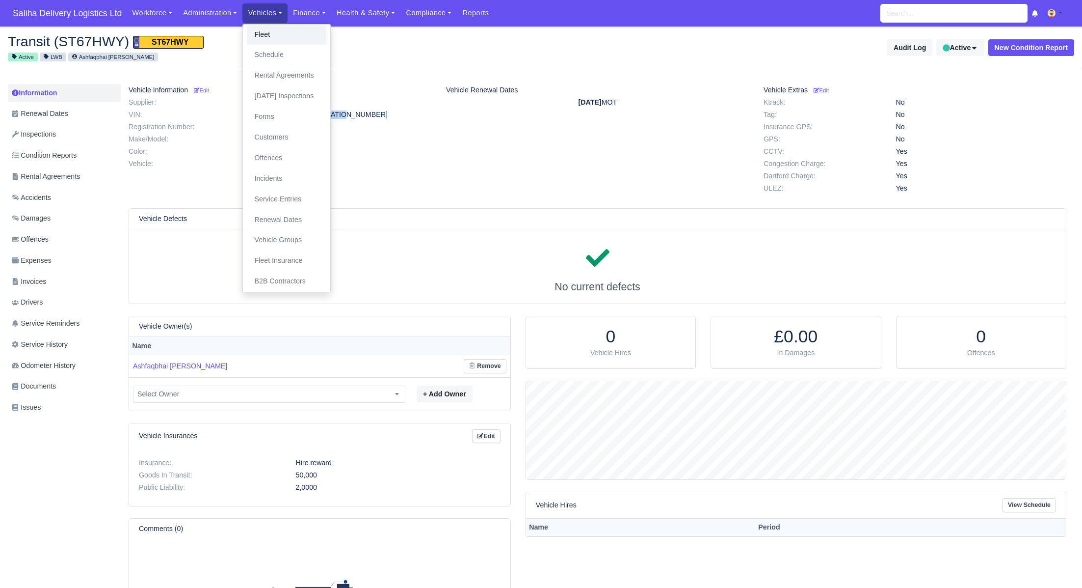
click at [285, 32] on link "Fleet" at bounding box center [287, 35] width 80 height 21
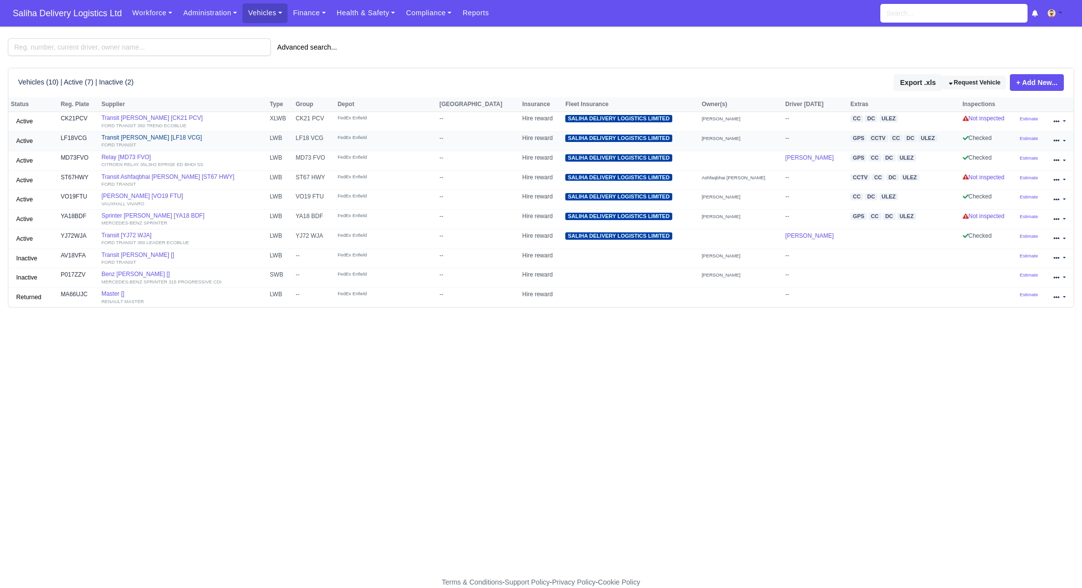
click at [174, 138] on link "Transit [PERSON_NAME] [LF18 VCG] FORD TRANSIT" at bounding box center [183, 141] width 163 height 14
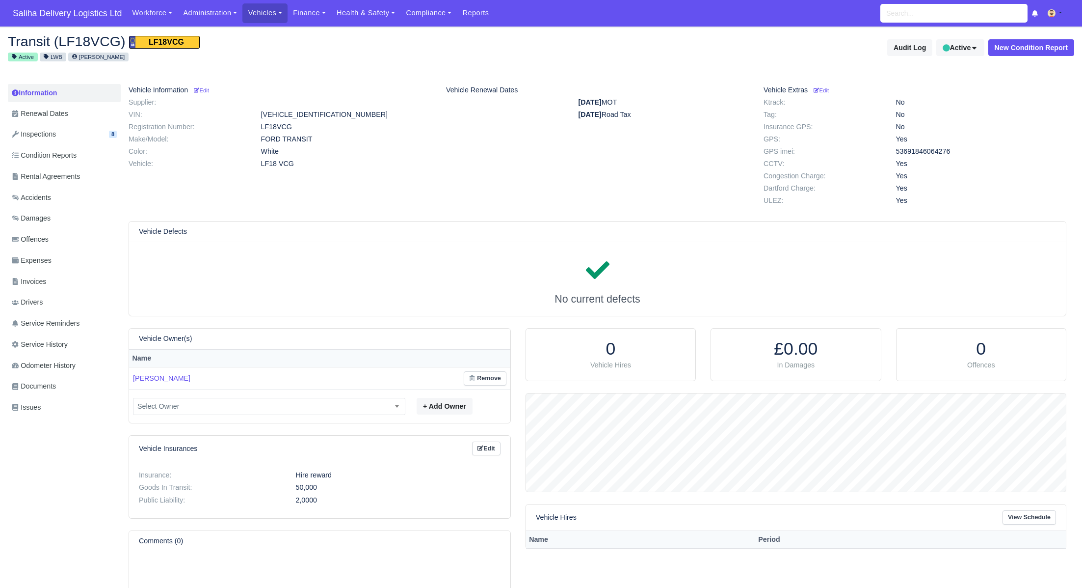
scroll to position [98, 540]
drag, startPoint x: 344, startPoint y: 113, endPoint x: 263, endPoint y: 115, distance: 81.0
click at [263, 115] on dd "[VEHICLE_IDENTIFICATION_NUMBER]" at bounding box center [346, 114] width 185 height 8
copy dd "[VEHICLE_IDENTIFICATION_NUMBER]"
